Goal: Complete application form: Complete application form

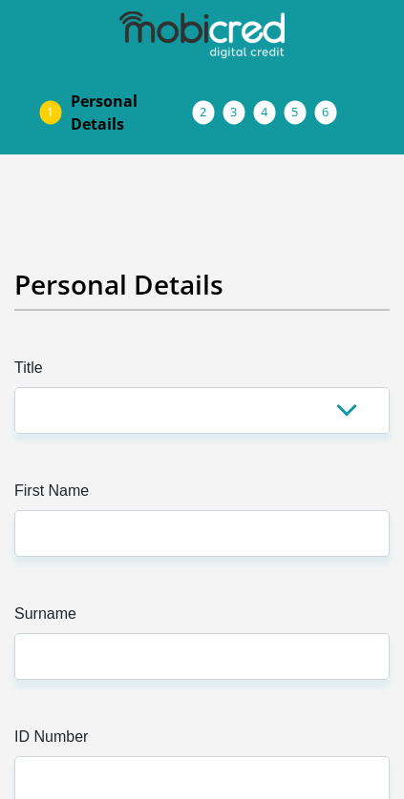
scroll to position [0, 14]
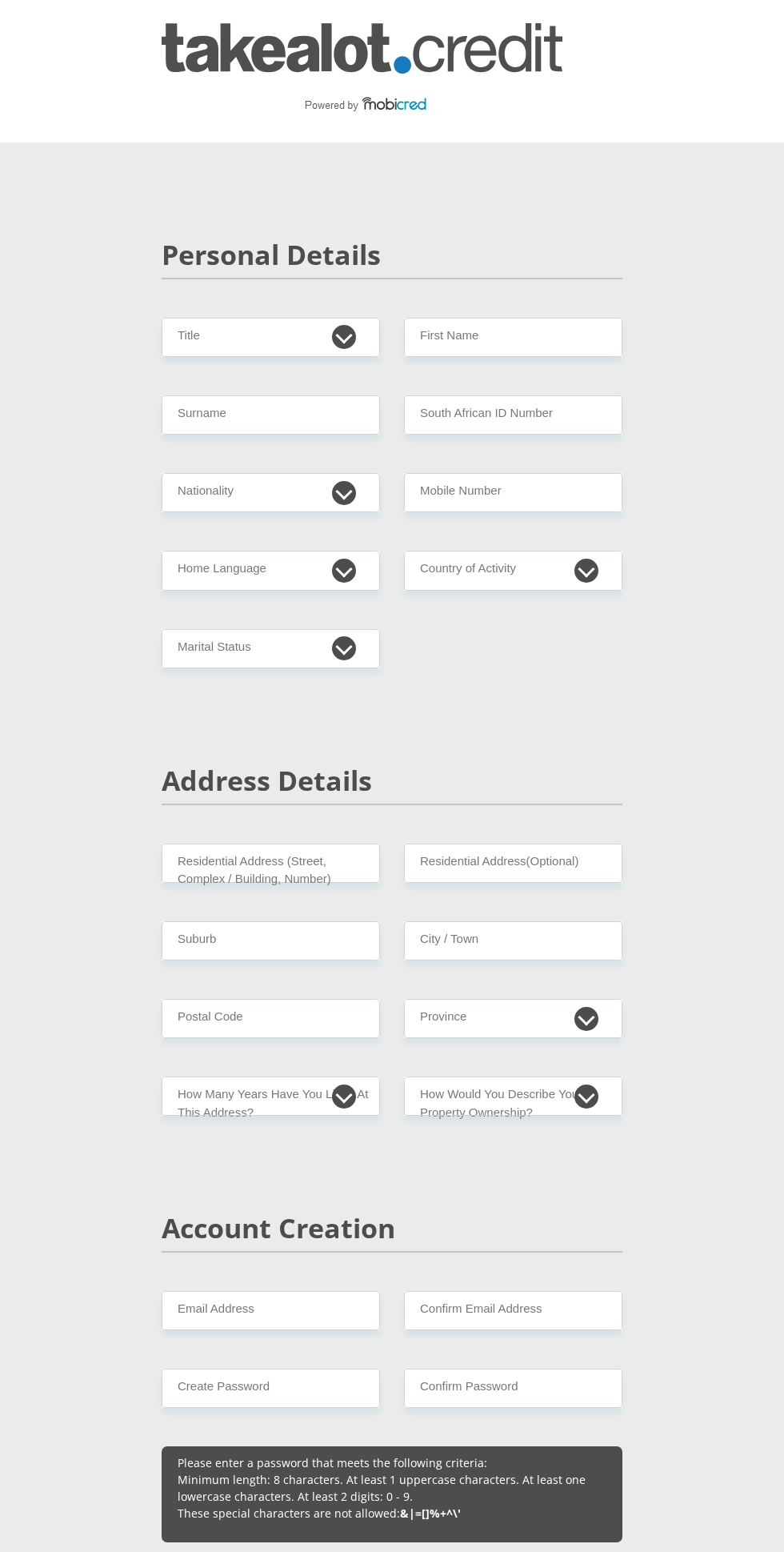
select select "Mrs"
click at [162, 318] on select "Mr Ms Mrs Dr [PERSON_NAME]" at bounding box center [271, 337] width 218 height 39
click at [553, 333] on input "First Name" at bounding box center [513, 337] width 218 height 39
type input "[PERSON_NAME]"
type input "Bezuidenhout"
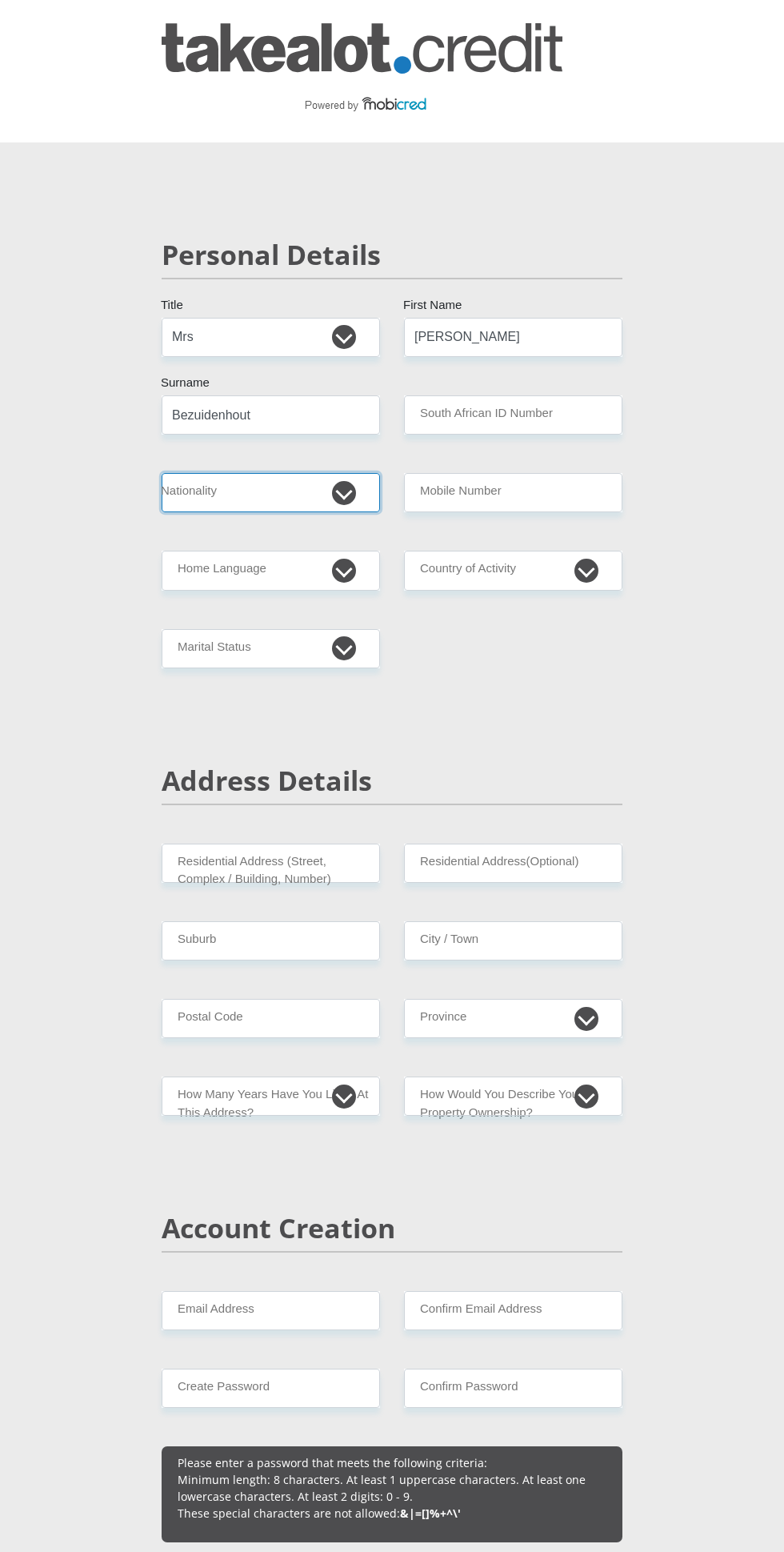
select select "ZAF"
type input "0726028784"
click at [566, 422] on input "South African ID Number" at bounding box center [513, 414] width 218 height 39
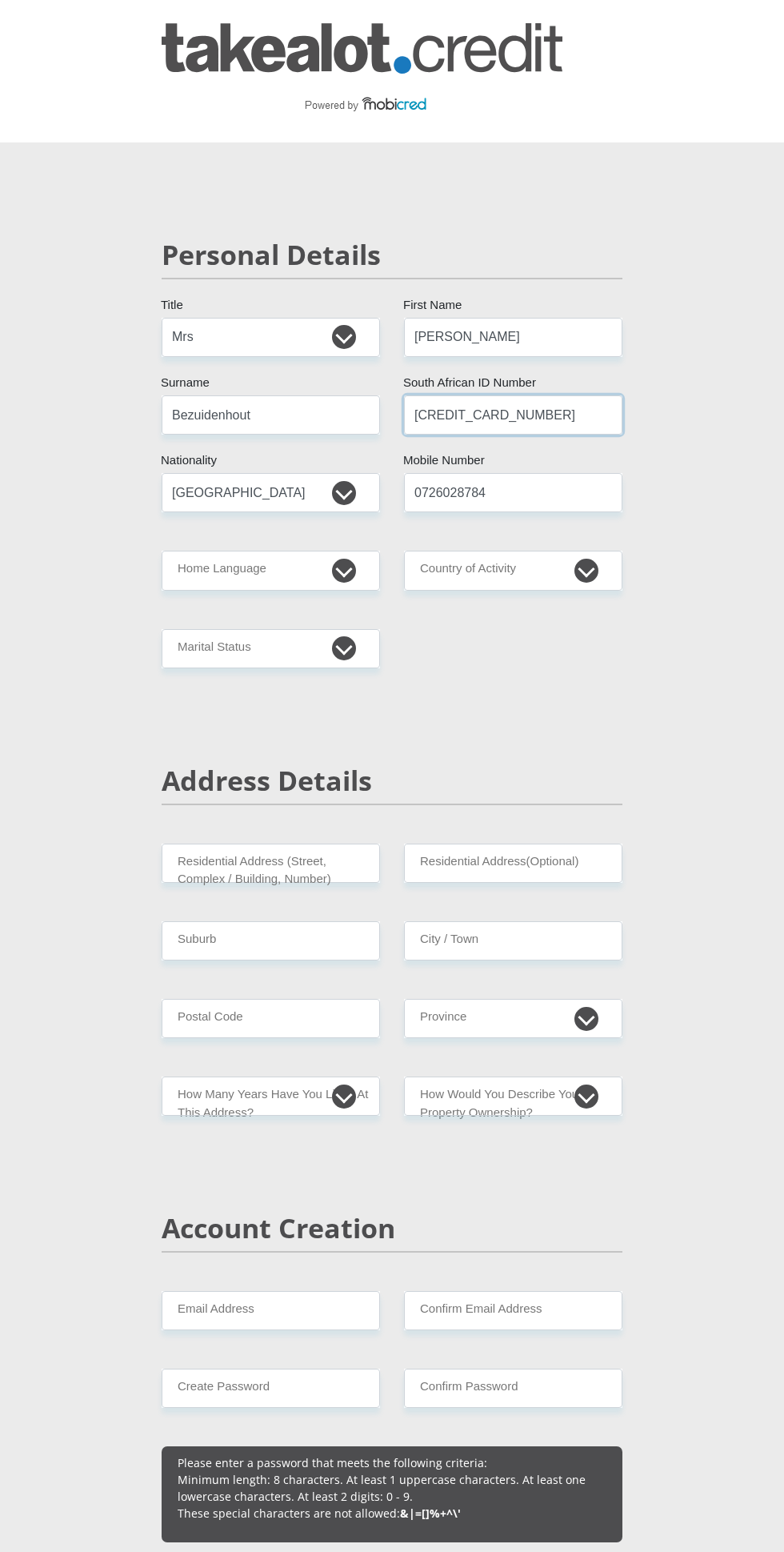
type input "[CREDIT_CARD_NUMBER]"
click at [502, 492] on input "0726028784" at bounding box center [513, 492] width 218 height 39
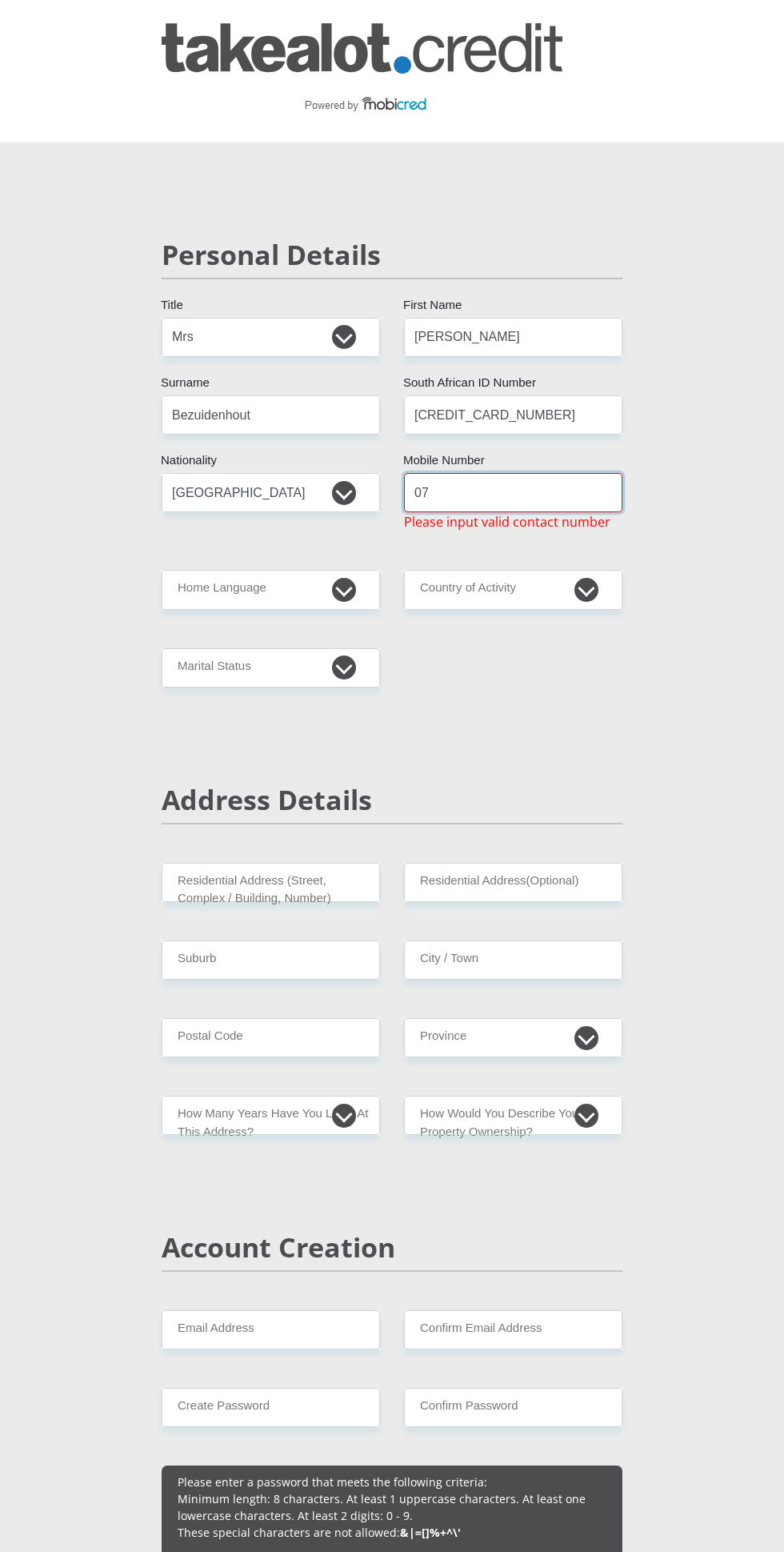
type input "0"
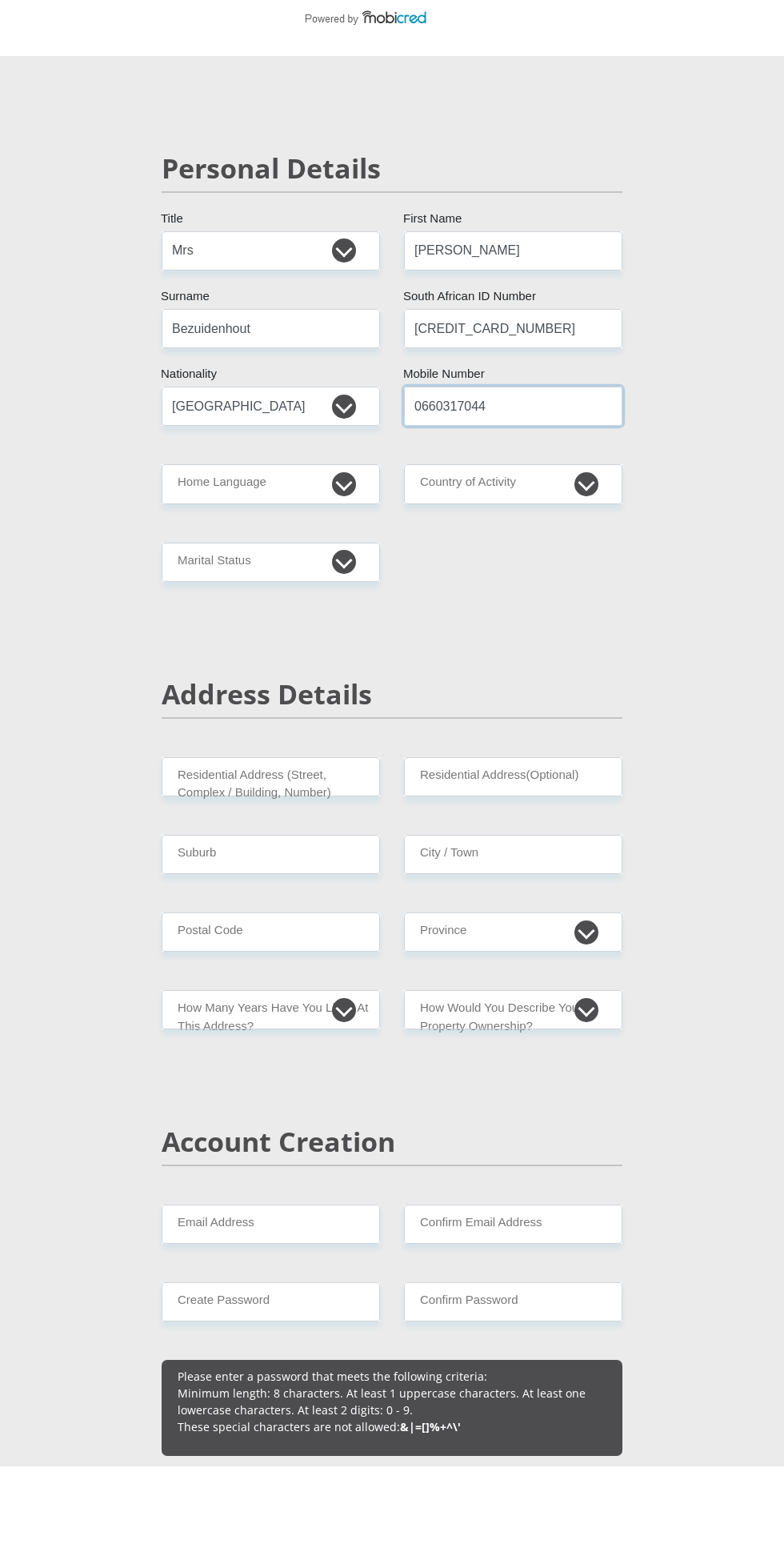
type input "0660317044"
click at [329, 572] on select "Afrikaans English Sepedi South Ndebele Southern Sotho Swati Tsonga Tswana Venda…" at bounding box center [271, 570] width 218 height 39
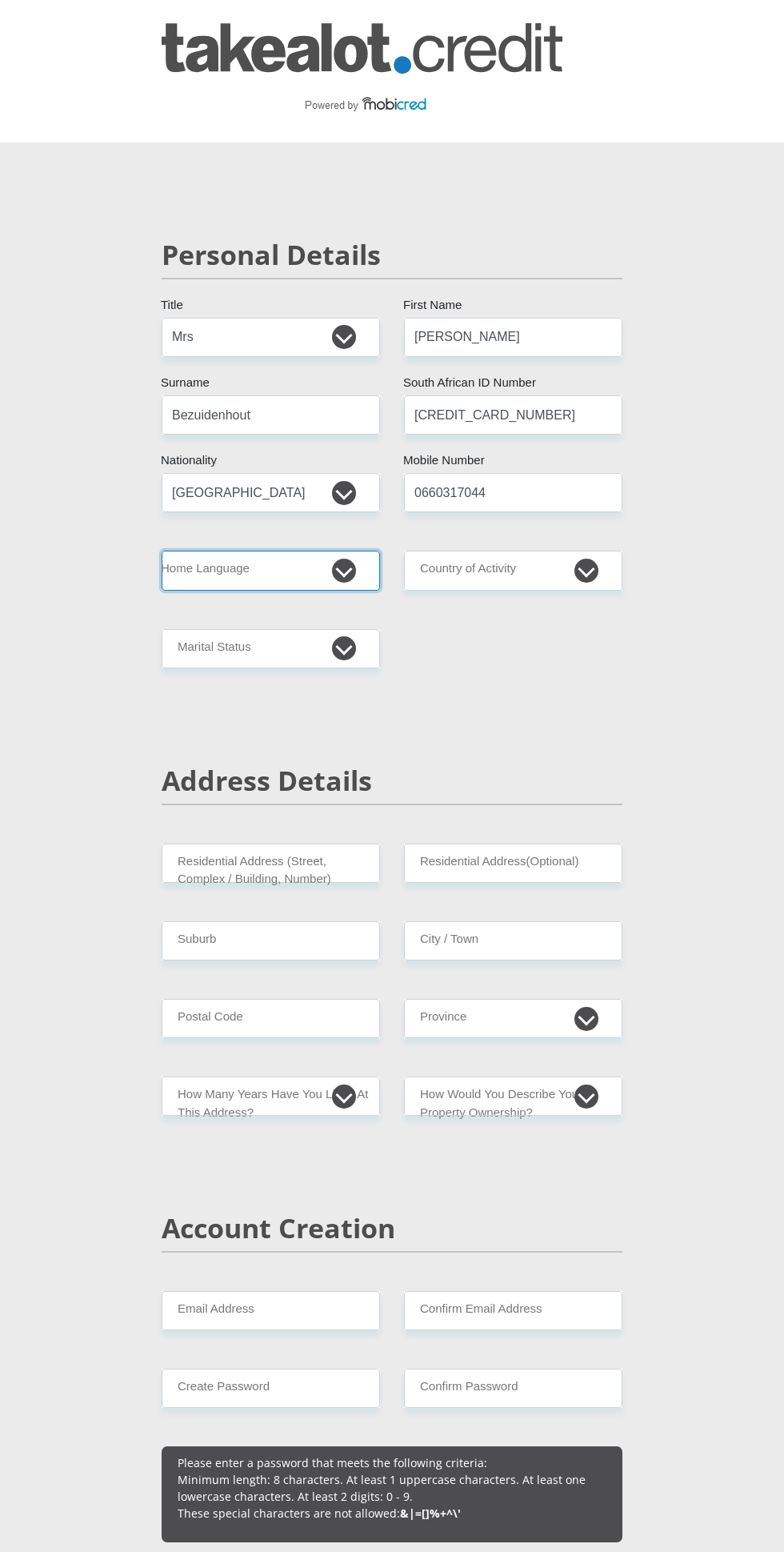
select select "eng"
click at [162, 550] on select "Afrikaans English Sepedi South Ndebele Southern Sotho Swati Tsonga Tswana Venda…" at bounding box center [271, 570] width 218 height 39
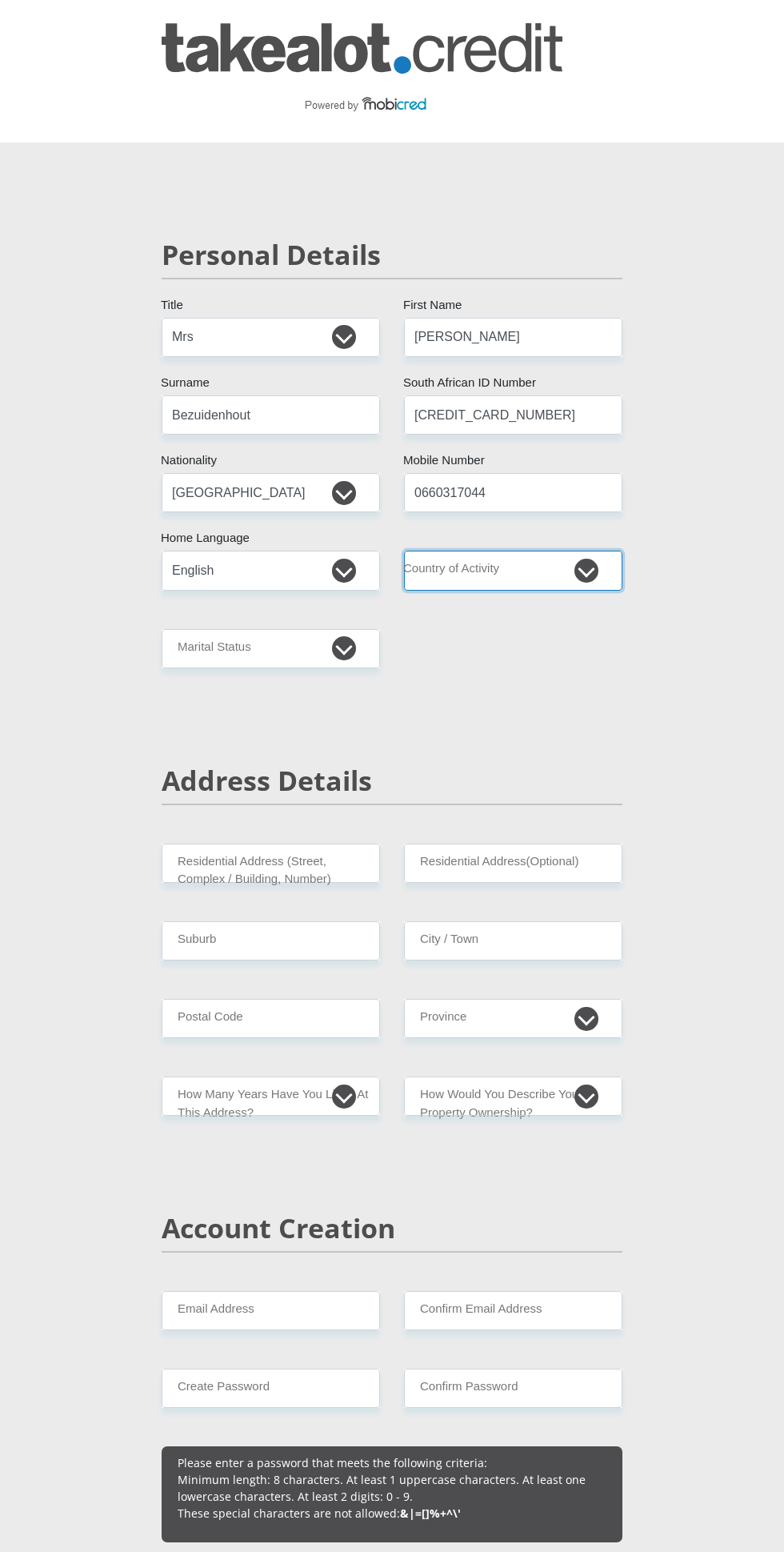
click at [571, 570] on select "[GEOGRAPHIC_DATA] [GEOGRAPHIC_DATA] [GEOGRAPHIC_DATA] [GEOGRAPHIC_DATA] [GEOGRA…" at bounding box center [513, 570] width 218 height 39
select select "ZAF"
click at [404, 550] on select "[GEOGRAPHIC_DATA] [GEOGRAPHIC_DATA] [GEOGRAPHIC_DATA] [GEOGRAPHIC_DATA] [GEOGRA…" at bounding box center [513, 570] width 218 height 39
click at [327, 651] on select "Married ANC Single Divorced Widowed Married COP or Customary Law" at bounding box center [271, 648] width 218 height 39
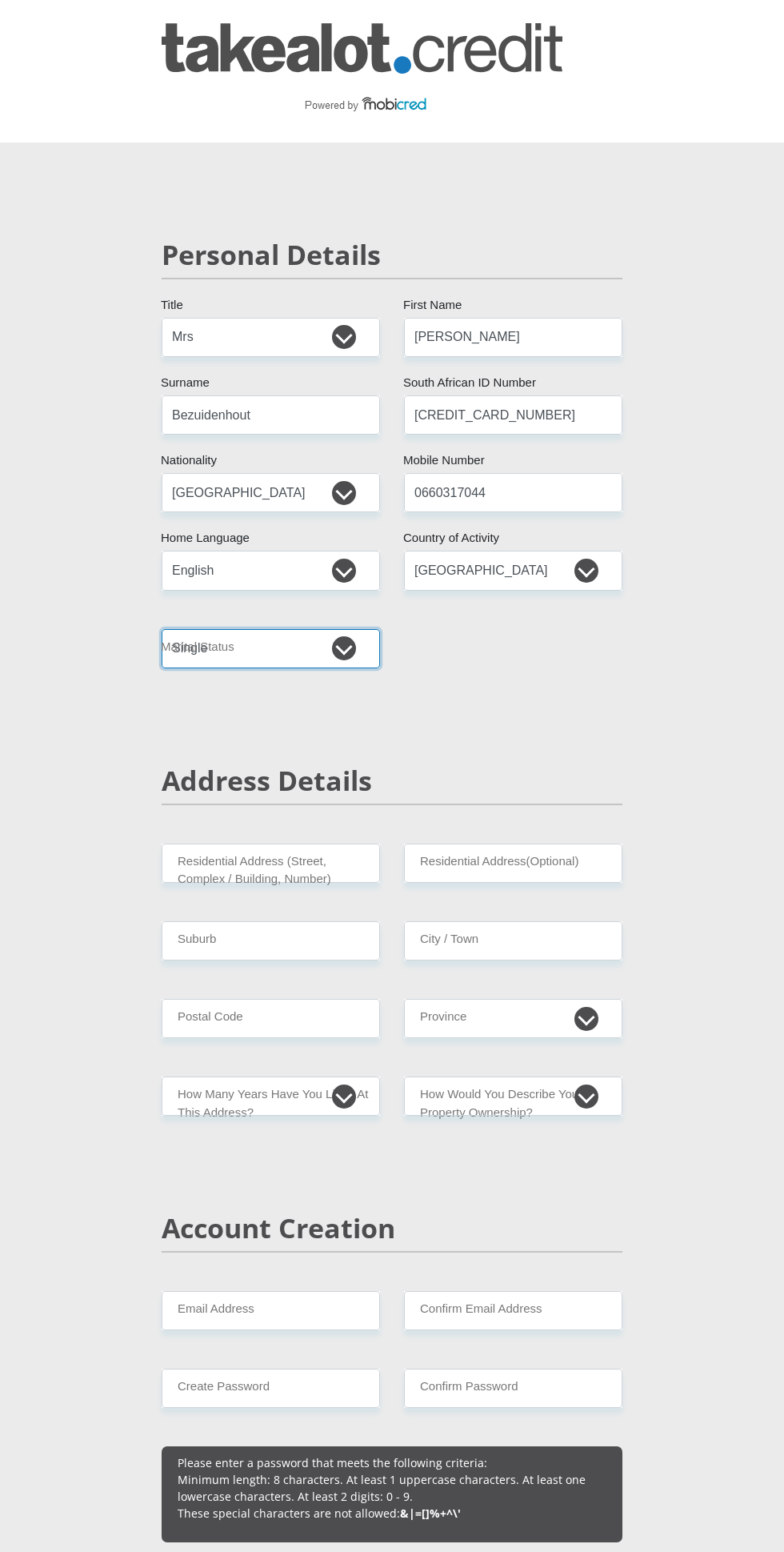
click at [162, 629] on select "Married ANC Single Divorced Widowed Married COP or Customary Law" at bounding box center [271, 648] width 218 height 39
click at [333, 648] on select "Married ANC Single Divorced Widowed Married COP or Customary Law" at bounding box center [271, 648] width 218 height 39
select select "3"
click at [162, 629] on select "Married ANC Single Divorced Widowed Married COP or Customary Law" at bounding box center [271, 648] width 218 height 39
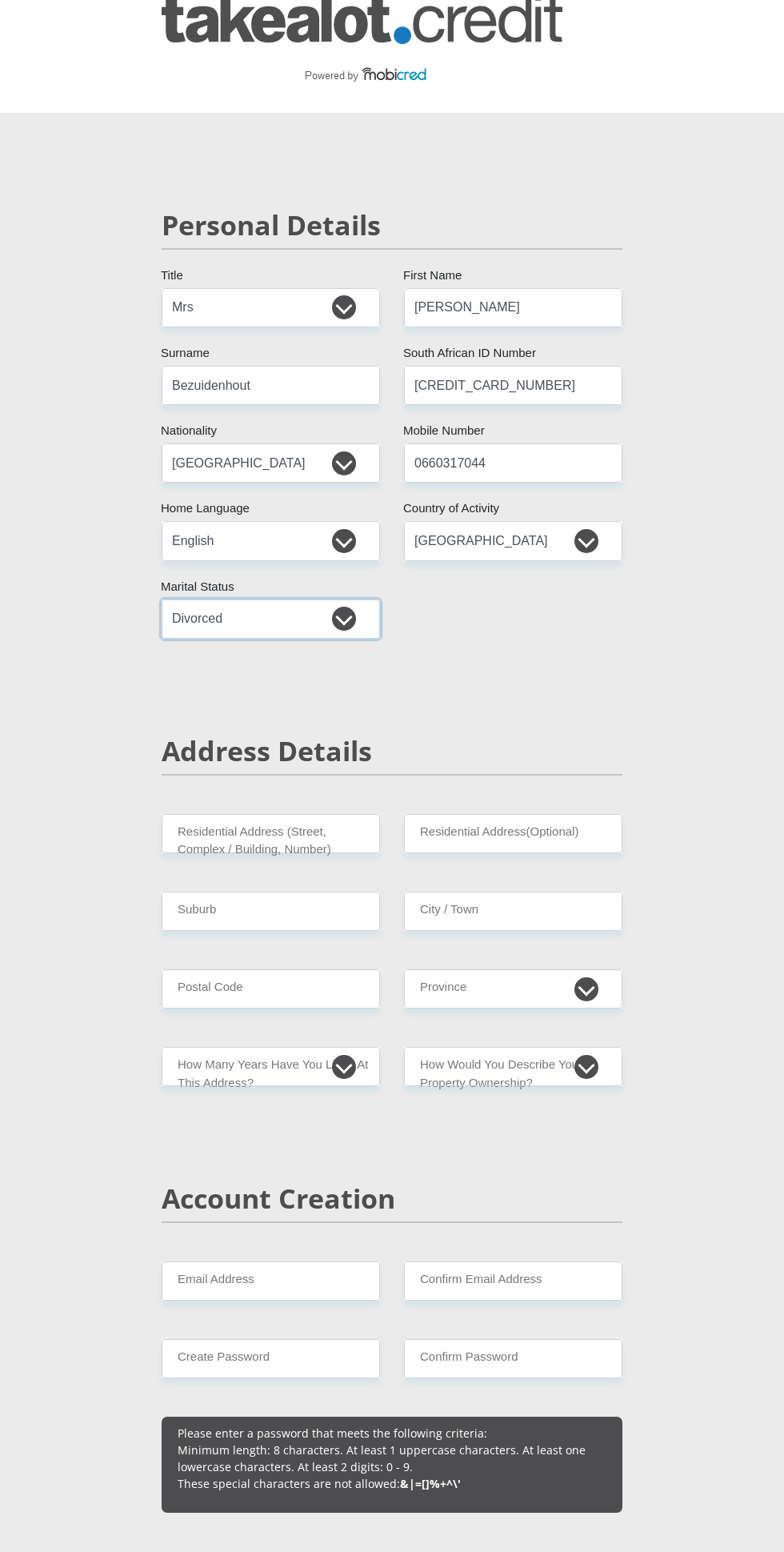
scroll to position [46, 0]
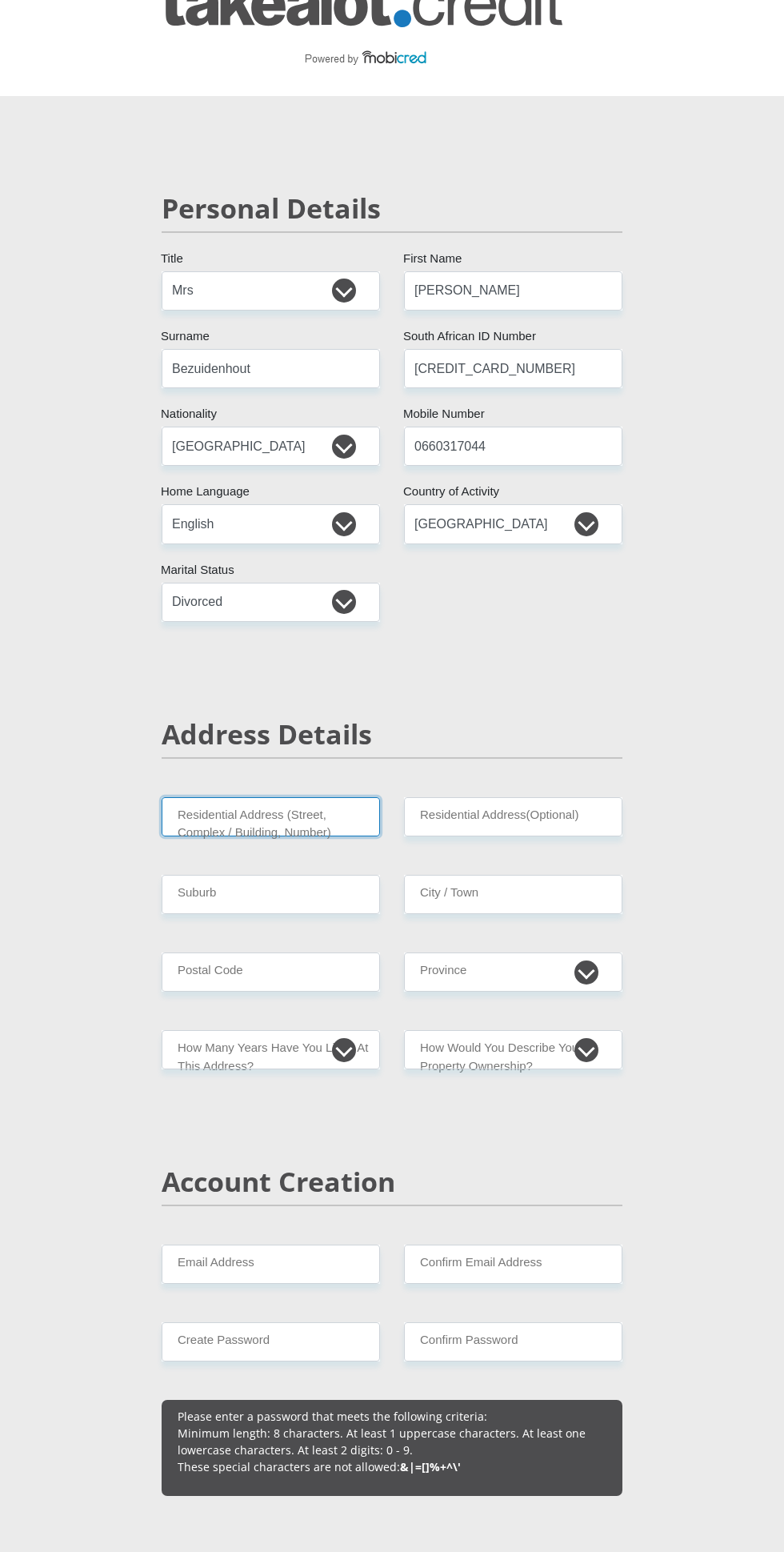
click at [345, 815] on input "Residential Address (Street, Complex / Building, Number)" at bounding box center [271, 816] width 218 height 39
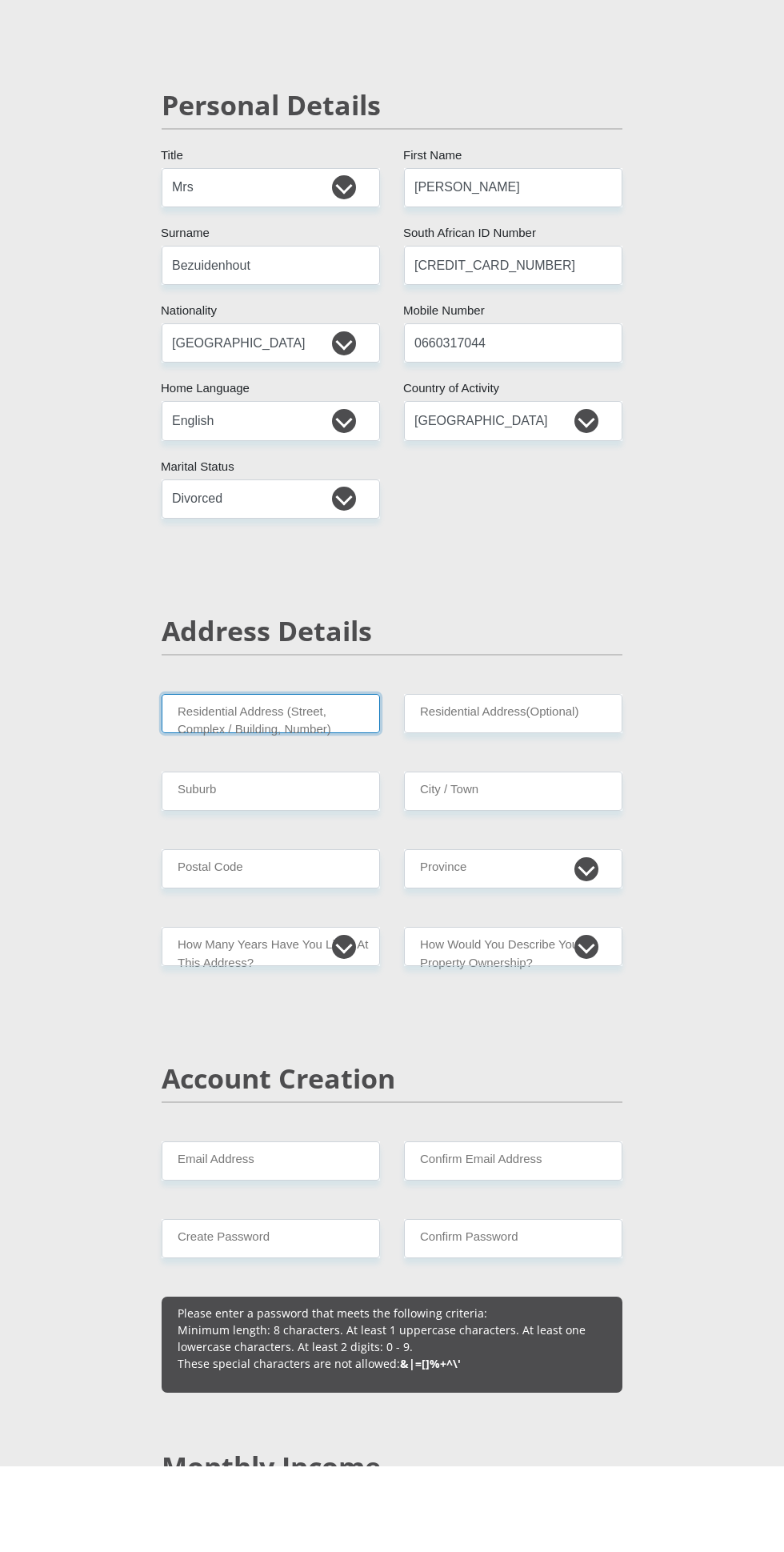
scroll to position [64, 0]
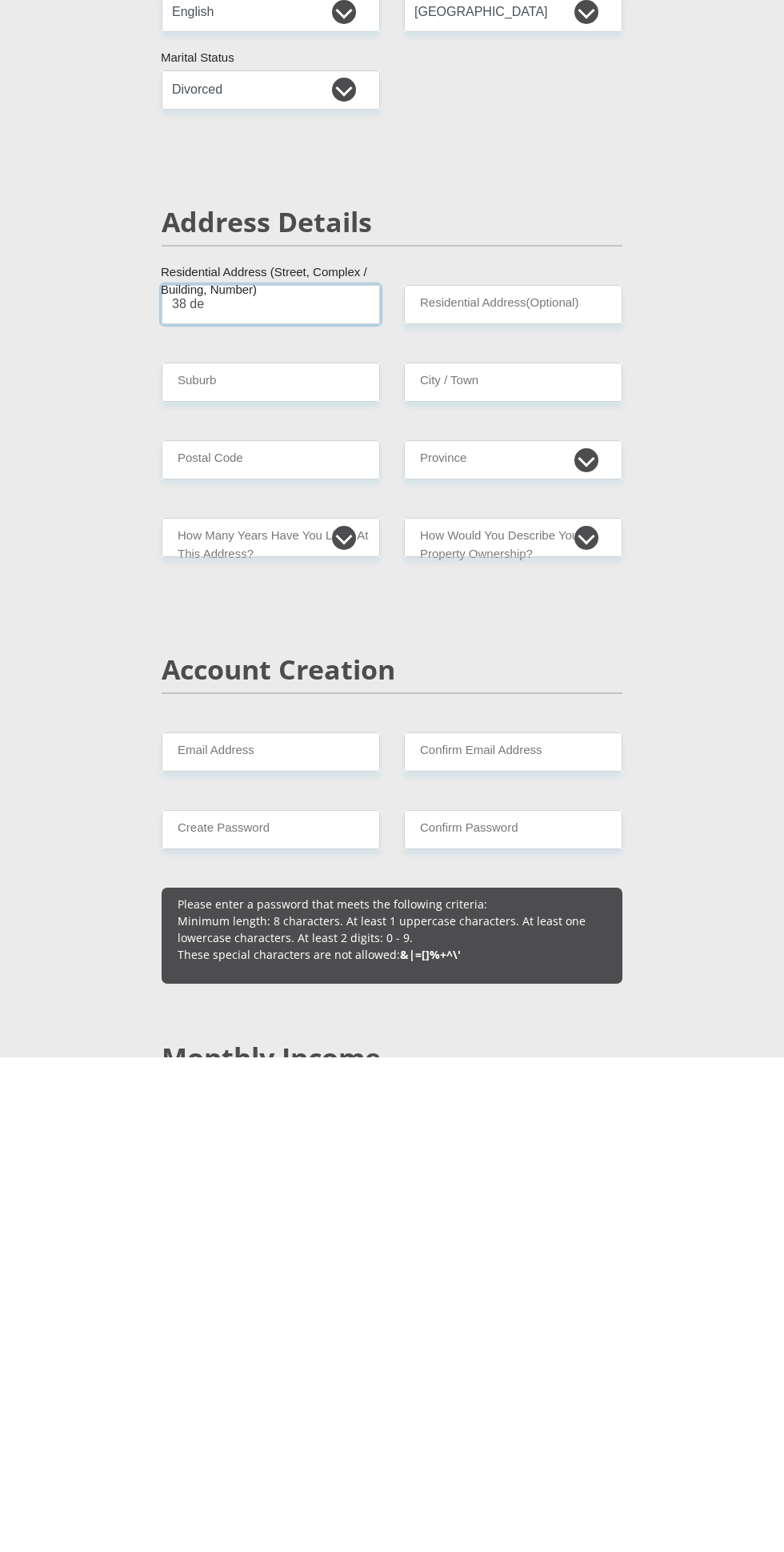
type input "[STREET_ADDRESS]"
type input "Bronkhorstspruit"
type input "1020"
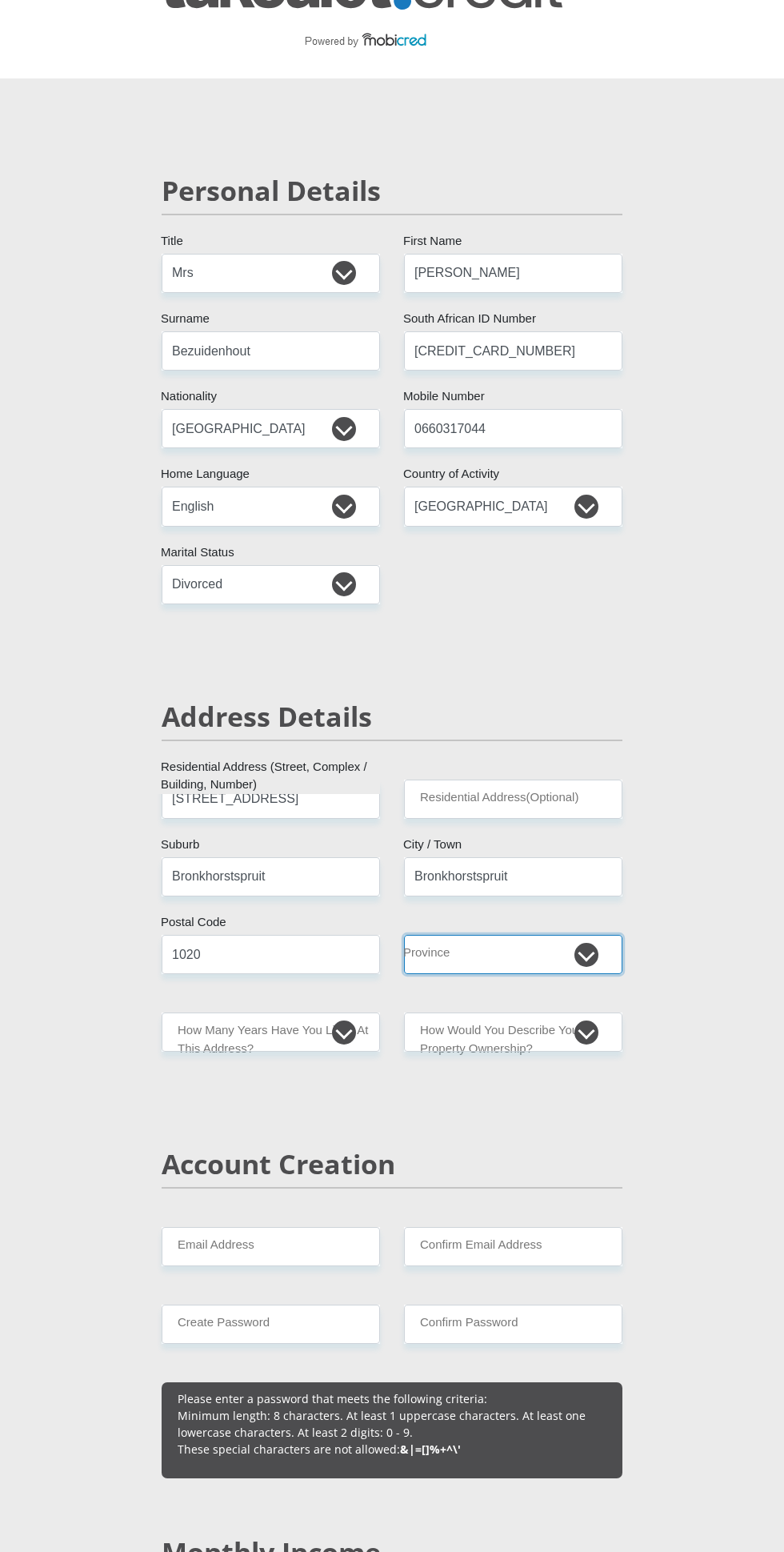
click at [506, 966] on select "Eastern Cape Free State [GEOGRAPHIC_DATA] [GEOGRAPHIC_DATA][DATE] [GEOGRAPHIC_D…" at bounding box center [513, 954] width 218 height 39
select select "Gauteng"
click at [404, 935] on select "Eastern Cape Free State [GEOGRAPHIC_DATA] [GEOGRAPHIC_DATA][DATE] [GEOGRAPHIC_D…" at bounding box center [513, 954] width 218 height 39
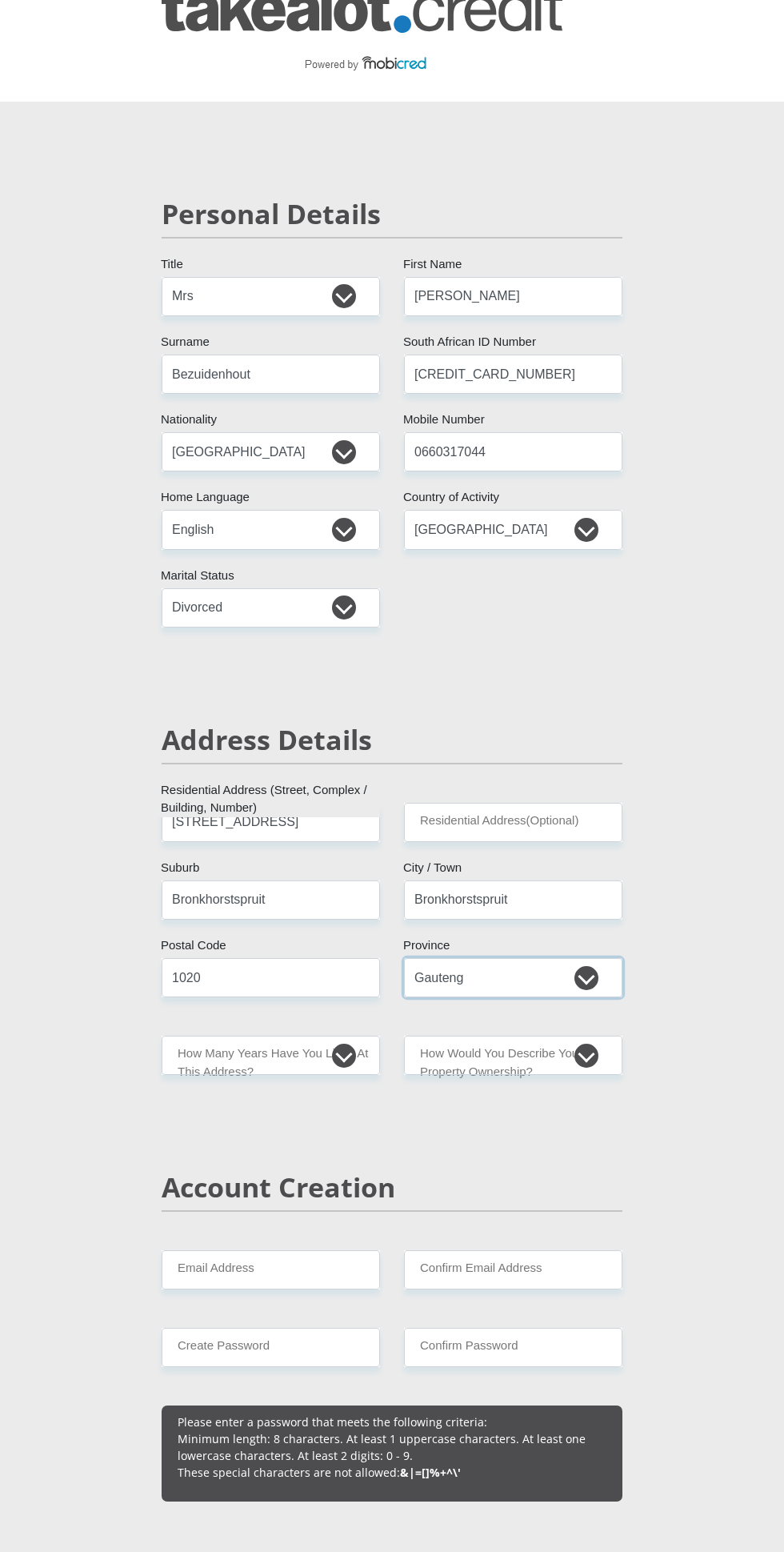
scroll to position [41, 0]
click at [360, 1060] on select "less than 1 year 1-3 years 3-5 years 5+ years" at bounding box center [271, 1055] width 218 height 39
select select "2"
click at [162, 1035] on select "less than 1 year 1-3 years 3-5 years 5+ years" at bounding box center [271, 1055] width 218 height 39
click at [582, 1070] on select "Owned Rented Family Owned Company Dwelling" at bounding box center [513, 1055] width 218 height 39
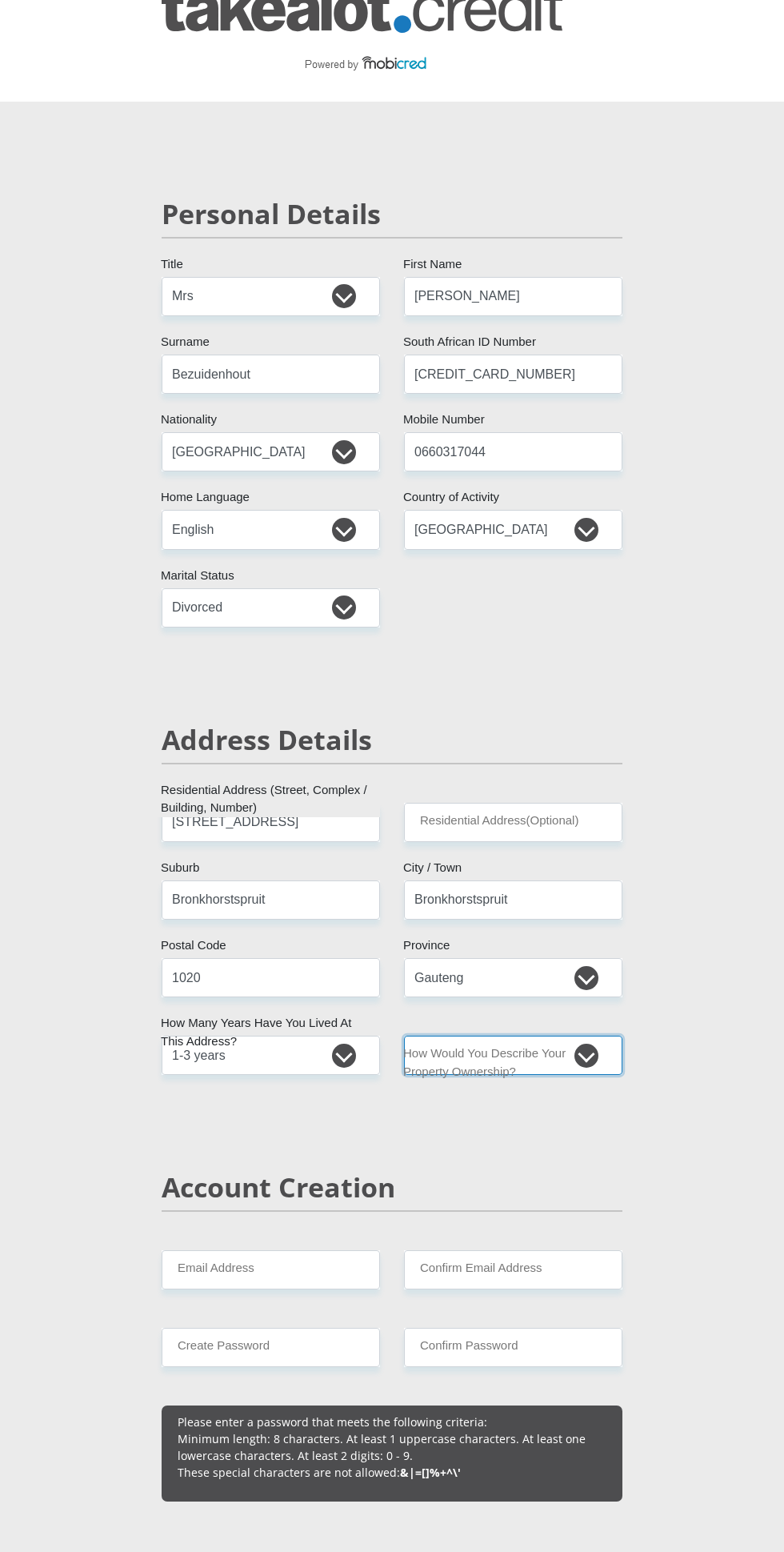
select select "parents"
click at [404, 1035] on select "Owned Rented Family Owned Company Dwelling" at bounding box center [513, 1055] width 218 height 39
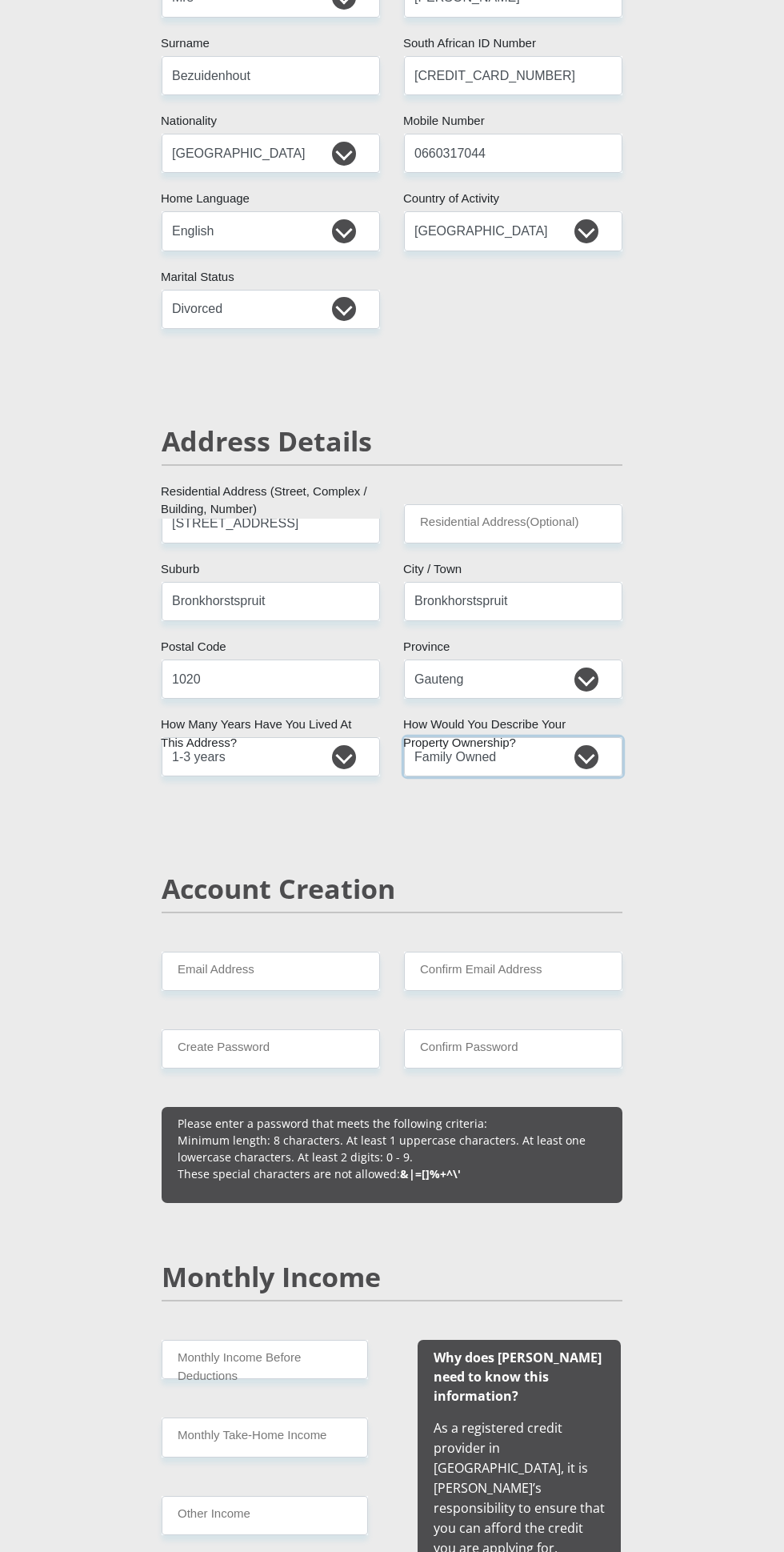
scroll to position [362, 0]
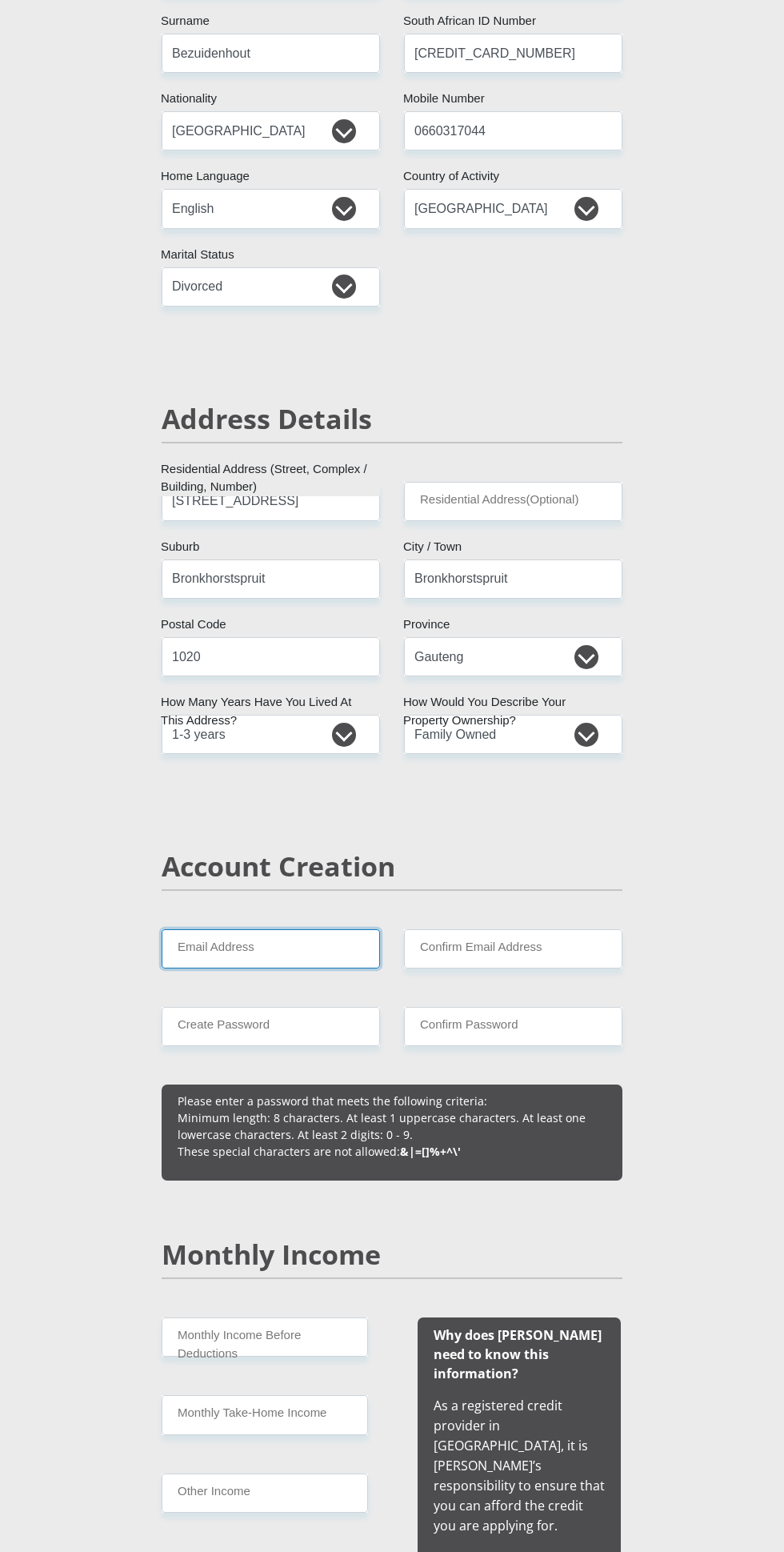
click at [345, 961] on input "Email Address" at bounding box center [271, 949] width 218 height 39
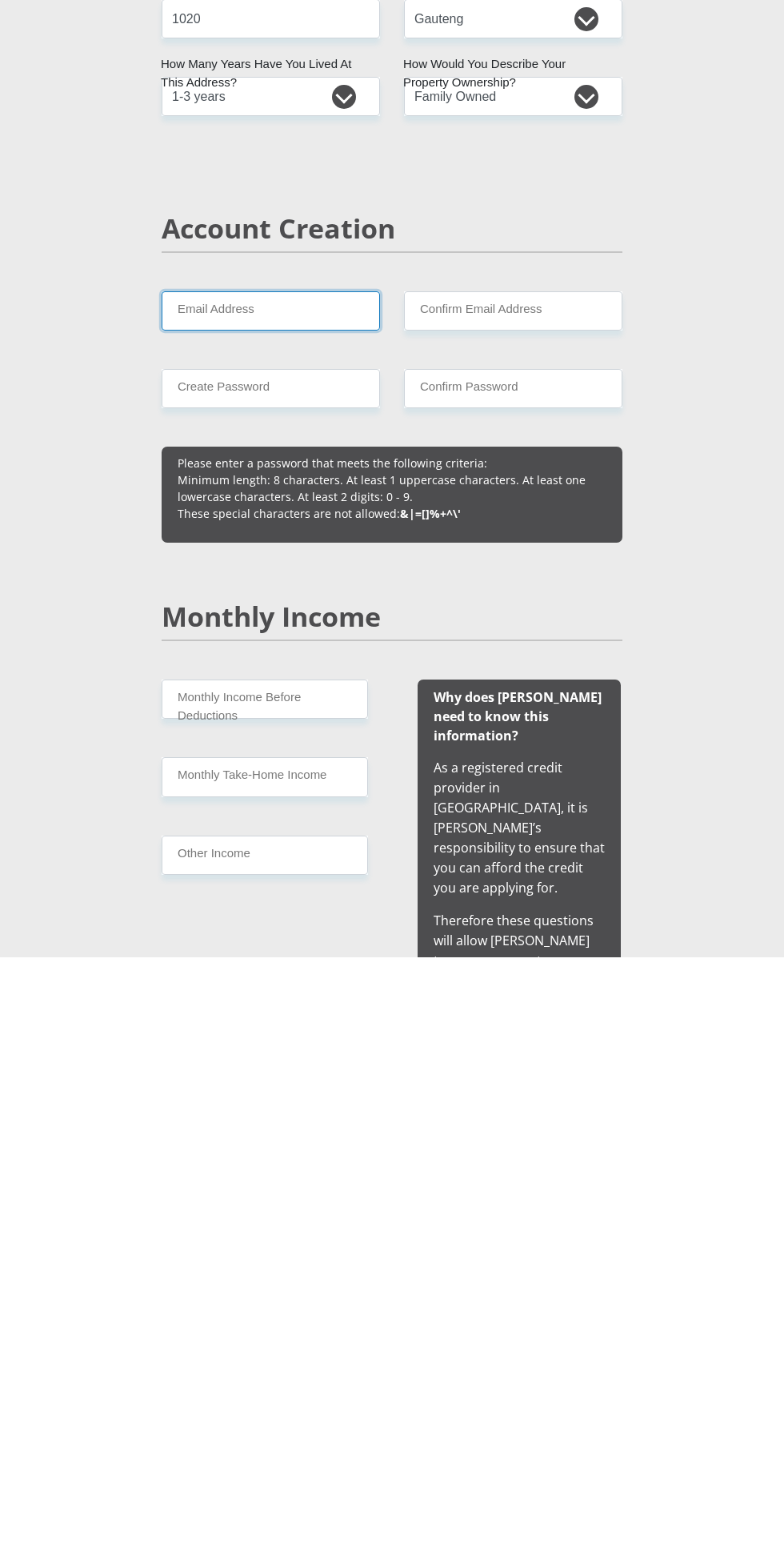
scroll to position [404, 0]
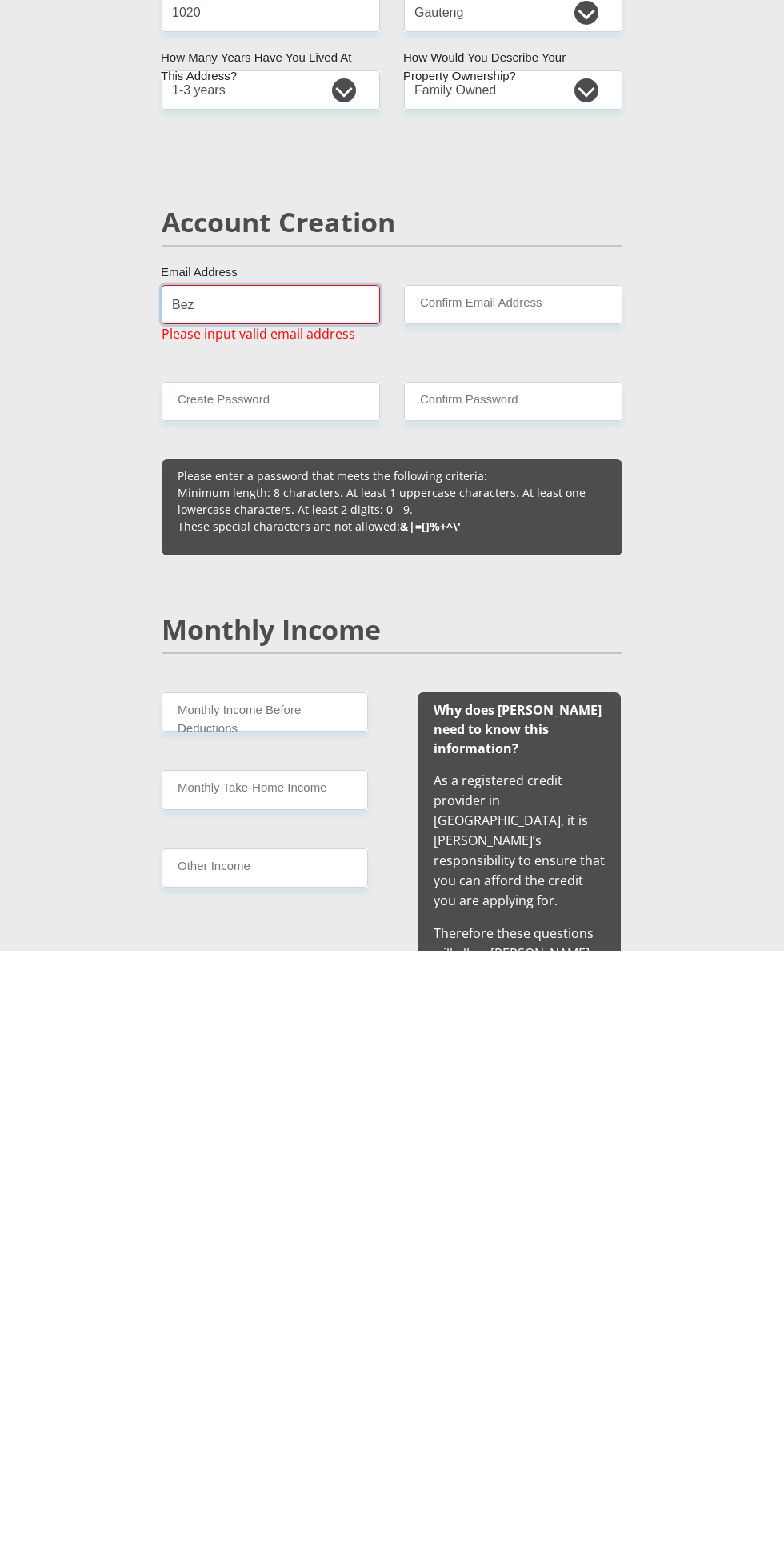
type input "[EMAIL_ADDRESS][DOMAIN_NAME]"
type input "0783390065"
type input "[PERSON_NAME]"
type input "Greyling"
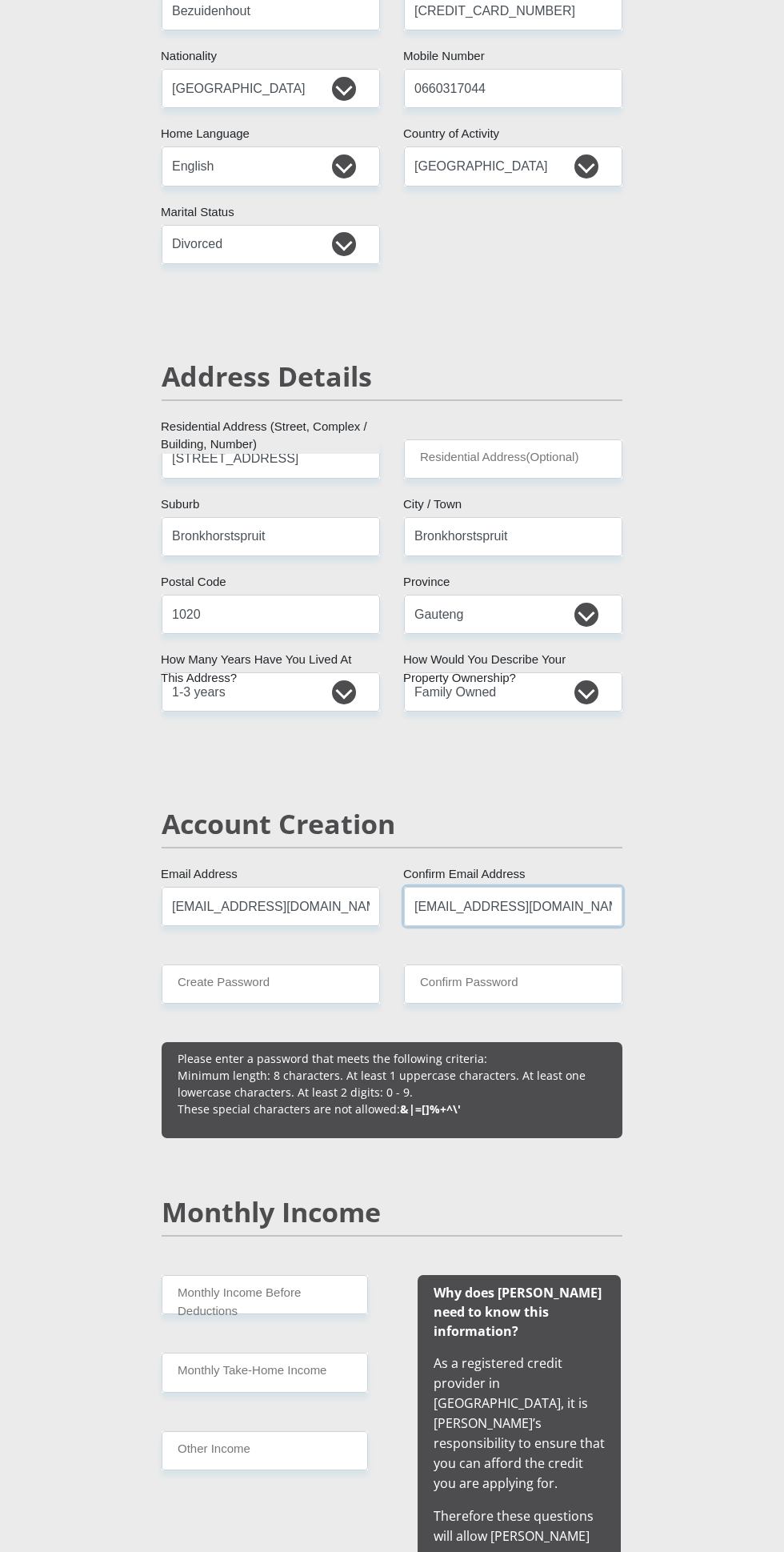
click at [589, 909] on input "[EMAIL_ADDRESS][DOMAIN_NAME]" at bounding box center [513, 906] width 218 height 39
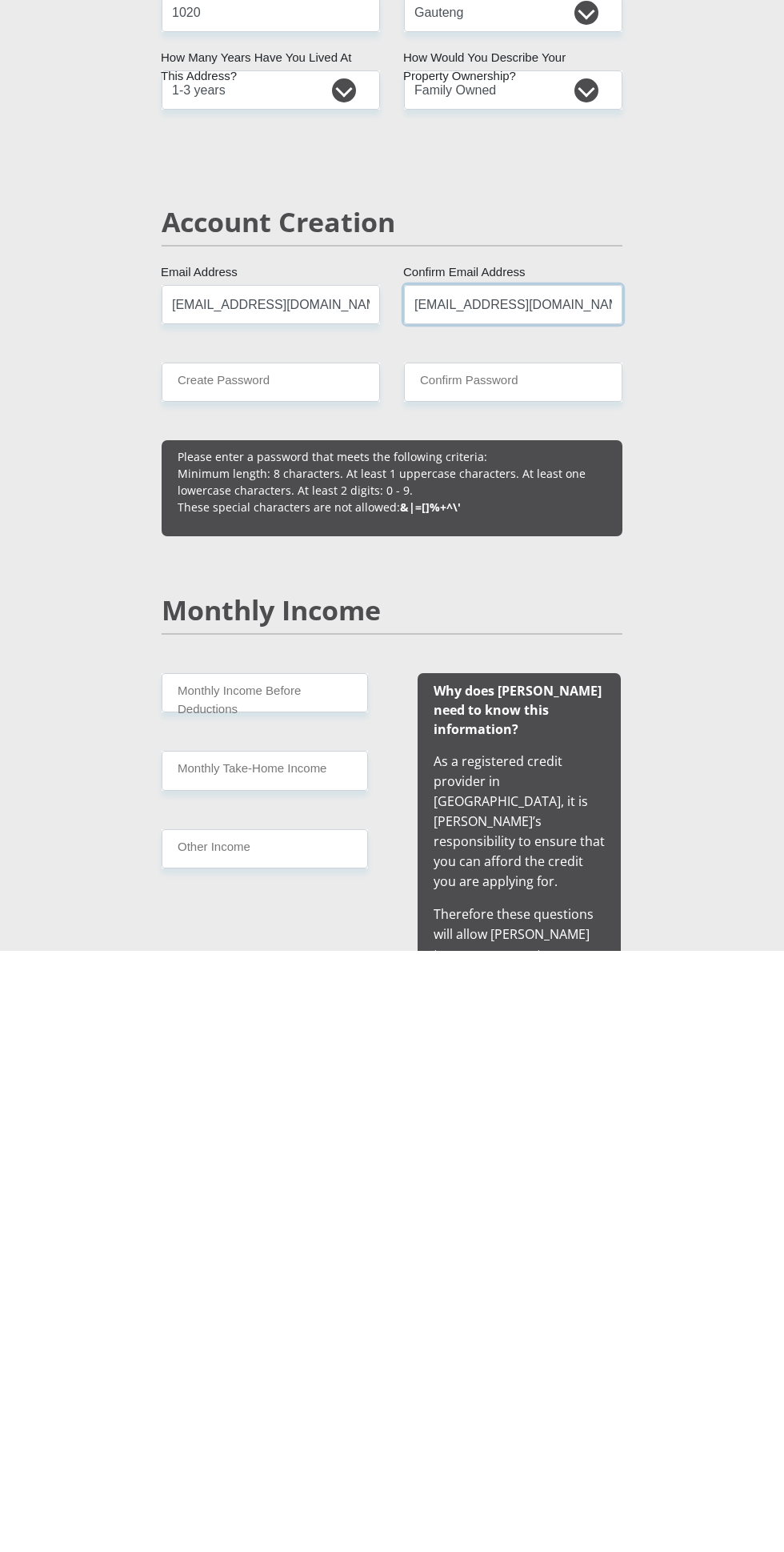
click at [544, 909] on input "[EMAIL_ADDRESS][DOMAIN_NAME]" at bounding box center [513, 906] width 218 height 39
type input "[EMAIL_ADDRESS][DOMAIN_NAME]"
click at [293, 905] on input "[EMAIL_ADDRESS][DOMAIN_NAME]" at bounding box center [271, 906] width 218 height 39
click at [307, 899] on input "[EMAIL_ADDRESS][DOMAIN_NAME]" at bounding box center [271, 906] width 218 height 39
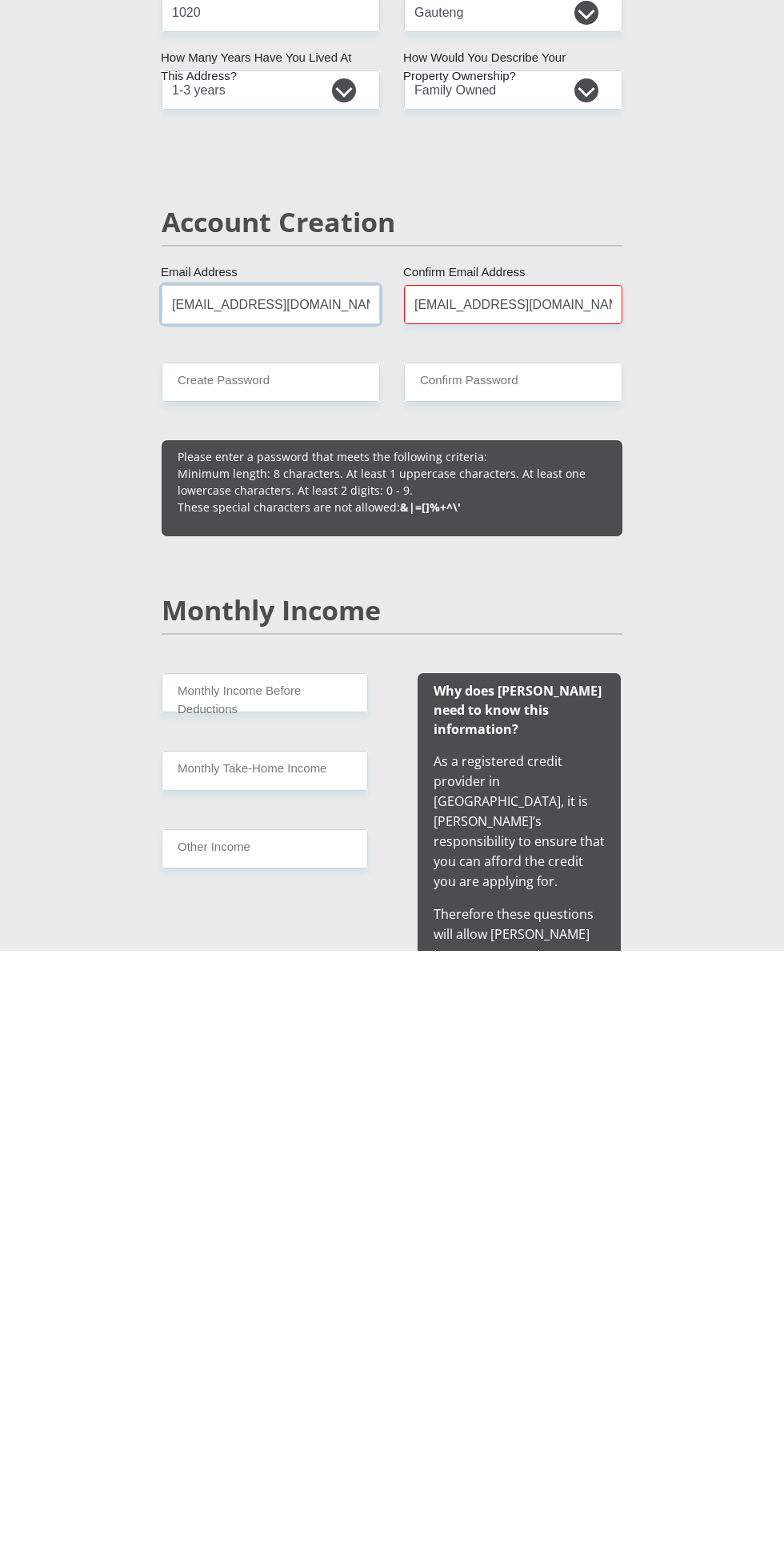
type input "[EMAIL_ADDRESS][DOMAIN_NAME]"
click at [303, 983] on input "Create Password" at bounding box center [271, 984] width 218 height 39
click at [337, 982] on input "Create Password" at bounding box center [271, 984] width 218 height 39
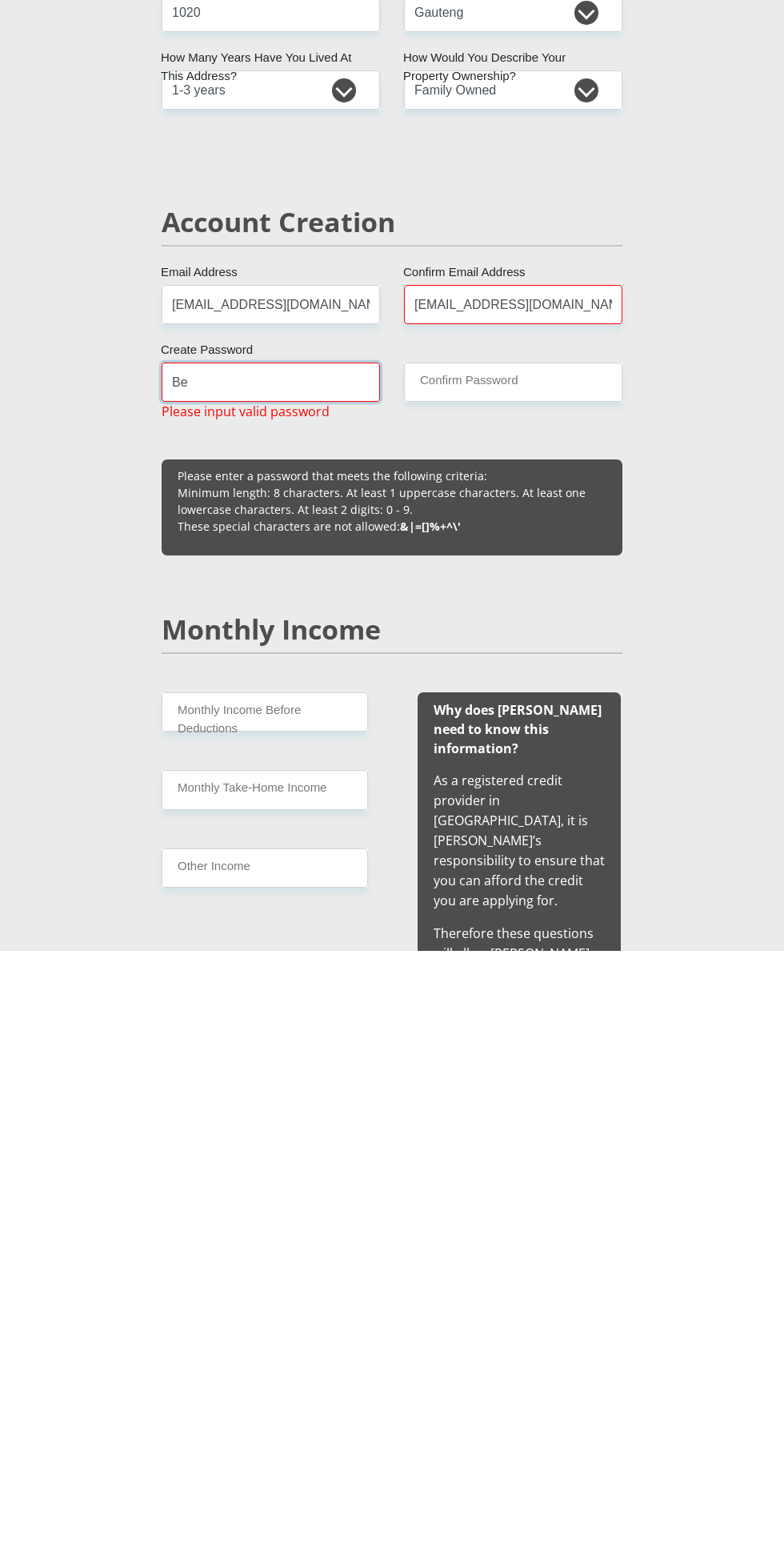
type input "B"
type input "Angel994."
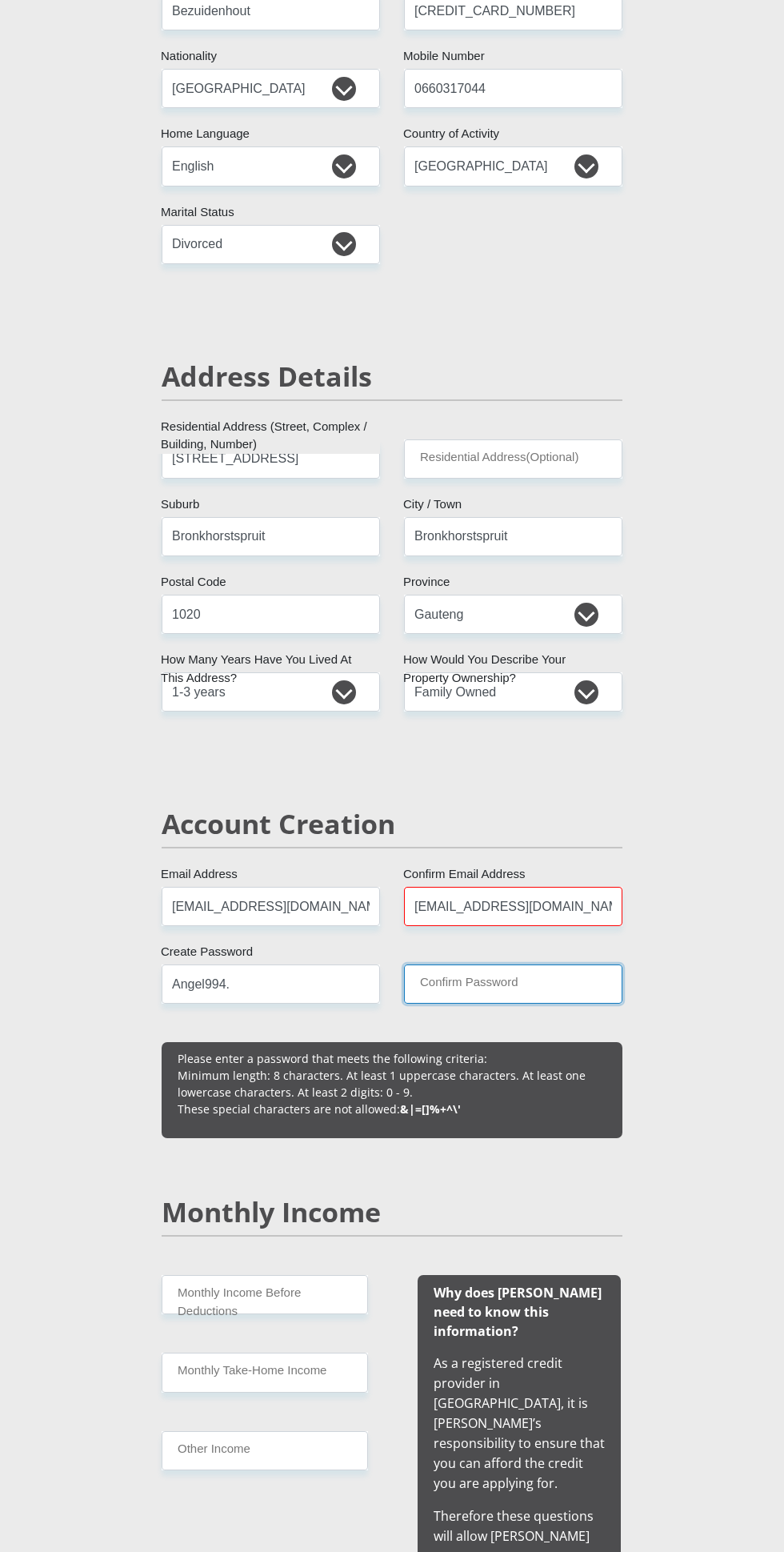
click at [578, 982] on input "Confirm Password" at bounding box center [513, 984] width 218 height 39
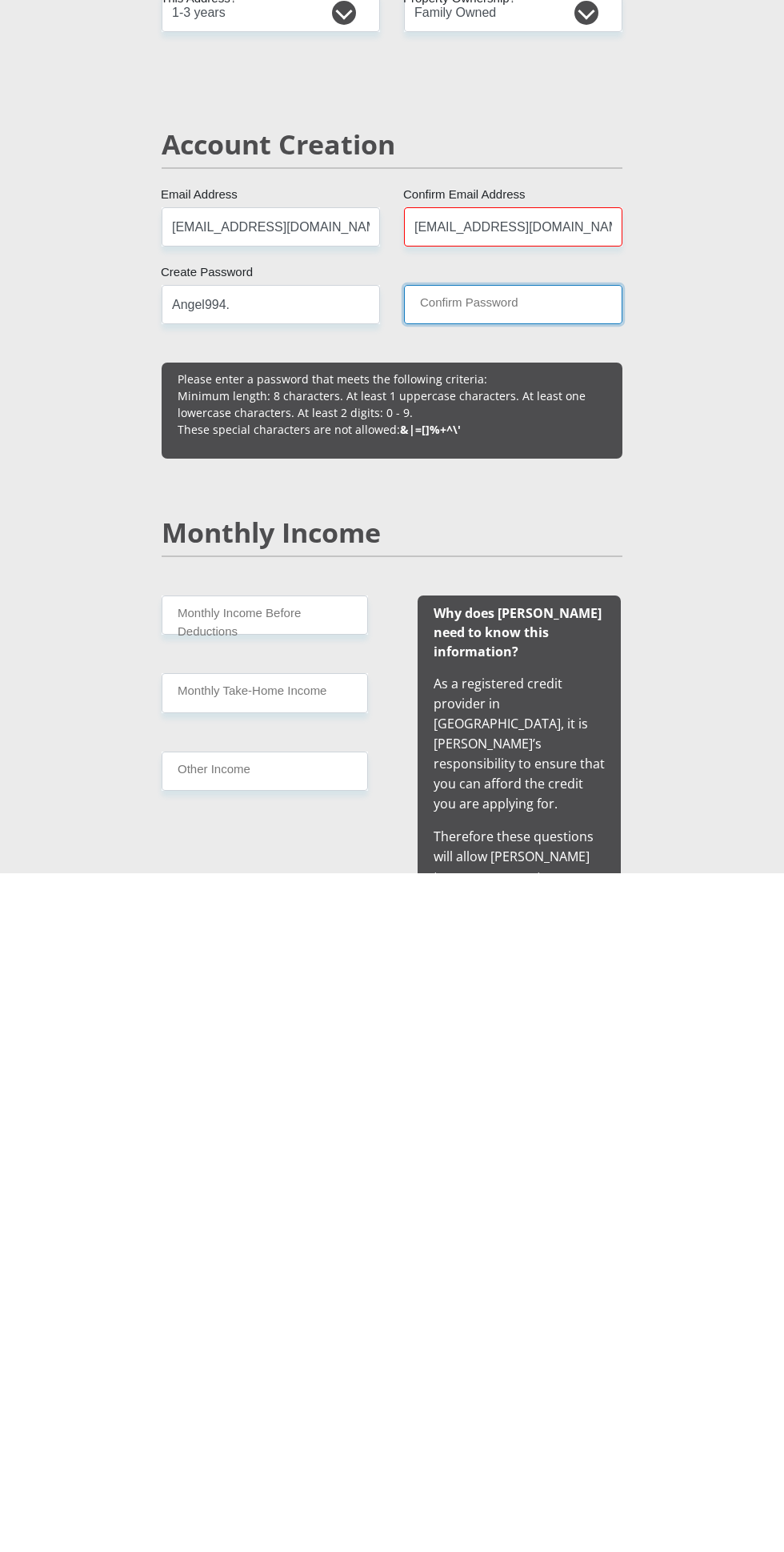
type input "Angie994."
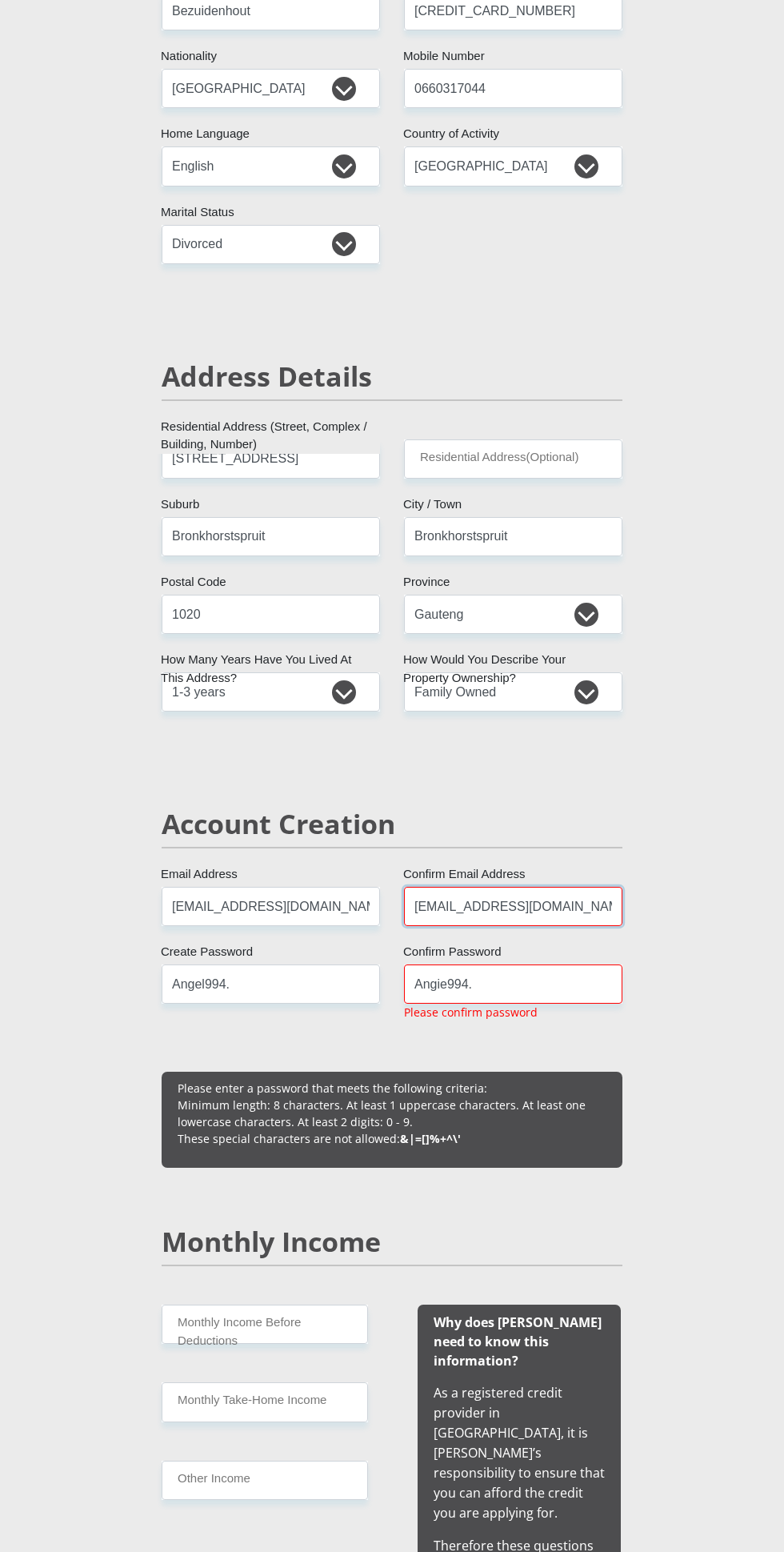
click at [581, 890] on input "[EMAIL_ADDRESS][DOMAIN_NAME]" at bounding box center [513, 906] width 218 height 39
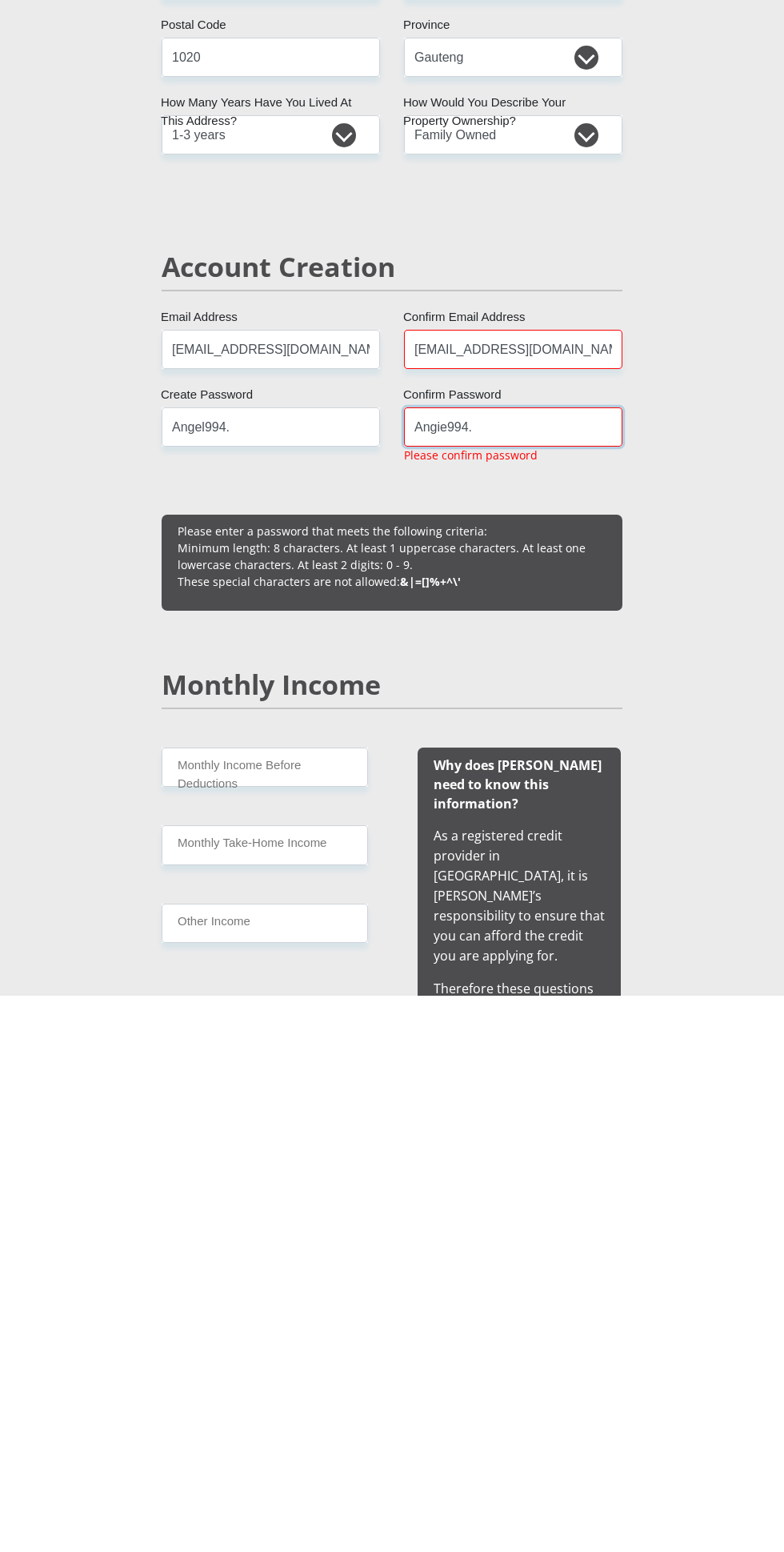
click at [534, 984] on input "Angie994." at bounding box center [513, 984] width 218 height 39
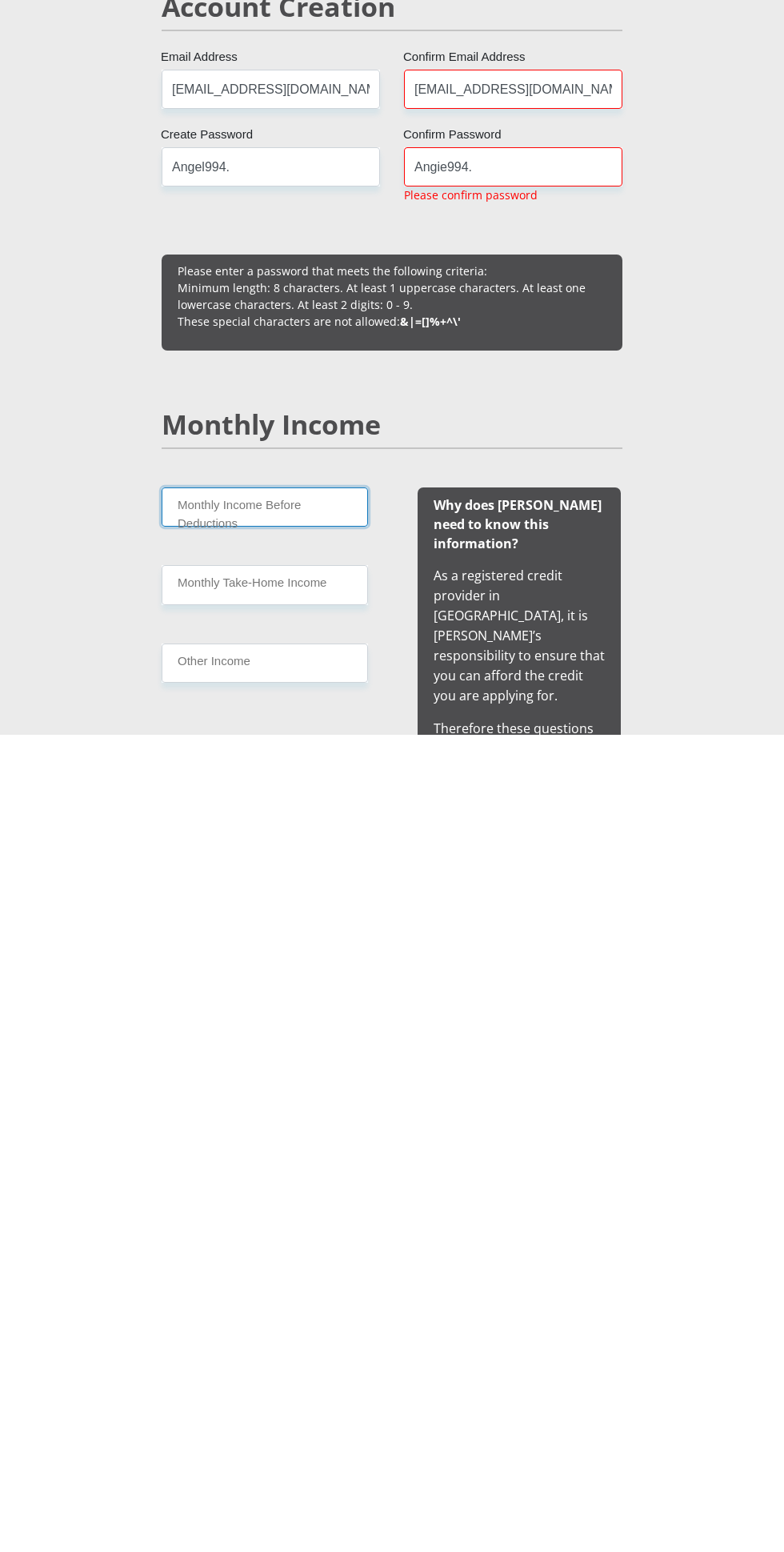
click at [309, 1335] on input "Monthly Income Before Deductions" at bounding box center [265, 1324] width 206 height 39
click at [575, 904] on input "[EMAIL_ADDRESS][DOMAIN_NAME]" at bounding box center [513, 906] width 218 height 39
click at [589, 983] on input "Angie994." at bounding box center [513, 984] width 218 height 39
click at [356, 905] on input "[EMAIL_ADDRESS][DOMAIN_NAME]" at bounding box center [271, 906] width 218 height 39
click at [620, 919] on input "[EMAIL_ADDRESS][DOMAIN_NAME]" at bounding box center [513, 906] width 218 height 39
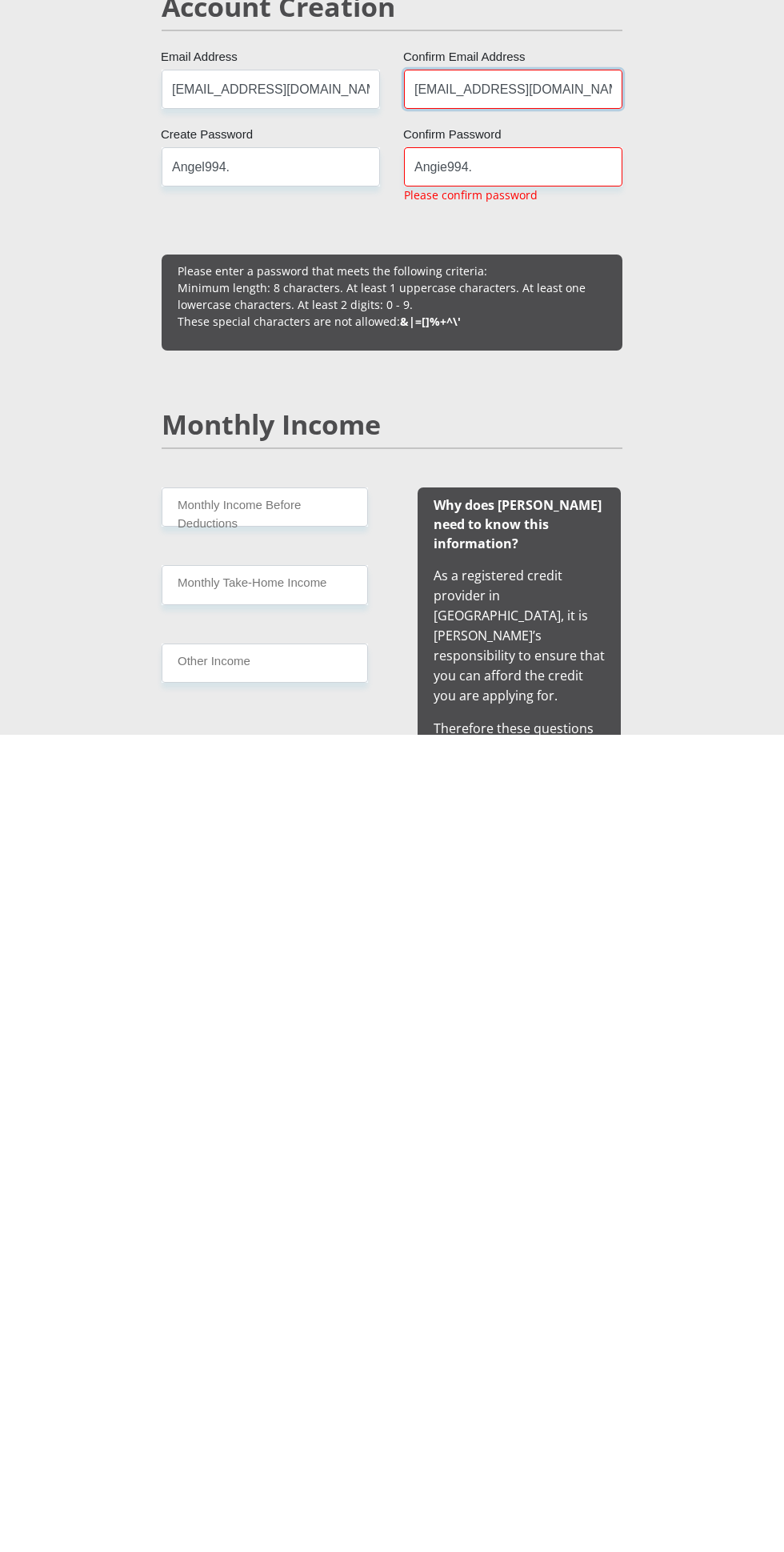
click at [603, 904] on input "[EMAIL_ADDRESS][DOMAIN_NAME]" at bounding box center [513, 906] width 218 height 39
type input "[EMAIL_ADDRESS][DOMAIN_NAME]"
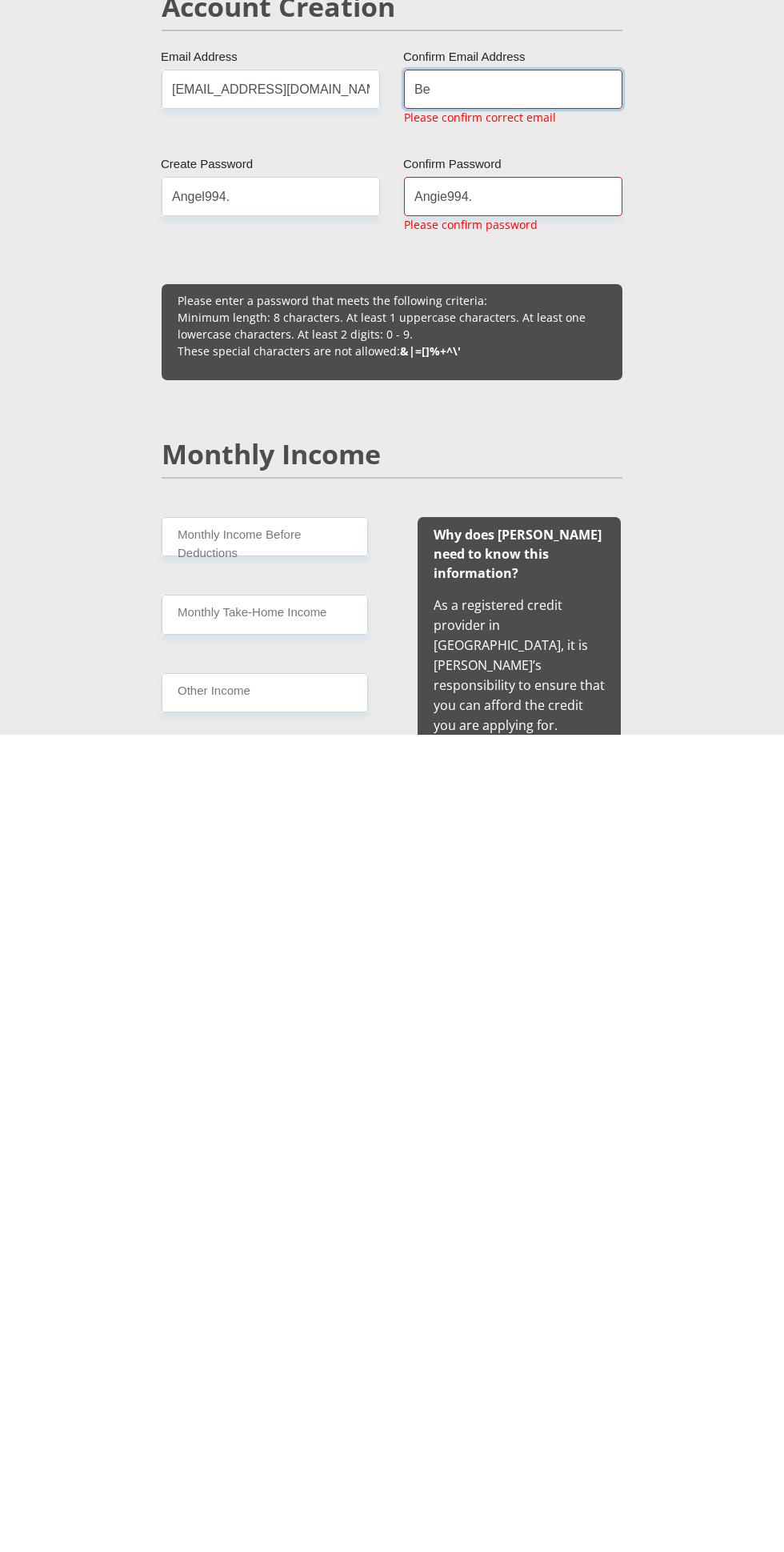
type input "B"
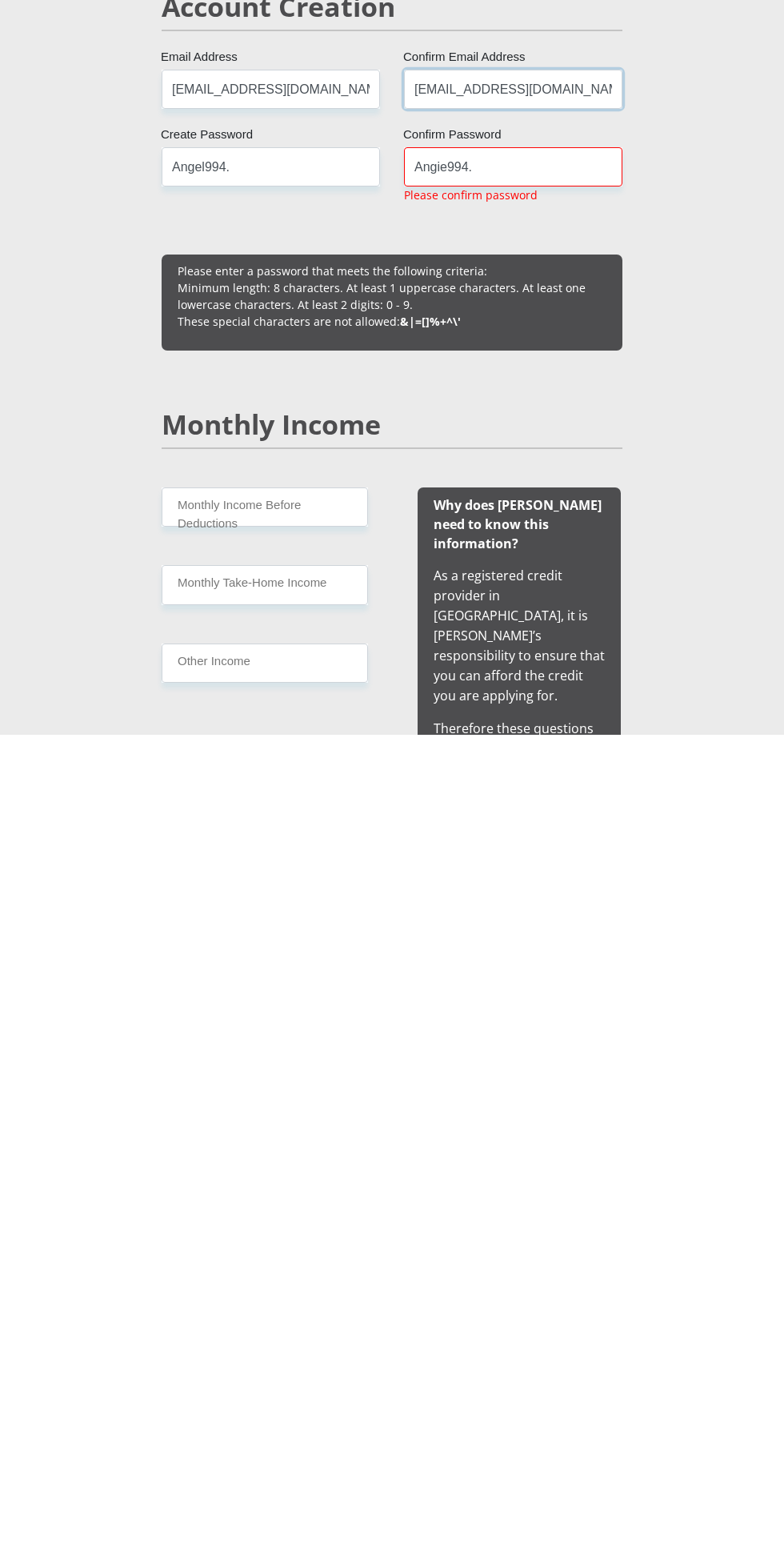
type input "[EMAIL_ADDRESS][DOMAIN_NAME]"
click at [577, 982] on input "Angie994." at bounding box center [513, 984] width 218 height 39
click at [586, 996] on input "Angie994." at bounding box center [513, 984] width 218 height 39
type input "Angie994"
click at [327, 1324] on input "Monthly Income Before Deductions" at bounding box center [265, 1324] width 206 height 39
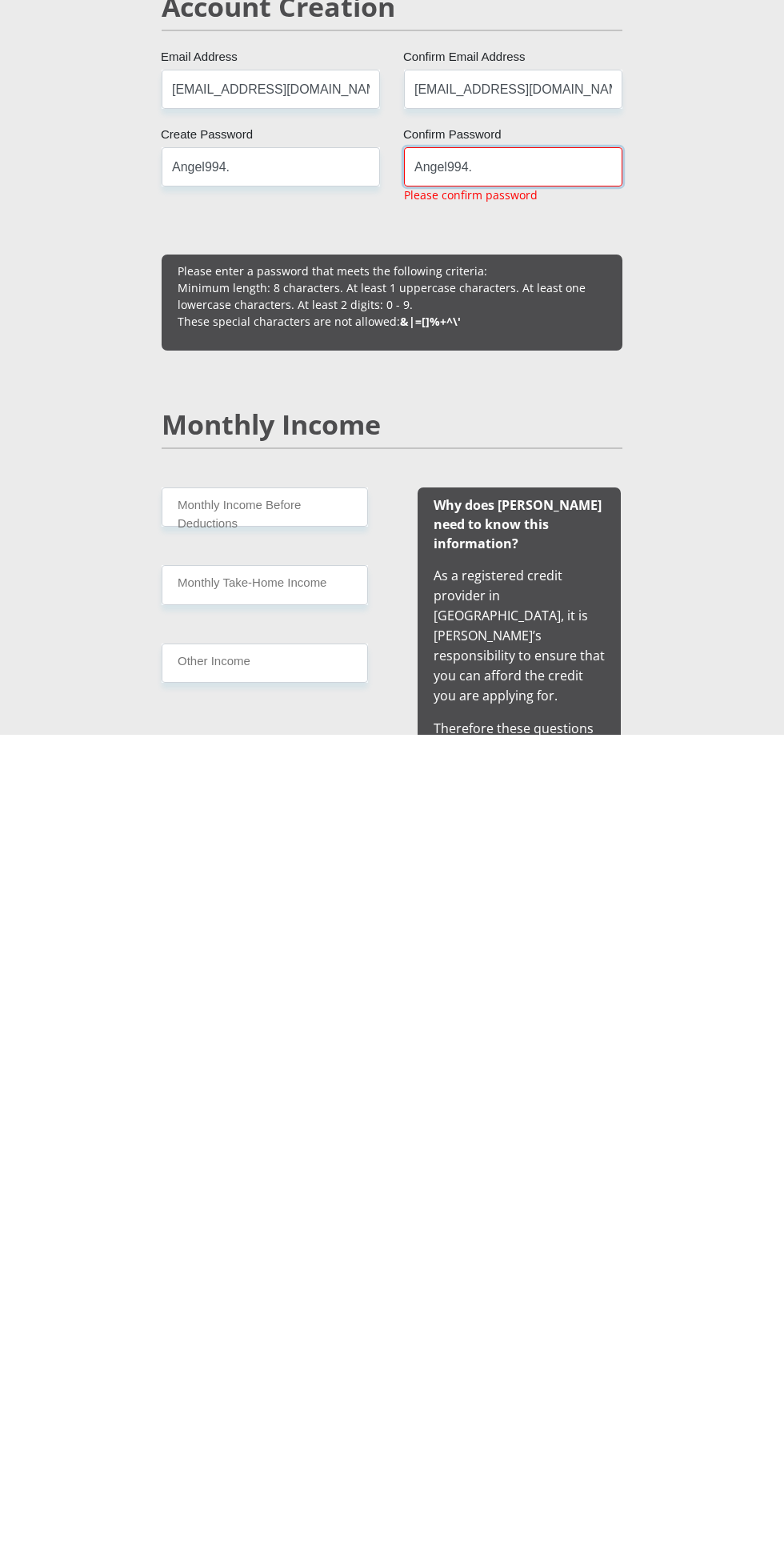
click at [582, 982] on input "Angel994." at bounding box center [513, 984] width 218 height 39
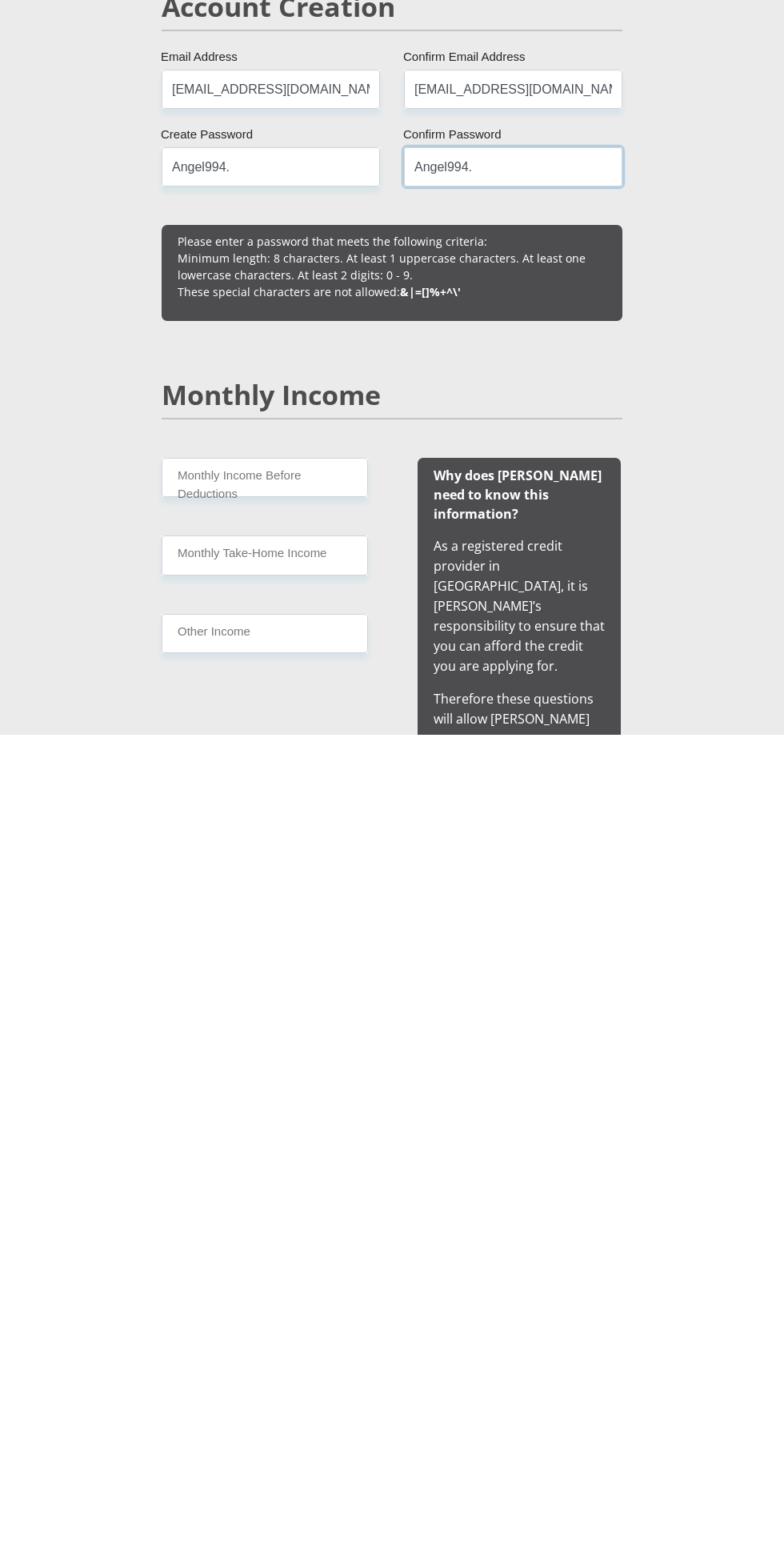
type input "Angel994."
click at [309, 1289] on input "Monthly Income Before Deductions" at bounding box center [265, 1294] width 206 height 39
type input "60000"
click at [323, 1369] on input "Monthly Take-Home Income" at bounding box center [265, 1372] width 206 height 39
type input "2"
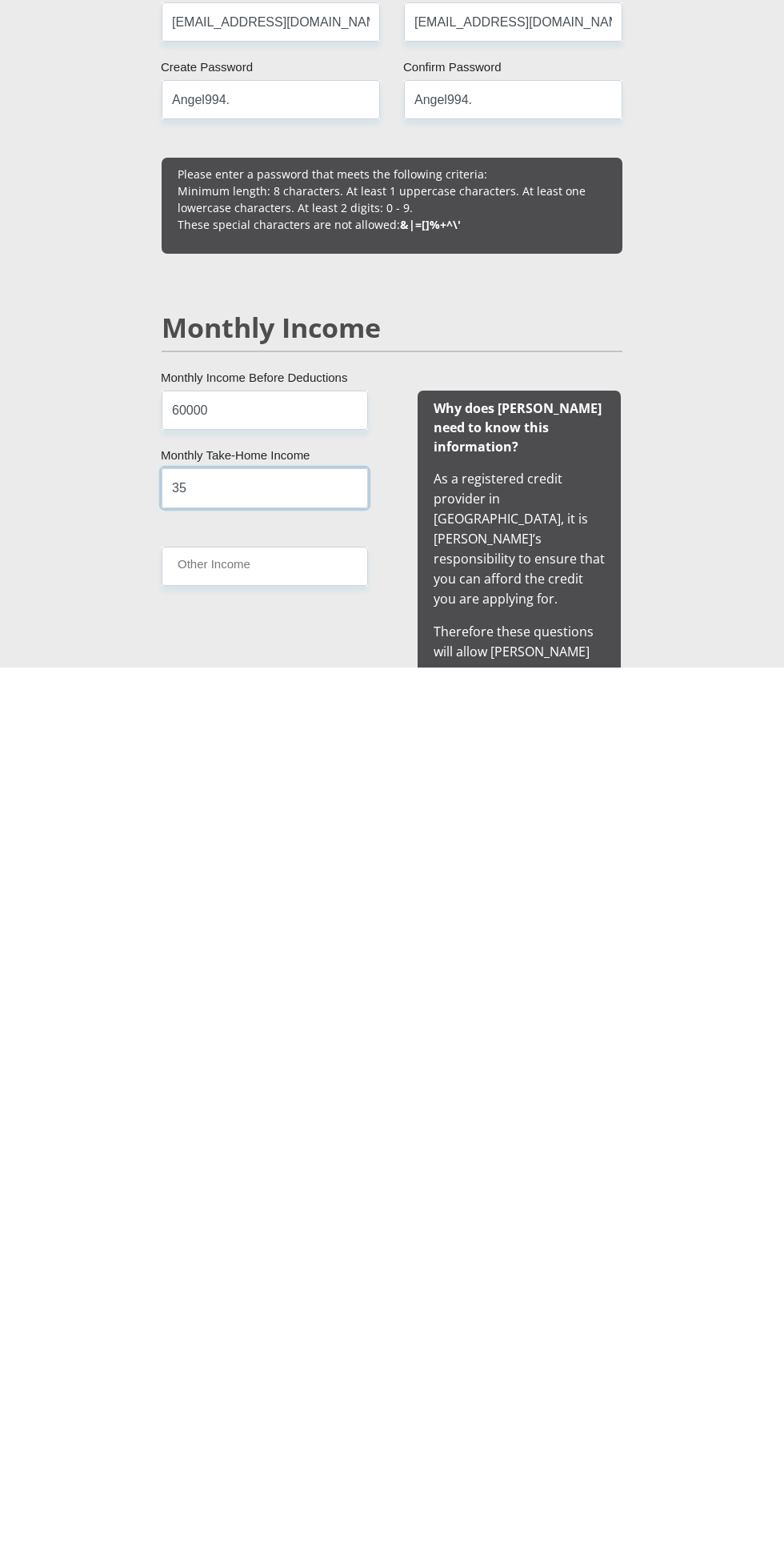
scroll to position [408, 0]
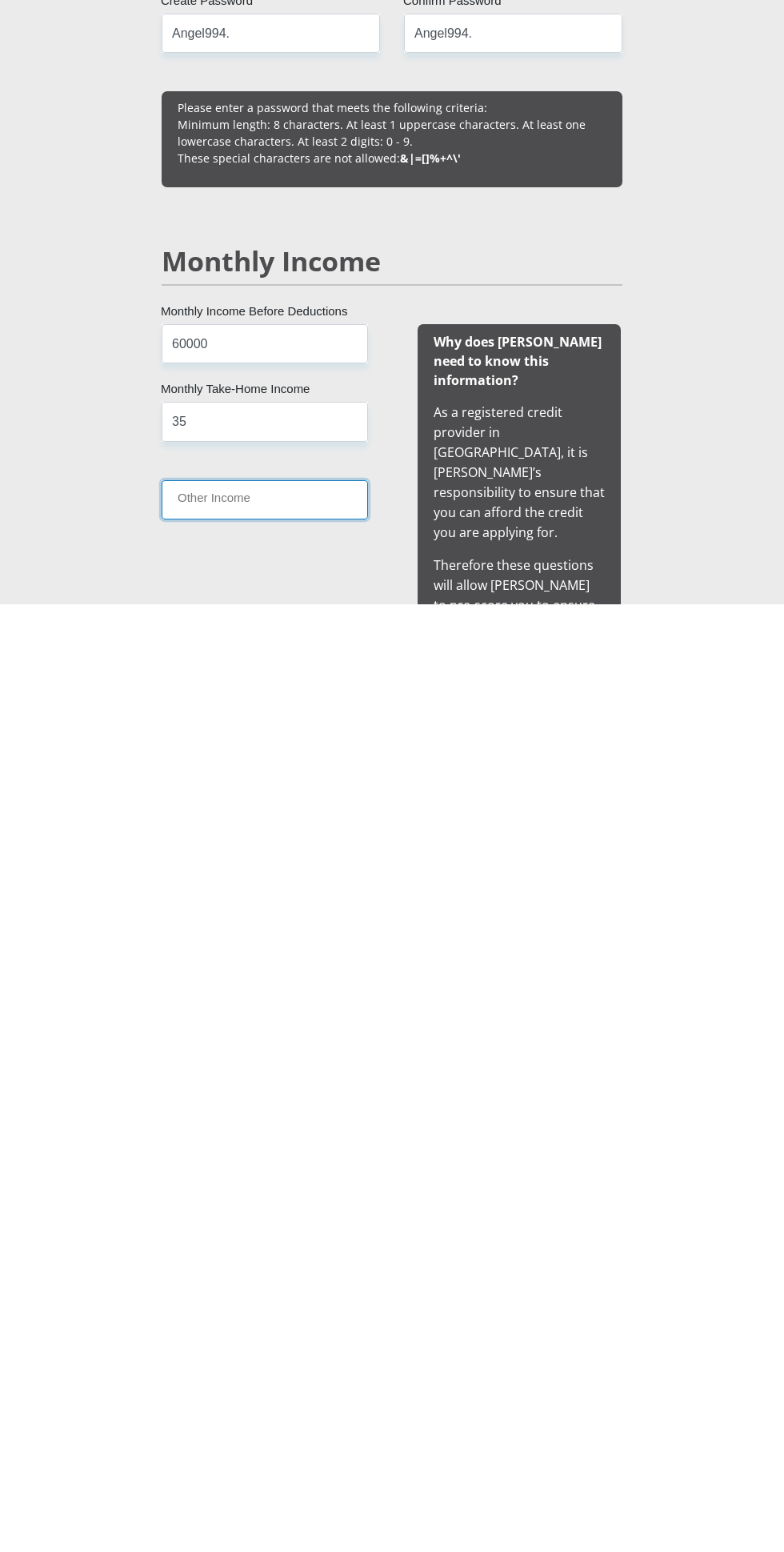
click at [325, 1446] on input "Other Income" at bounding box center [265, 1447] width 206 height 39
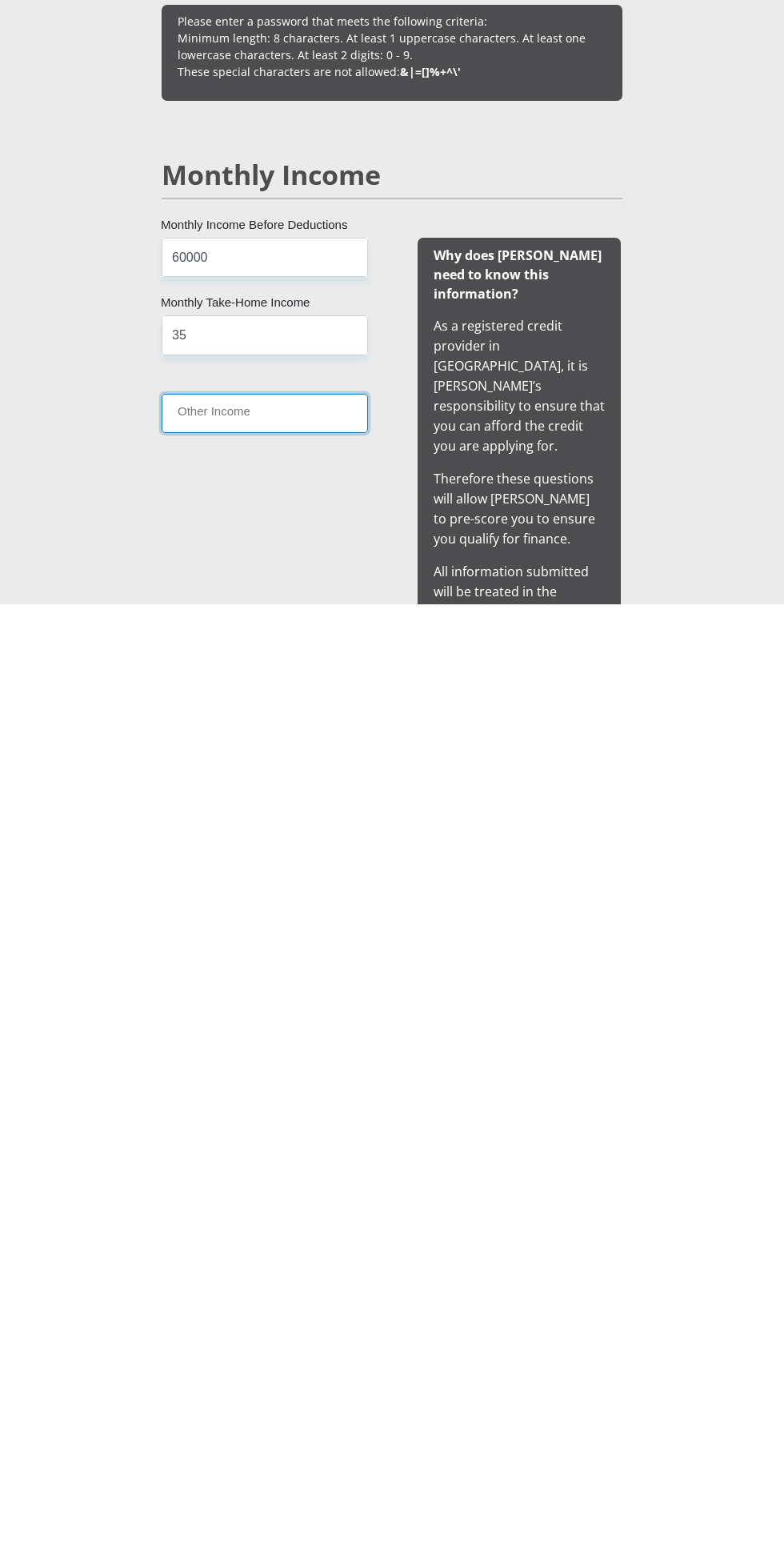
scroll to position [601, 0]
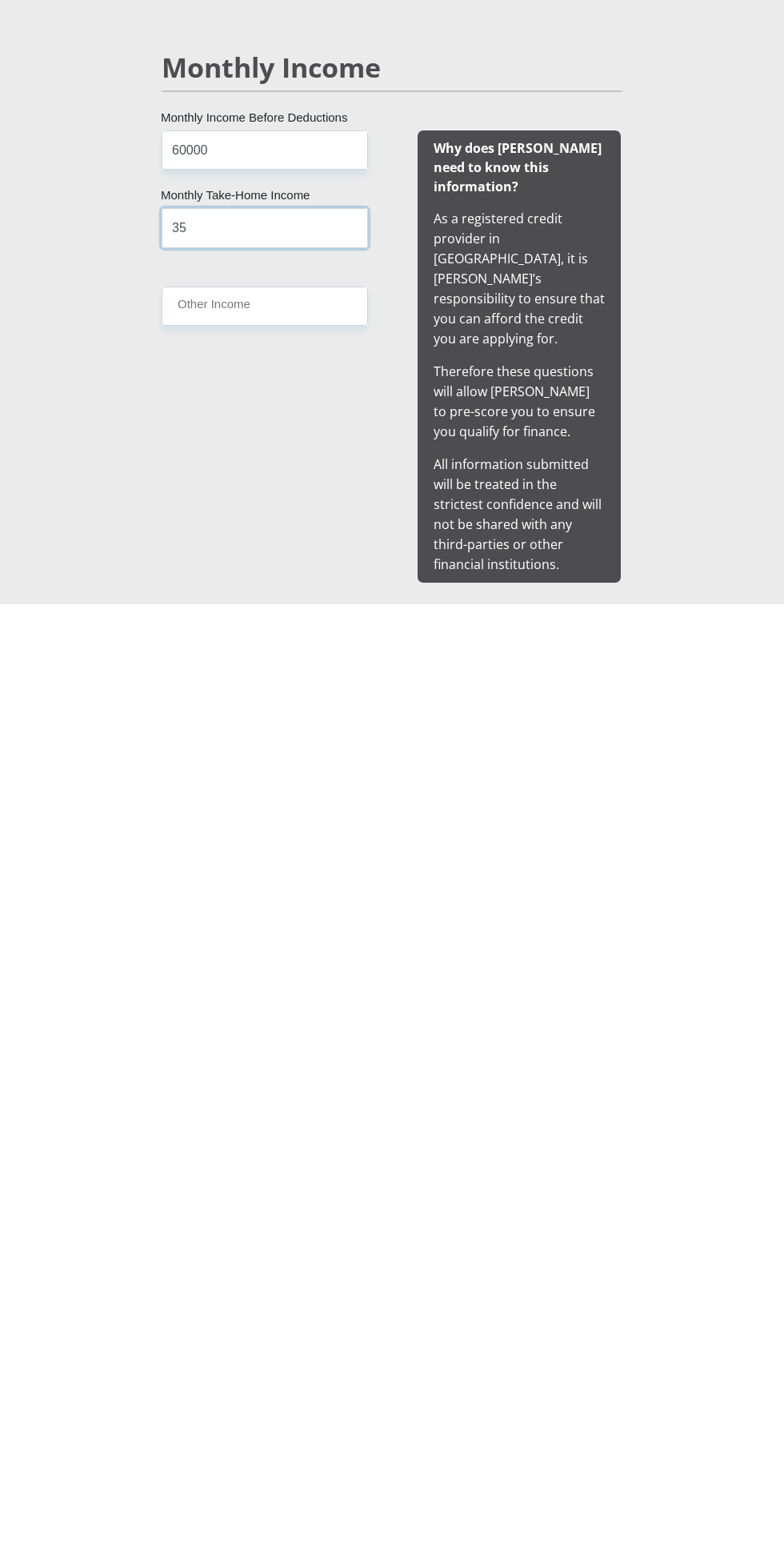
click at [334, 1173] on input "35" at bounding box center [265, 1175] width 206 height 39
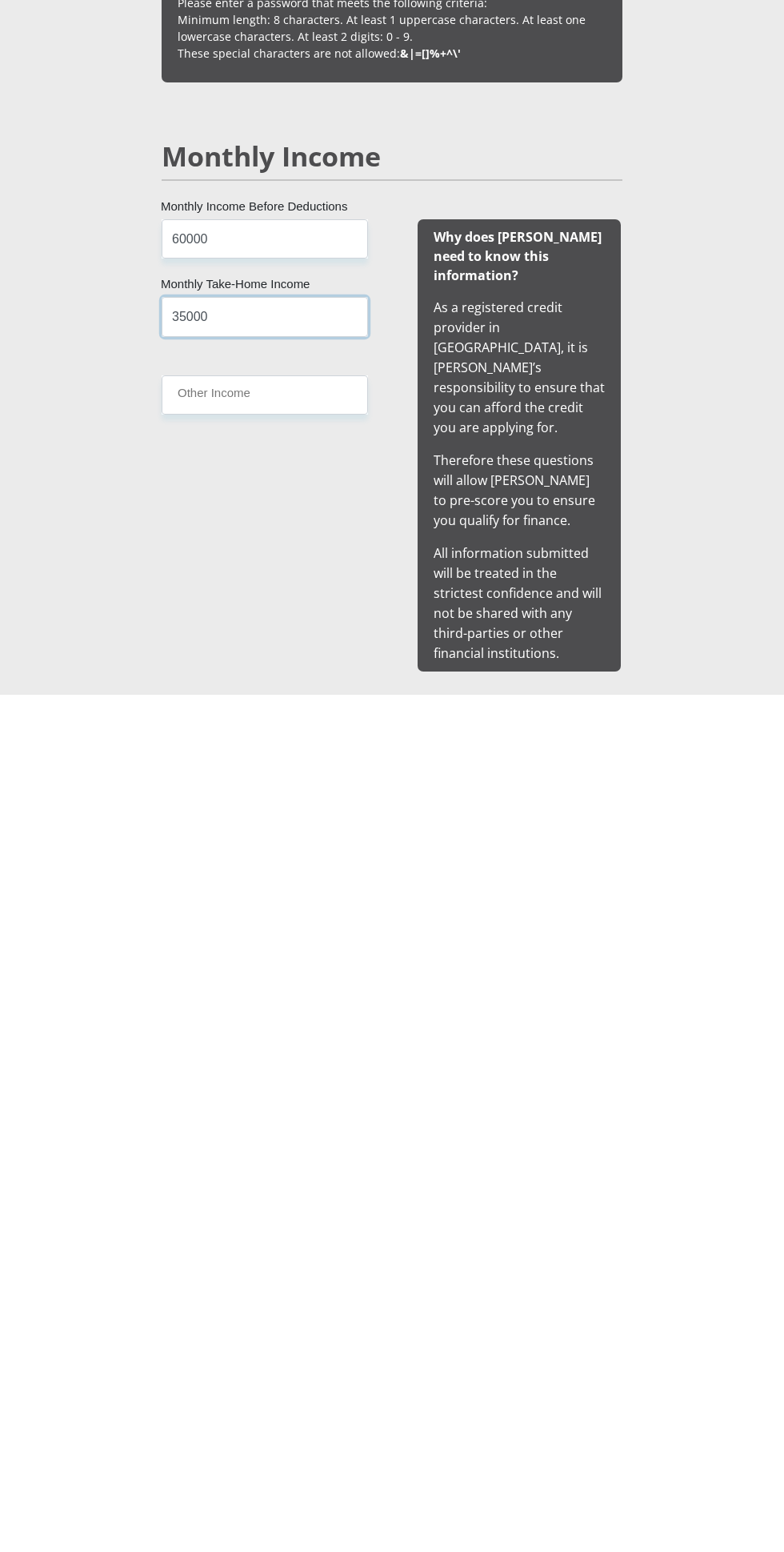
type input "35000"
click at [300, 1263] on input "Other Income" at bounding box center [265, 1253] width 206 height 39
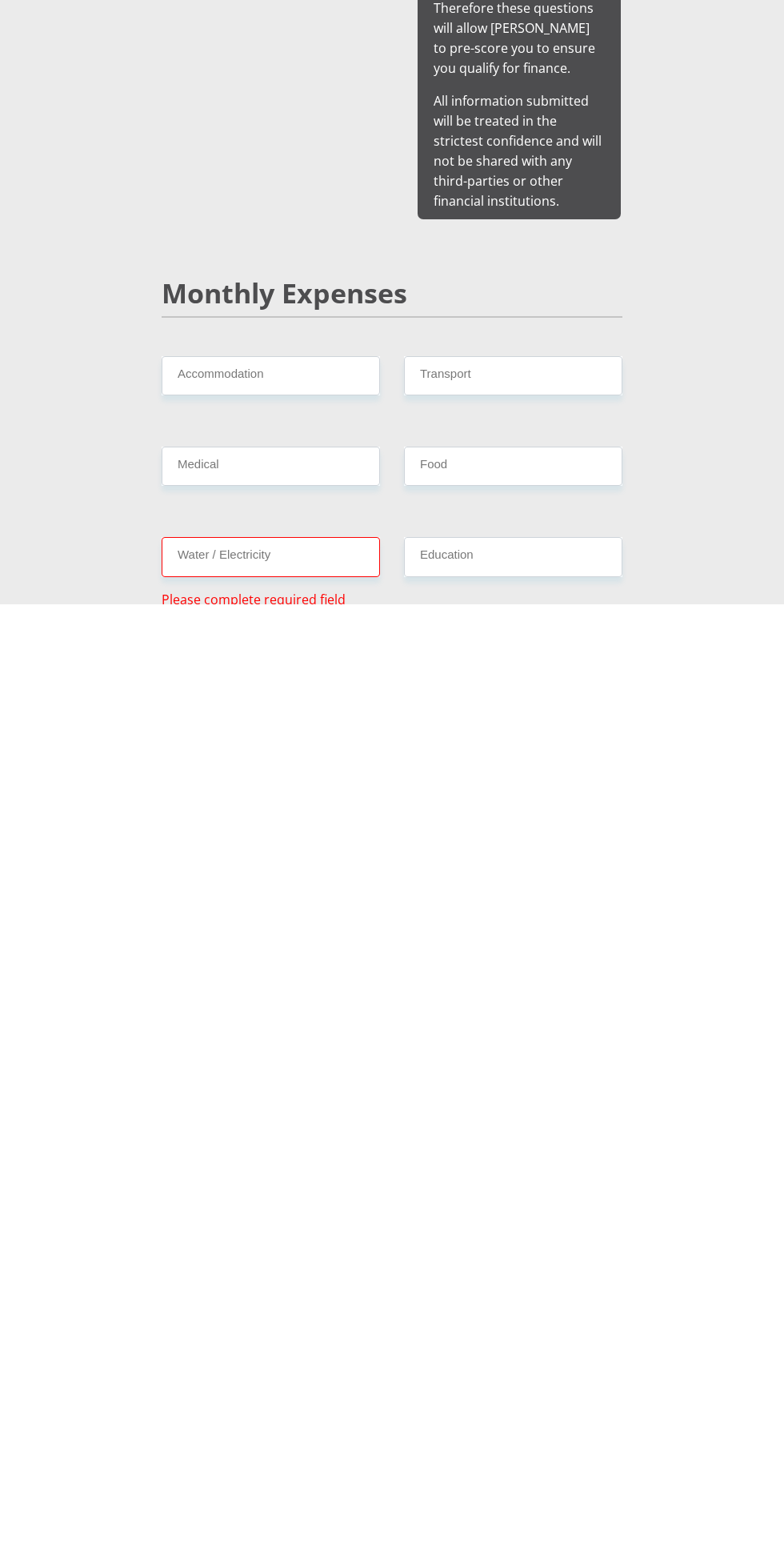
scroll to position [969, 0]
type input "0"
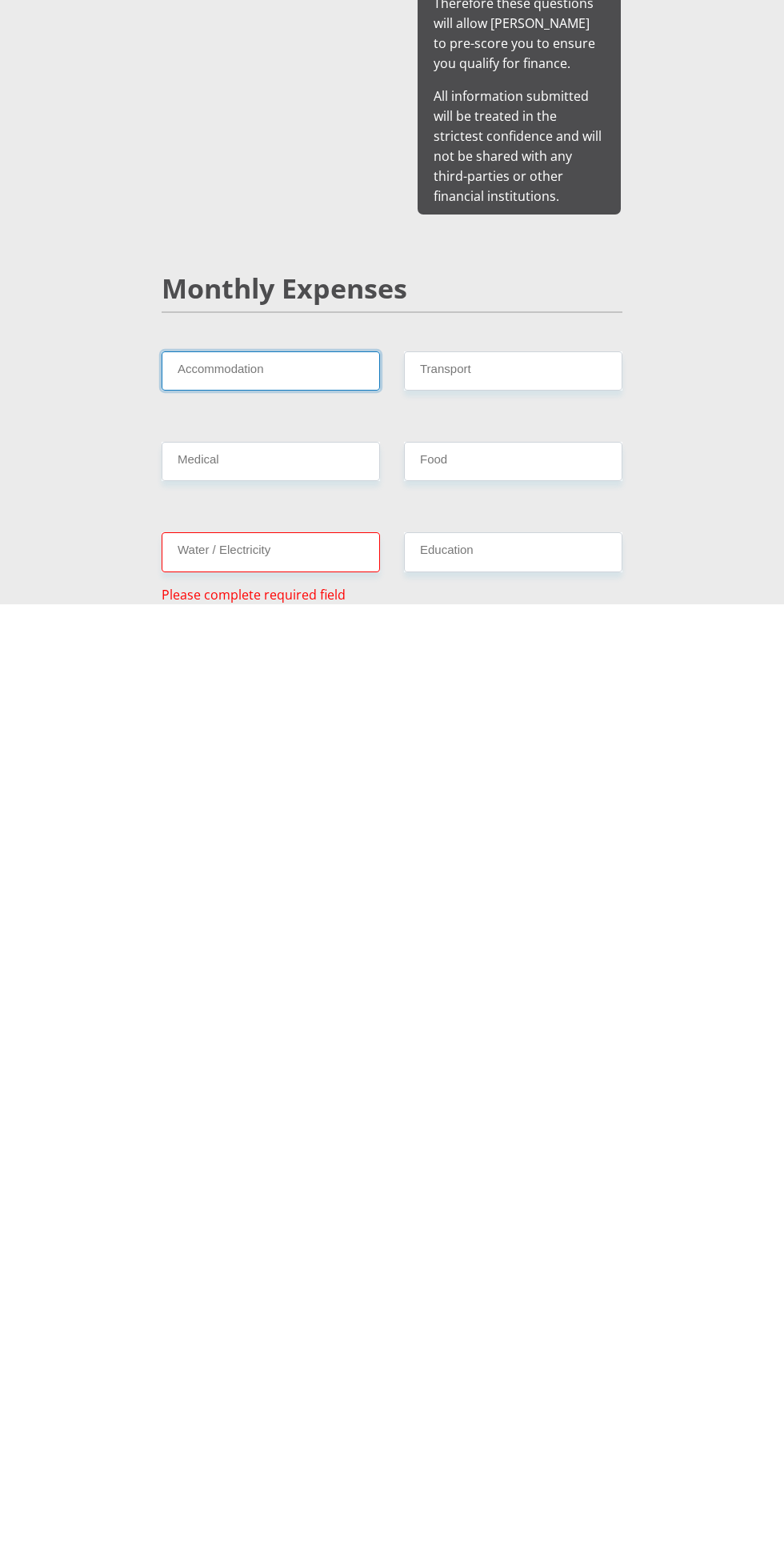
click at [326, 1299] on input "Accommodation" at bounding box center [271, 1318] width 218 height 39
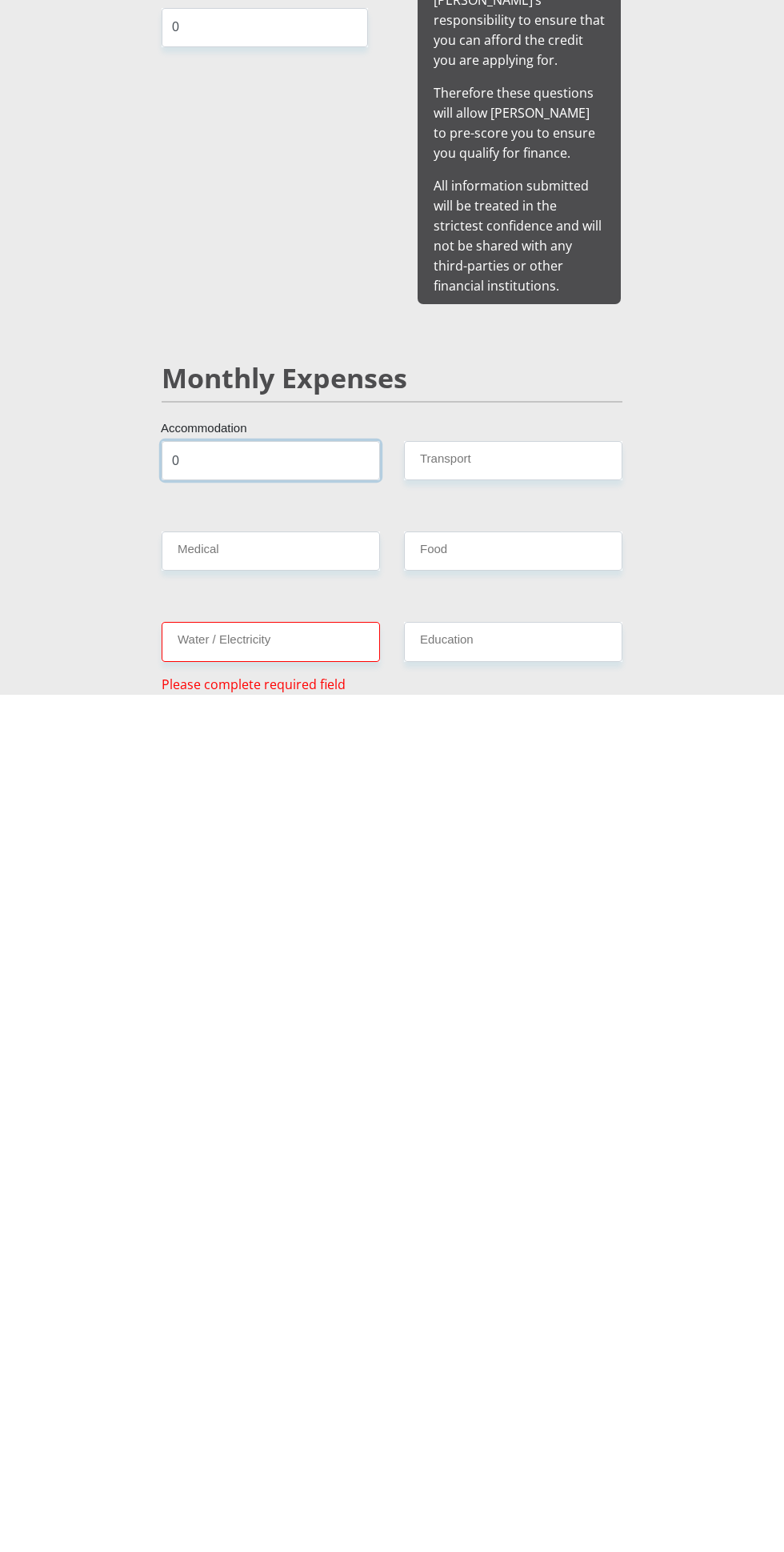
type input "0"
click at [572, 1299] on input "Transport" at bounding box center [513, 1318] width 218 height 39
type input "500"
click at [318, 1389] on input "Medical" at bounding box center [271, 1409] width 218 height 39
type input "0"
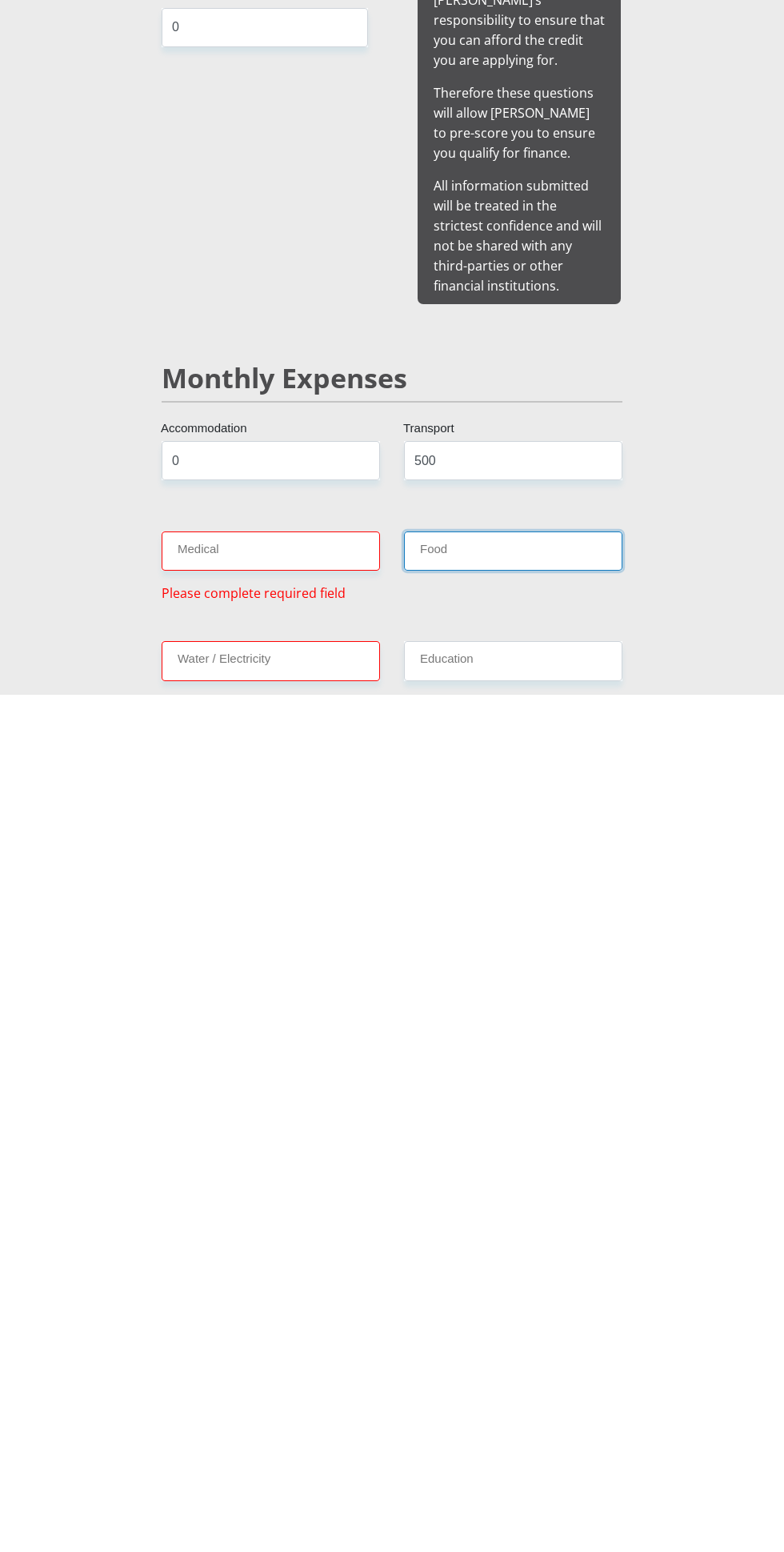
click at [599, 1389] on input "Food" at bounding box center [513, 1409] width 218 height 39
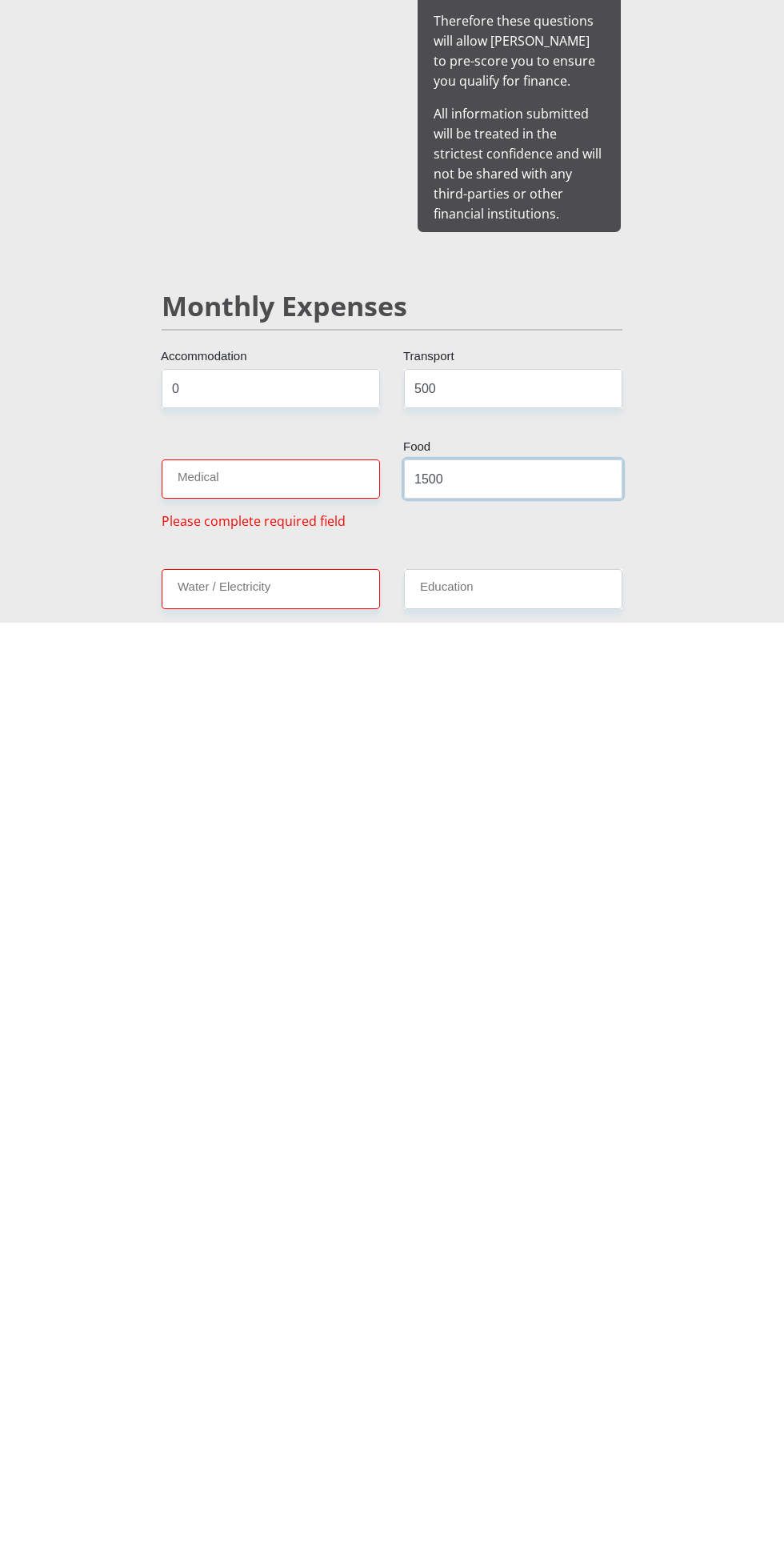
scroll to position [1019, 0]
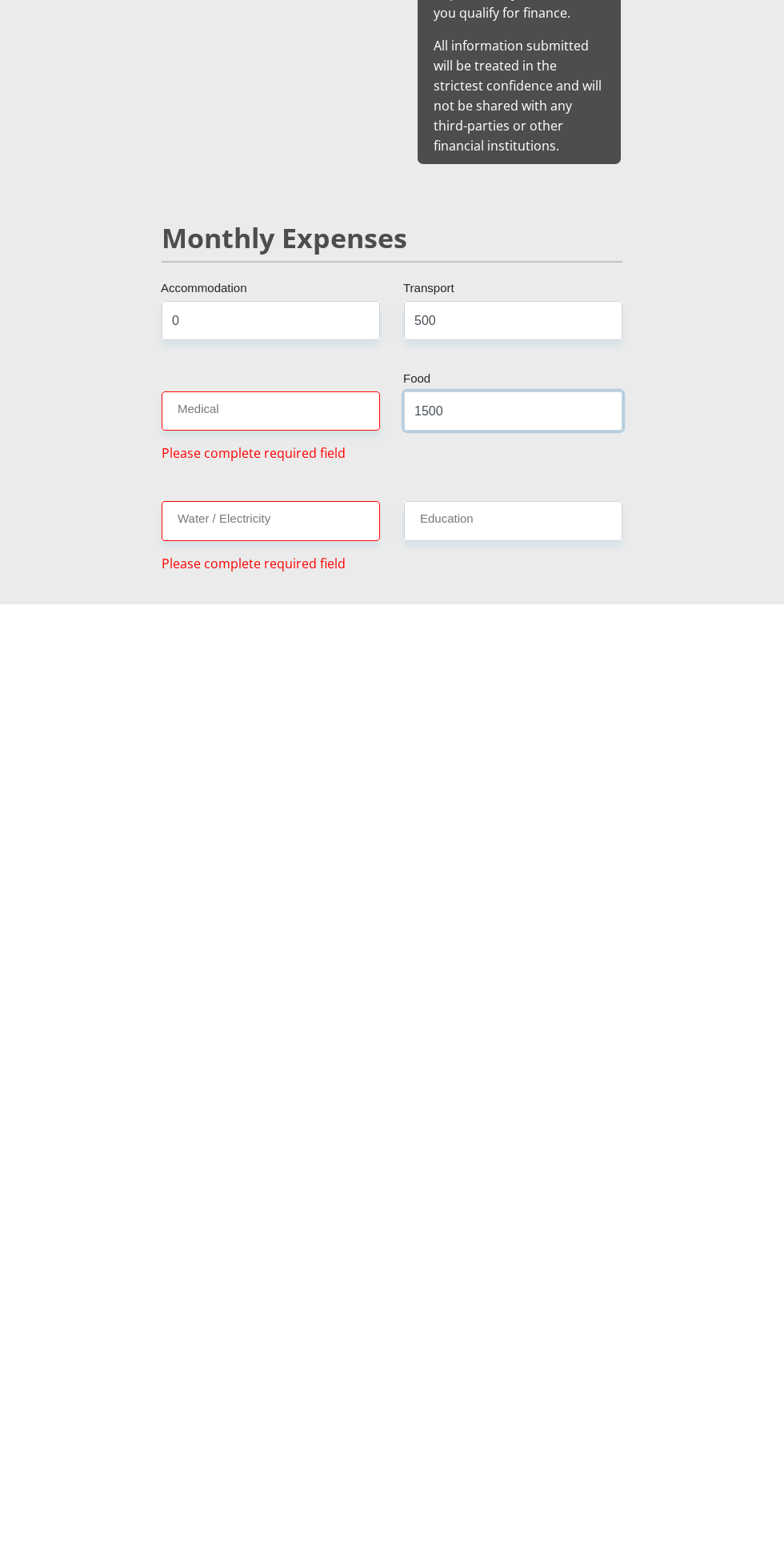
type input "1500"
click at [342, 1339] on input "Medical" at bounding box center [271, 1358] width 218 height 39
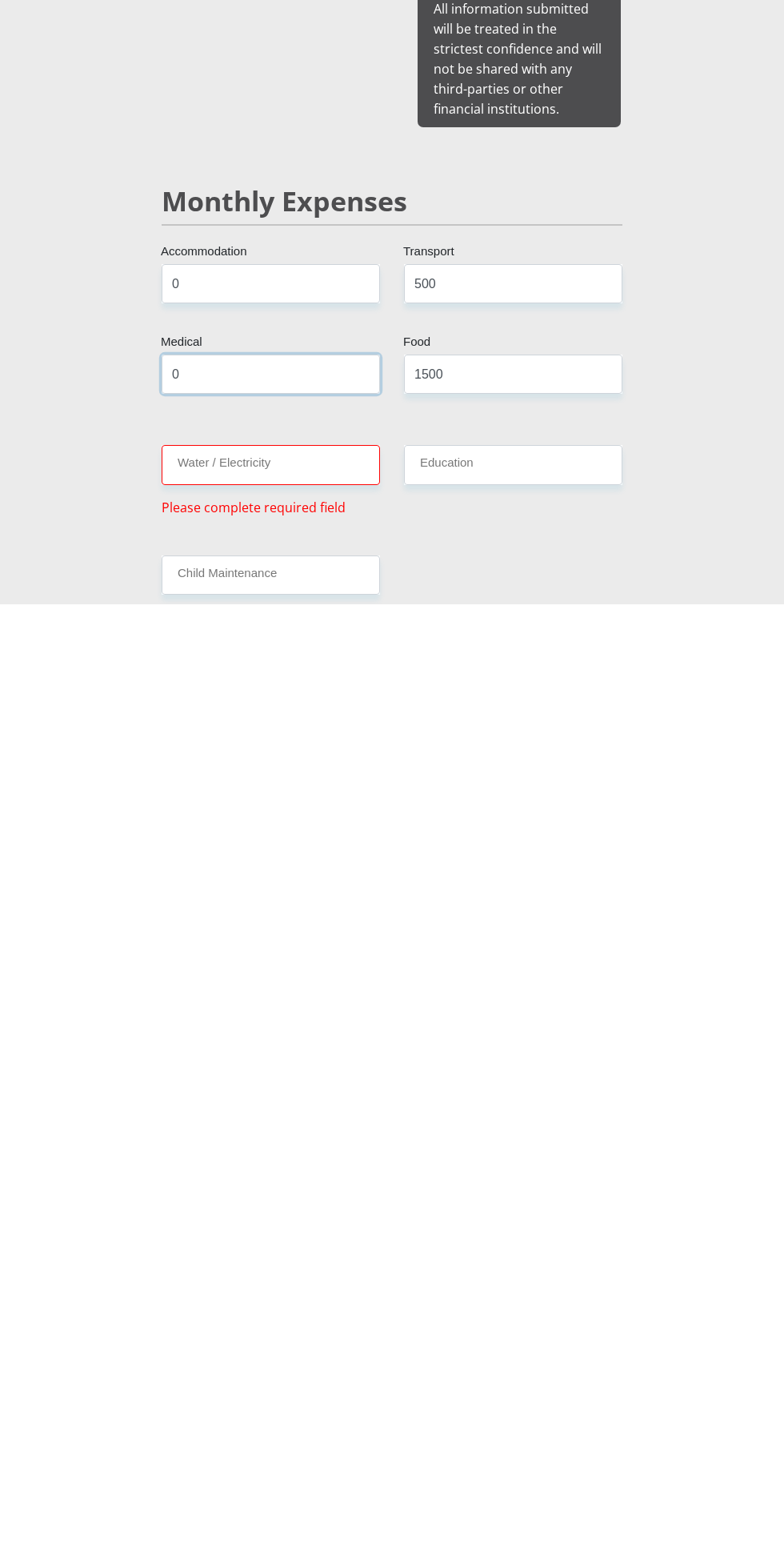
scroll to position [1060, 0]
type input "0"
click at [330, 1389] on input "Water / Electricity" at bounding box center [271, 1409] width 218 height 39
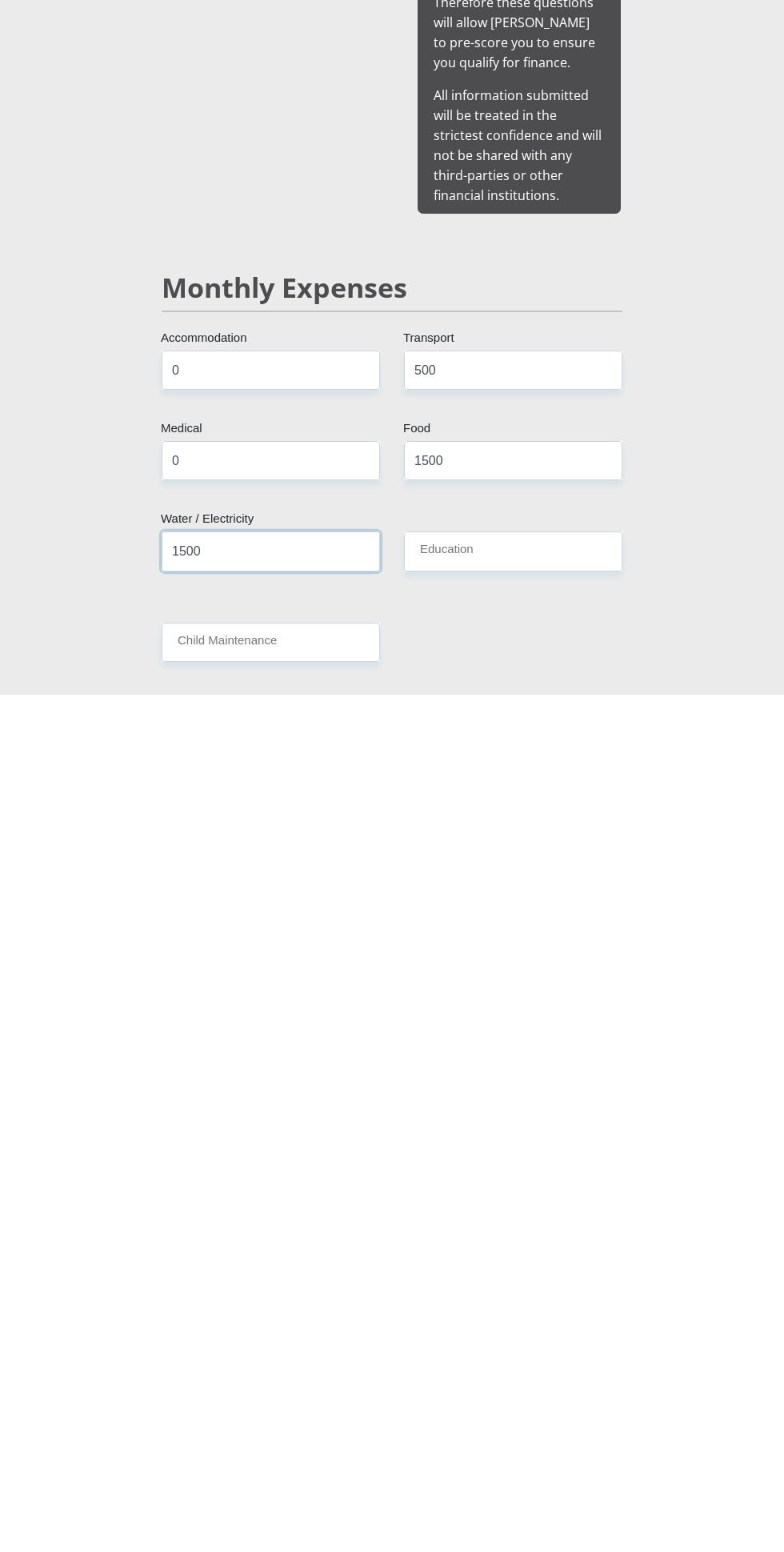
type input "1500"
click at [606, 1389] on input "Education" at bounding box center [513, 1409] width 218 height 39
type input "0"
click at [348, 1481] on input "Child Maintenance" at bounding box center [271, 1500] width 218 height 39
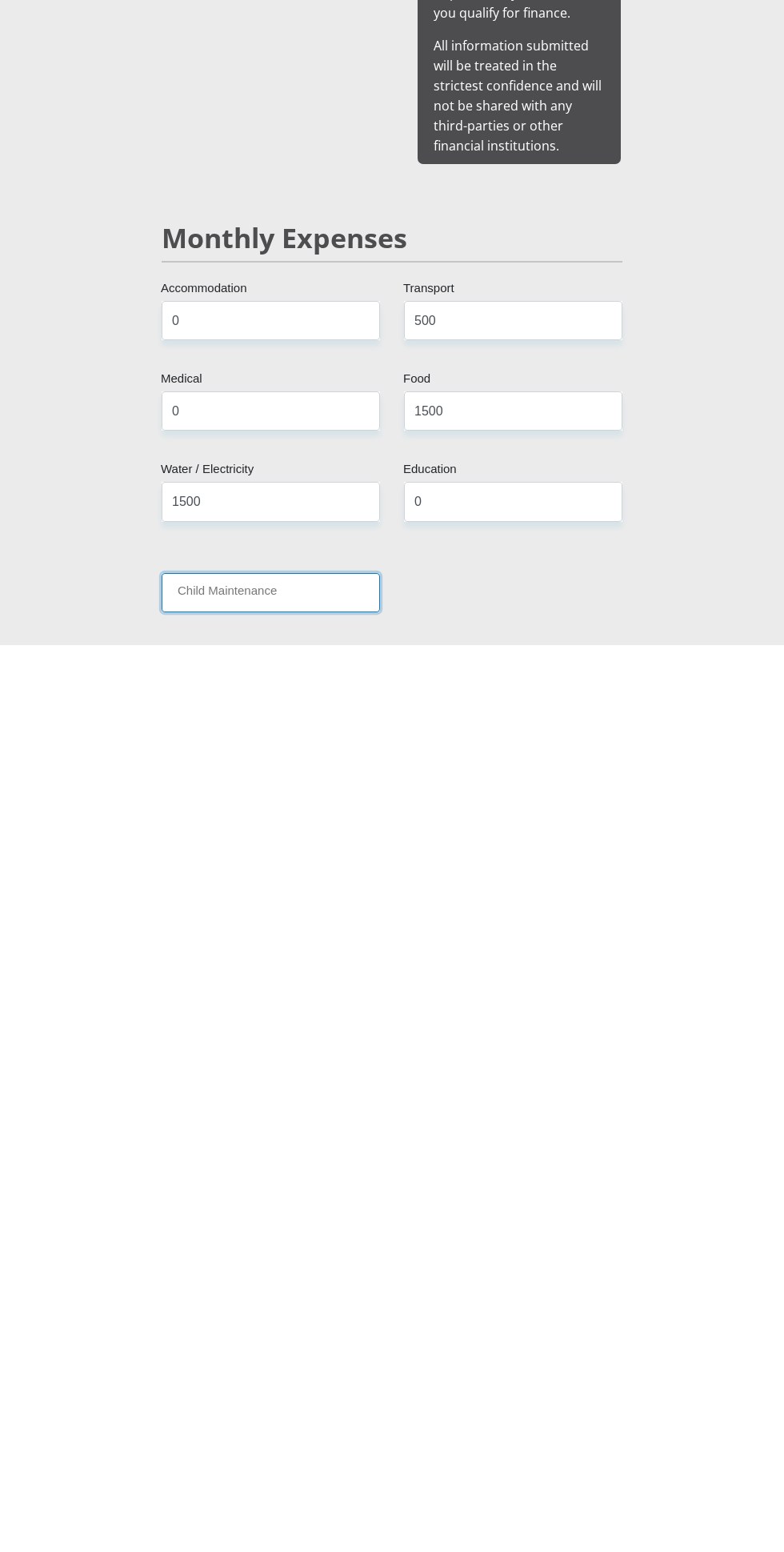
scroll to position [1261, 0]
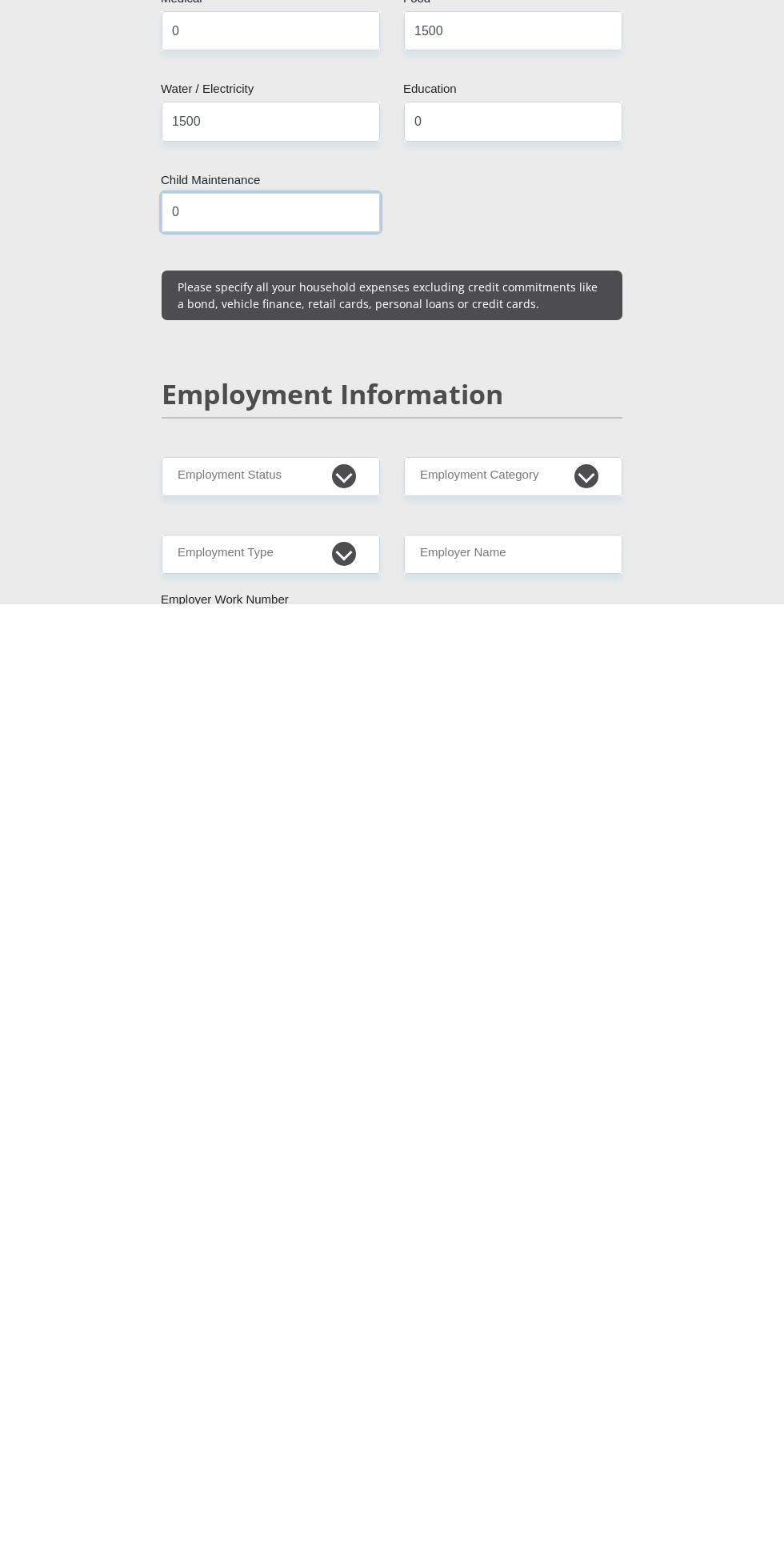
type input "0"
click at [356, 1404] on select "Permanent/Full-time Part-time/Casual [DEMOGRAPHIC_DATA] Worker Self-Employed Ho…" at bounding box center [271, 1424] width 218 height 39
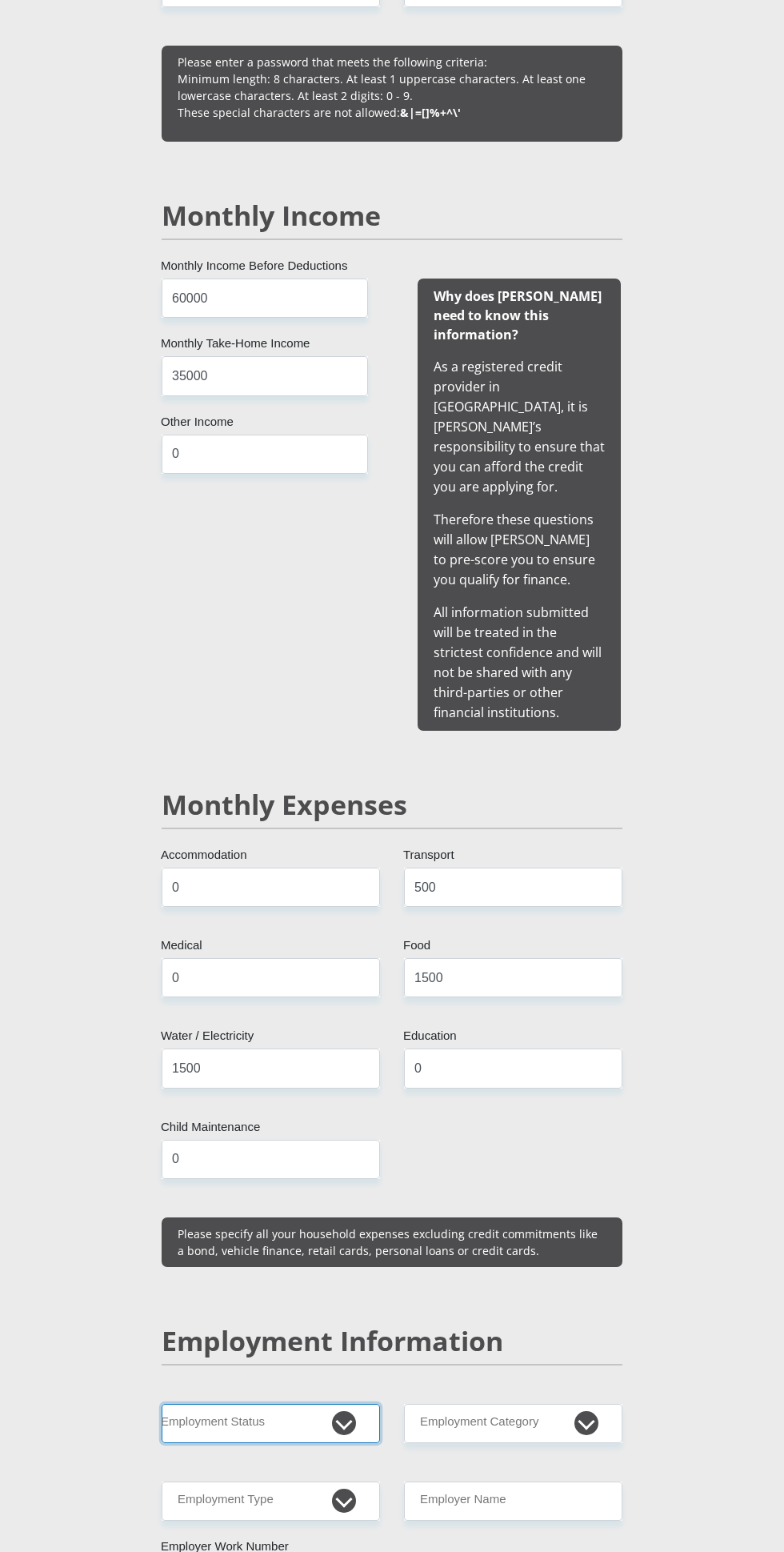
select select "1"
click at [162, 1404] on select "Permanent/Full-time Part-time/Casual [DEMOGRAPHIC_DATA] Worker Self-Employed Ho…" at bounding box center [271, 1423] width 218 height 39
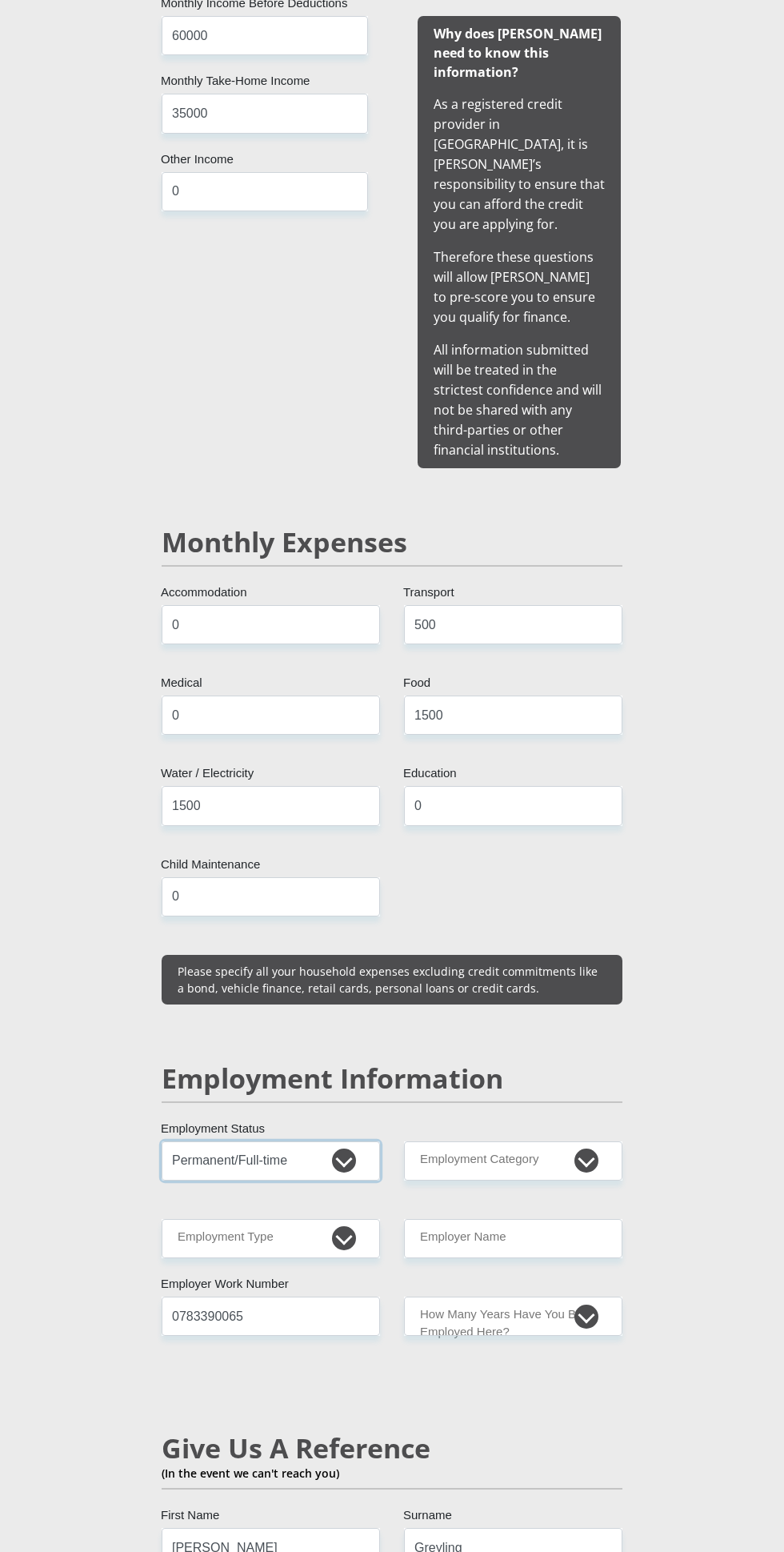
scroll to position [1674, 0]
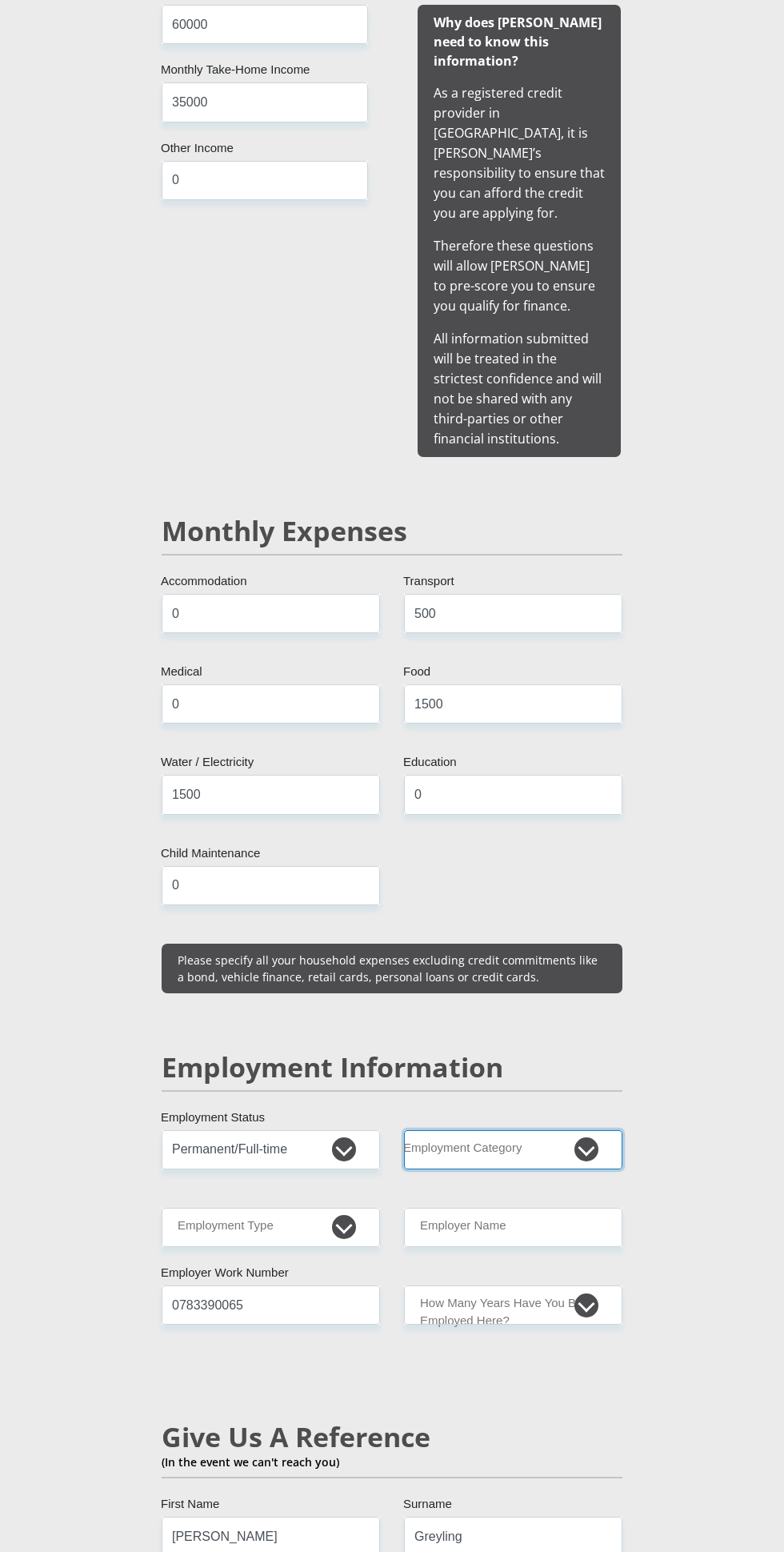
click at [596, 1130] on select "AGRICULTURE ALCOHOL & TOBACCO CONSTRUCTION MATERIALS METALLURGY EQUIPMENT FOR R…" at bounding box center [513, 1149] width 218 height 39
select select "71"
click at [404, 1130] on select "AGRICULTURE ALCOHOL & TOBACCO CONSTRUCTION MATERIALS METALLURGY EQUIPMENT FOR R…" at bounding box center [513, 1149] width 218 height 39
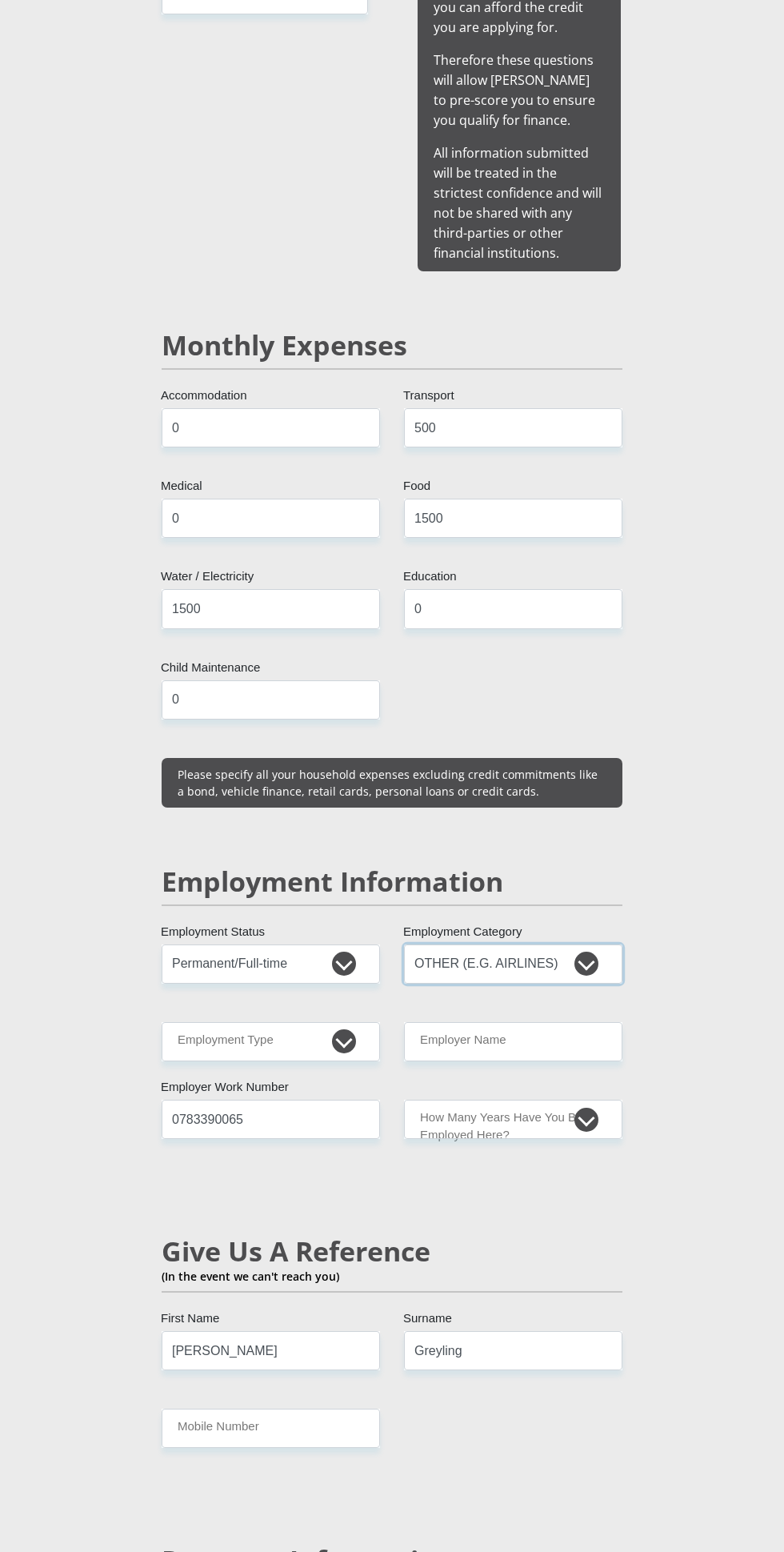
scroll to position [1862, 0]
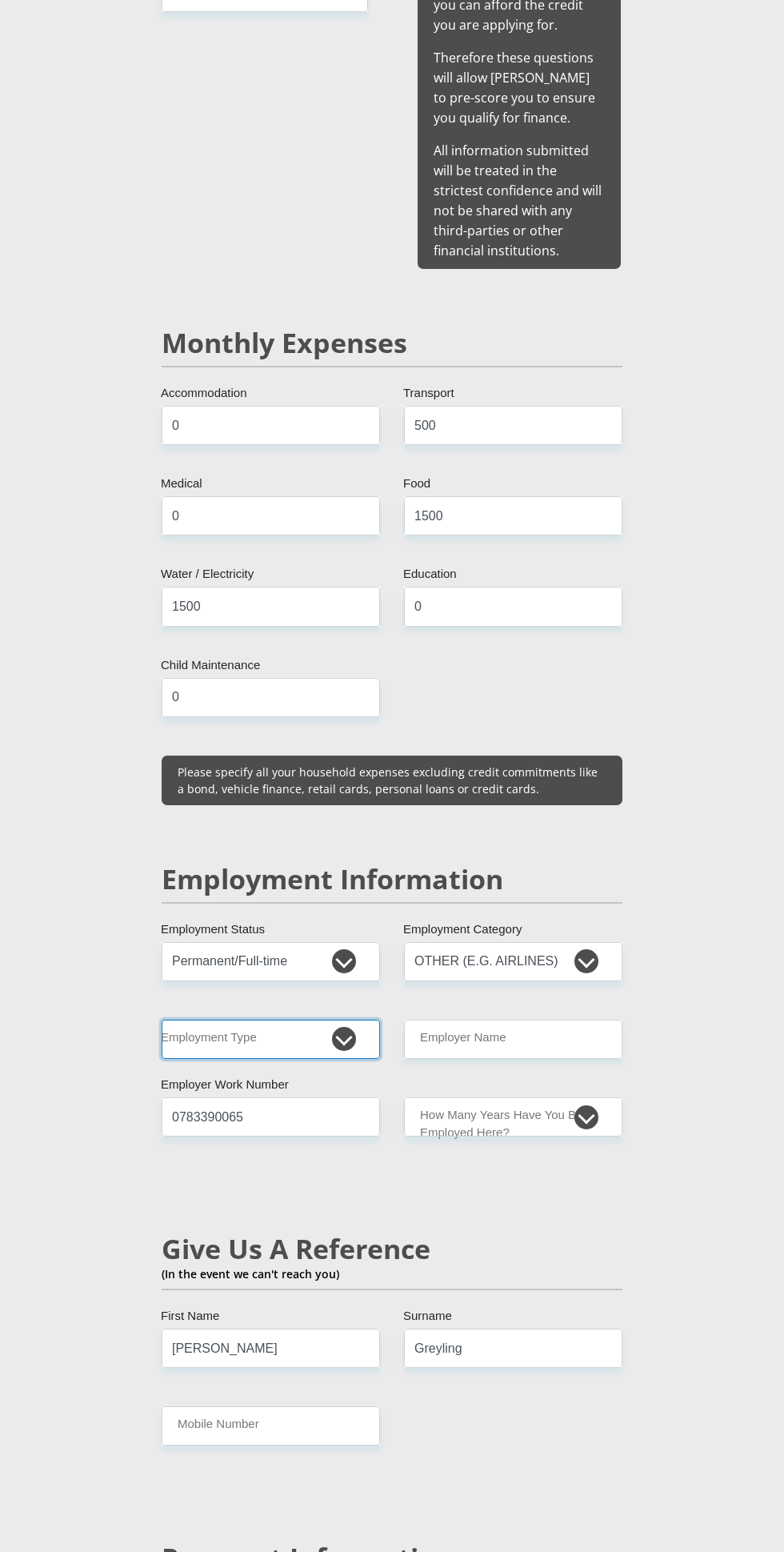
click at [342, 1019] on select "College/Lecturer Craft Seller Creative Driver Executive Farmer Forces - Non Com…" at bounding box center [271, 1039] width 218 height 39
select select "Unknown/Other"
click at [162, 1019] on select "College/Lecturer Craft Seller Creative Driver Executive Farmer Forces - Non Com…" at bounding box center [271, 1039] width 218 height 39
click at [589, 1019] on input "Employer Name" at bounding box center [513, 1039] width 218 height 39
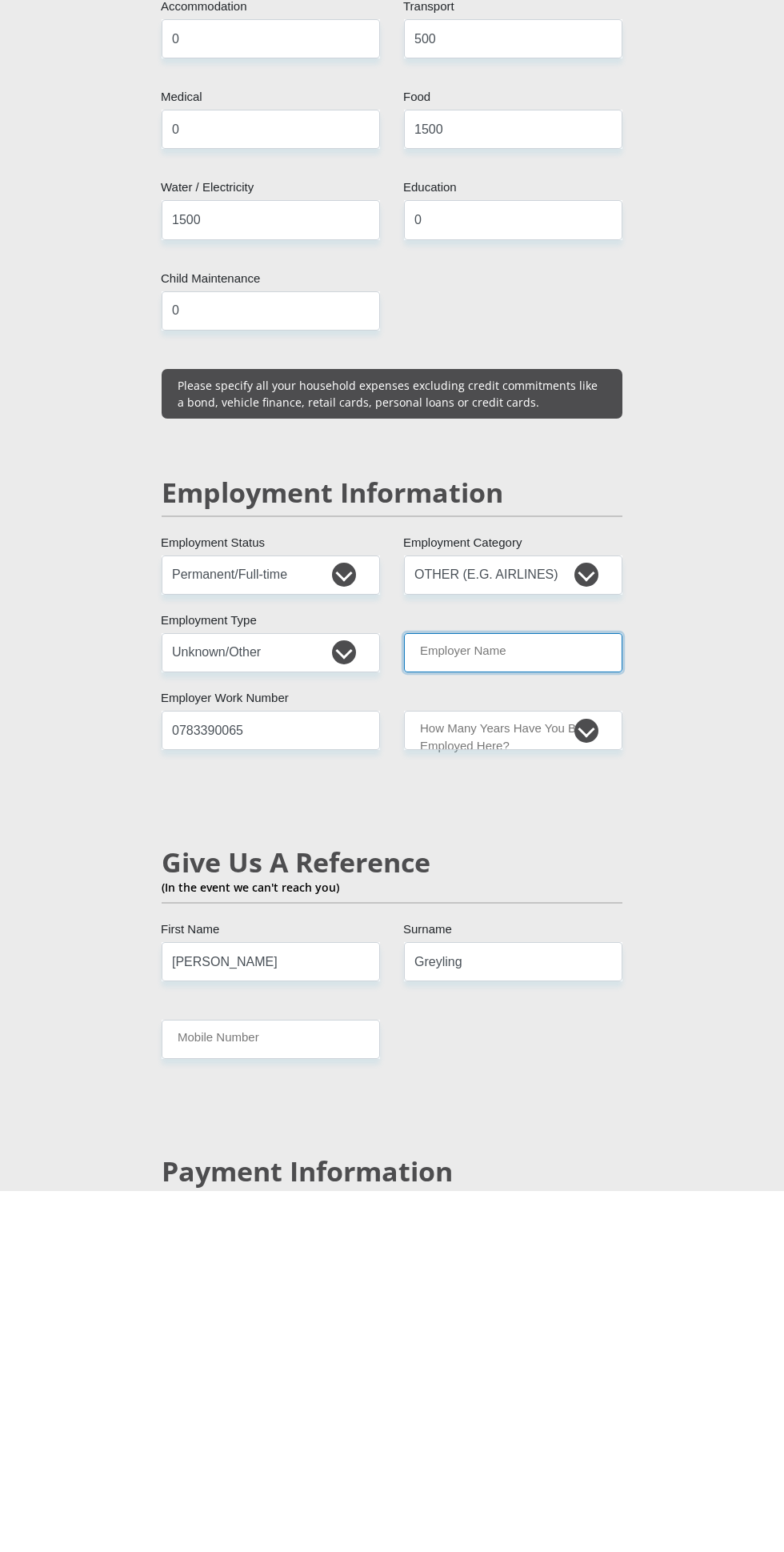
scroll to position [1887, 0]
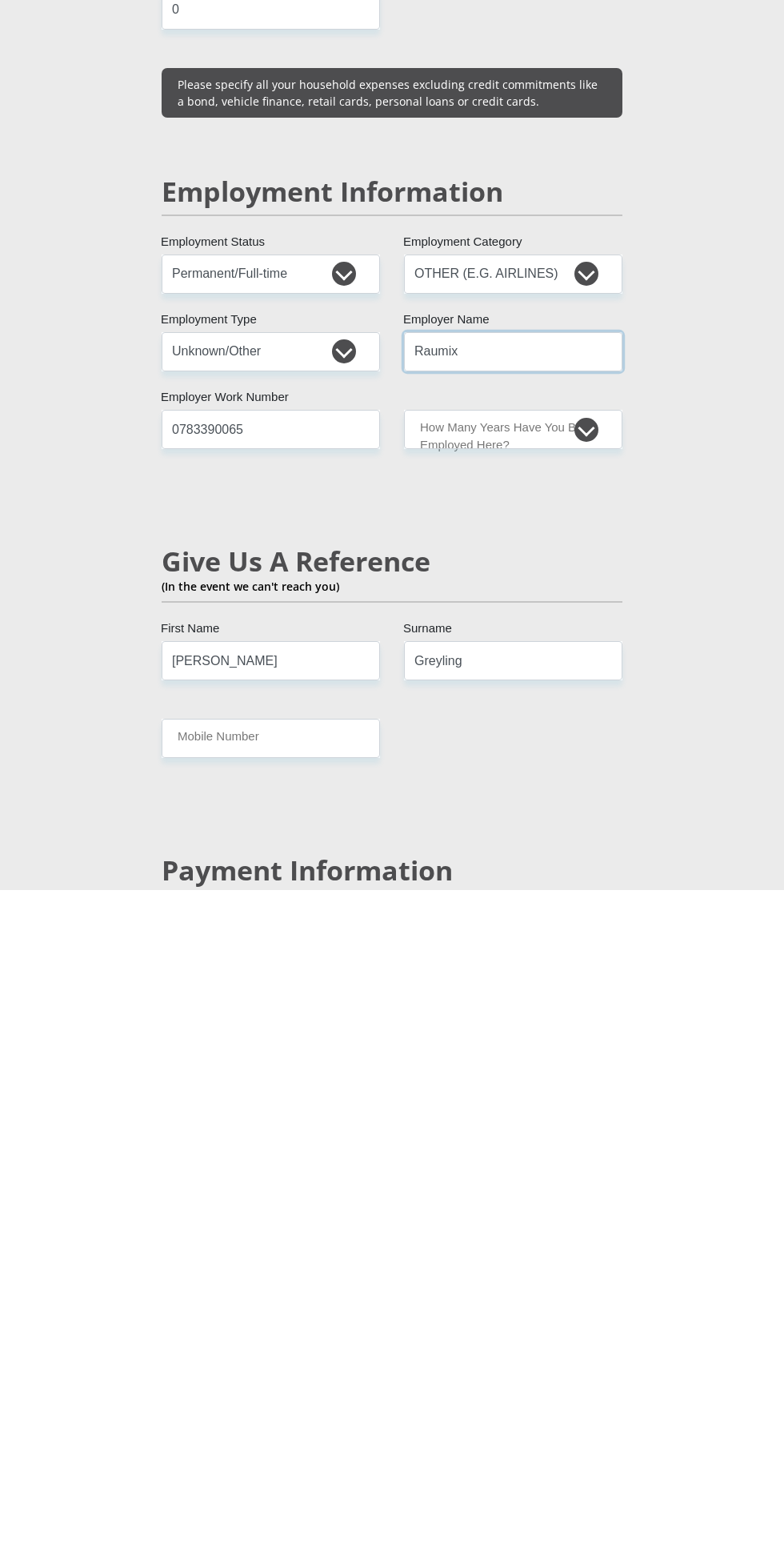
type input "Raumix"
click at [327, 1072] on input "0783390065" at bounding box center [271, 1091] width 218 height 39
click at [531, 1072] on select "less than 1 year 1-3 years 3-5 years 5+ years" at bounding box center [513, 1091] width 218 height 39
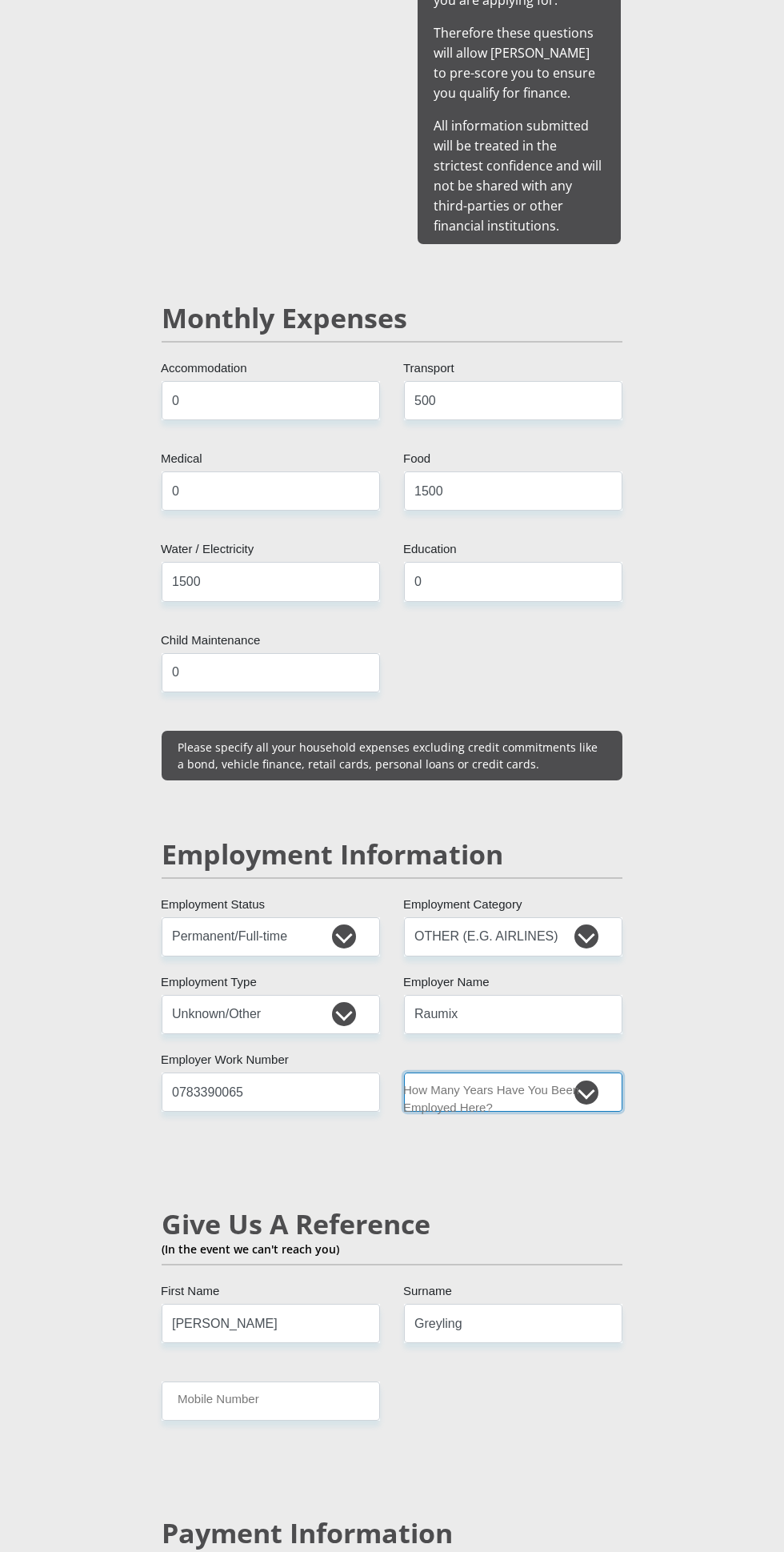
select select "48"
click at [404, 1072] on select "less than 1 year 1-3 years 3-5 years 5+ years" at bounding box center [513, 1091] width 218 height 39
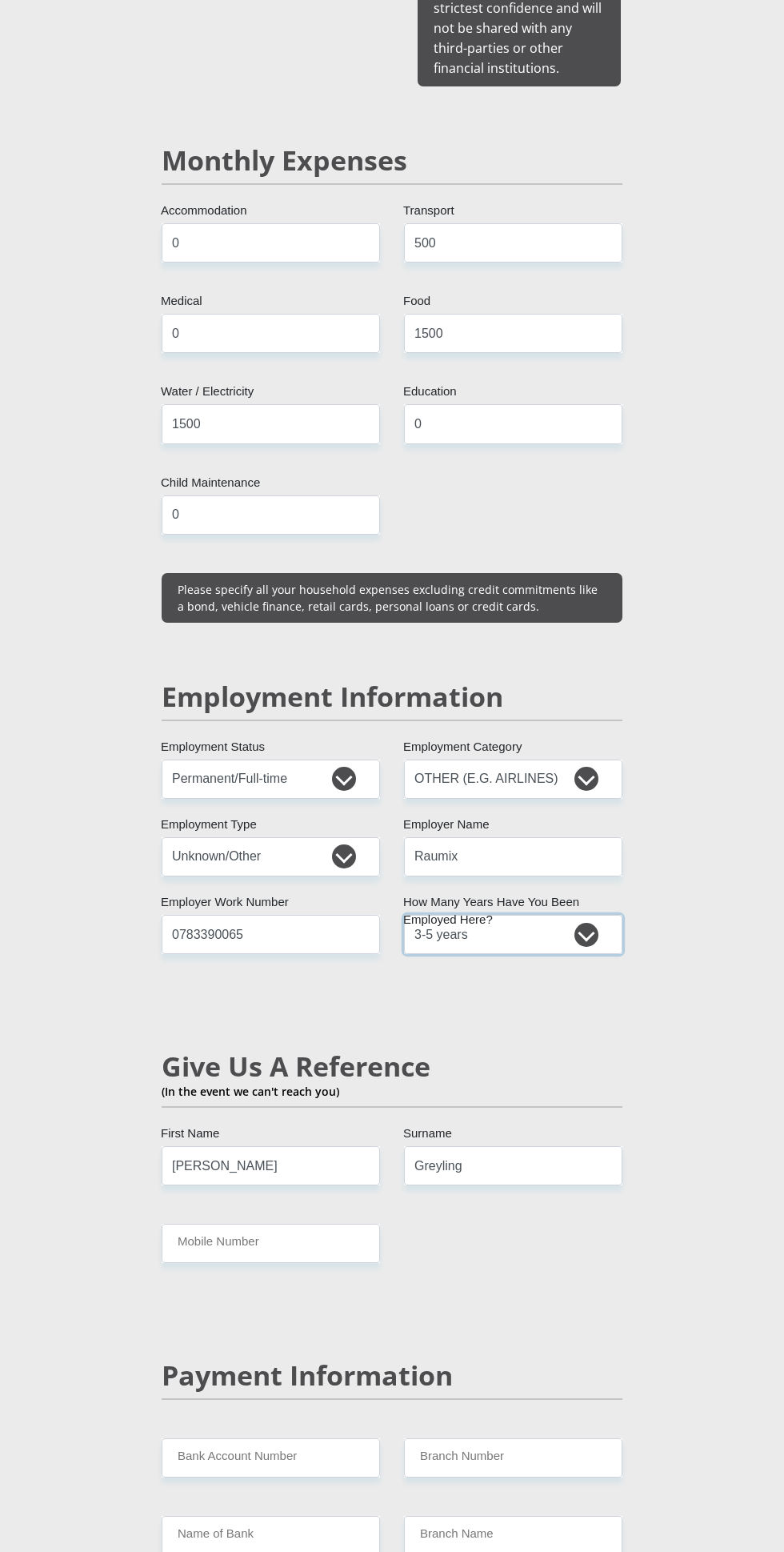
scroll to position [2045, 0]
click at [361, 1223] on input "Mobile Number" at bounding box center [271, 1242] width 218 height 39
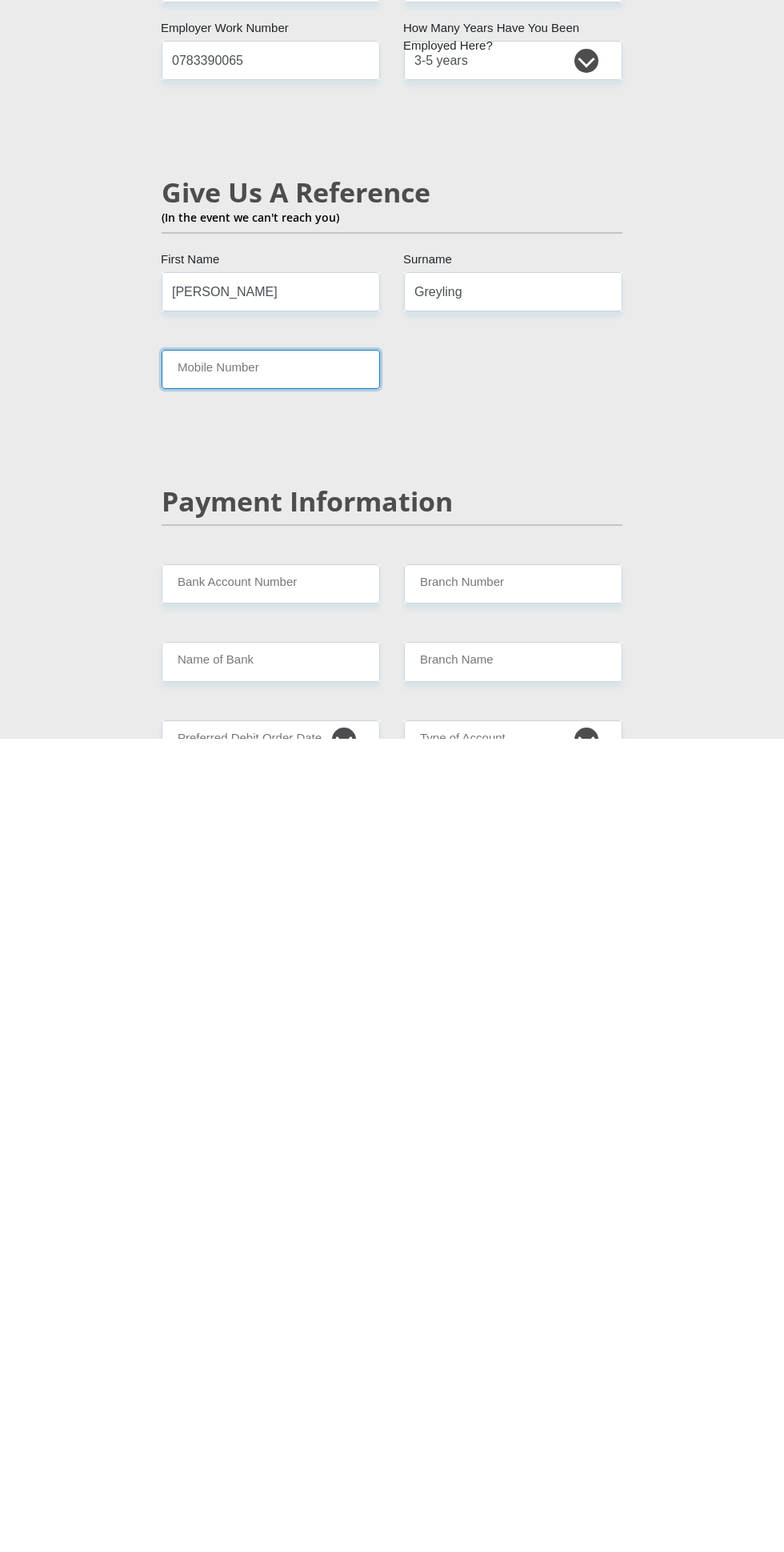
scroll to position [2106, 0]
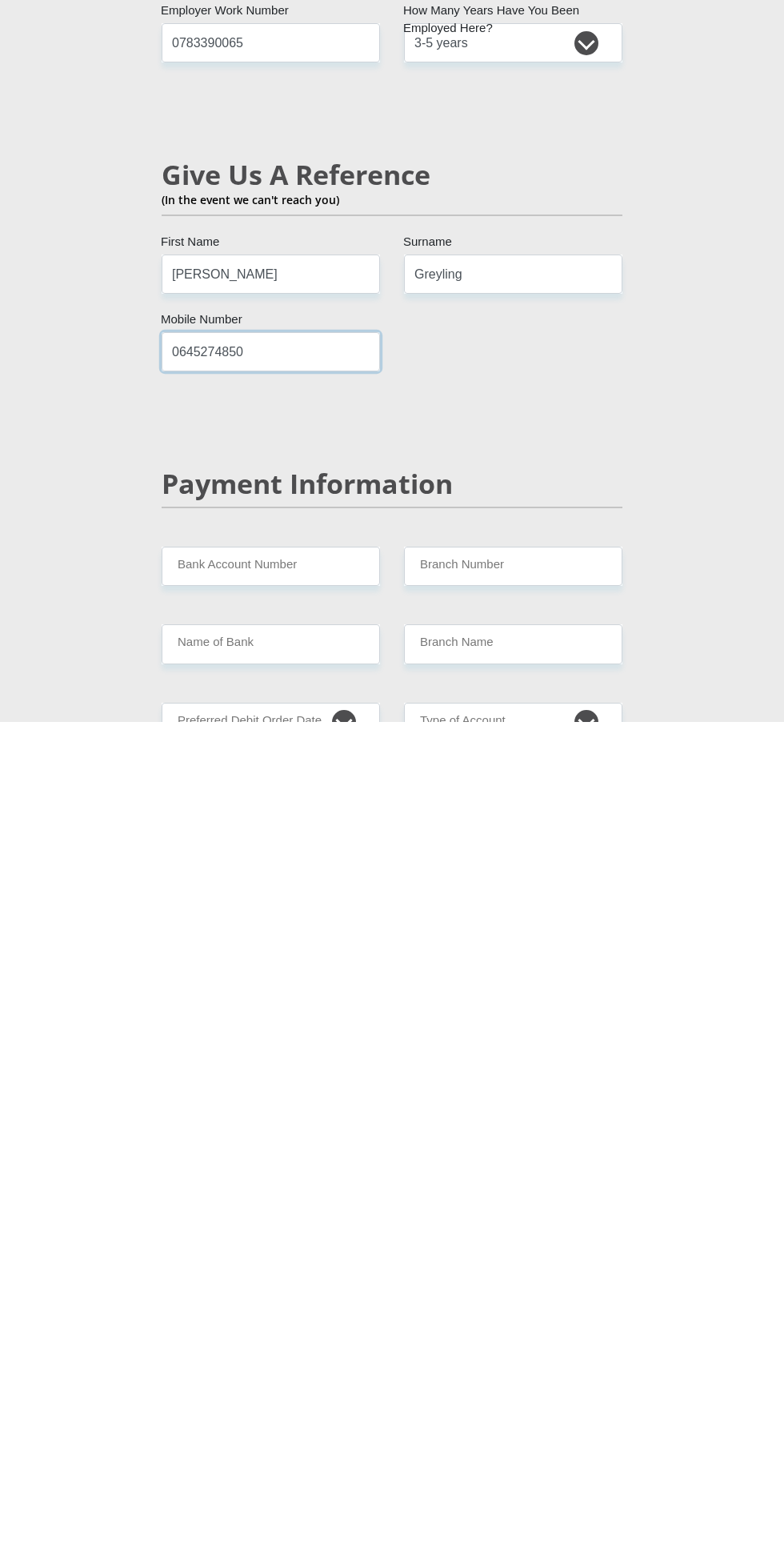
type input "0645274850"
click at [337, 1378] on input "Bank Account Number" at bounding box center [271, 1397] width 218 height 39
type input "1"
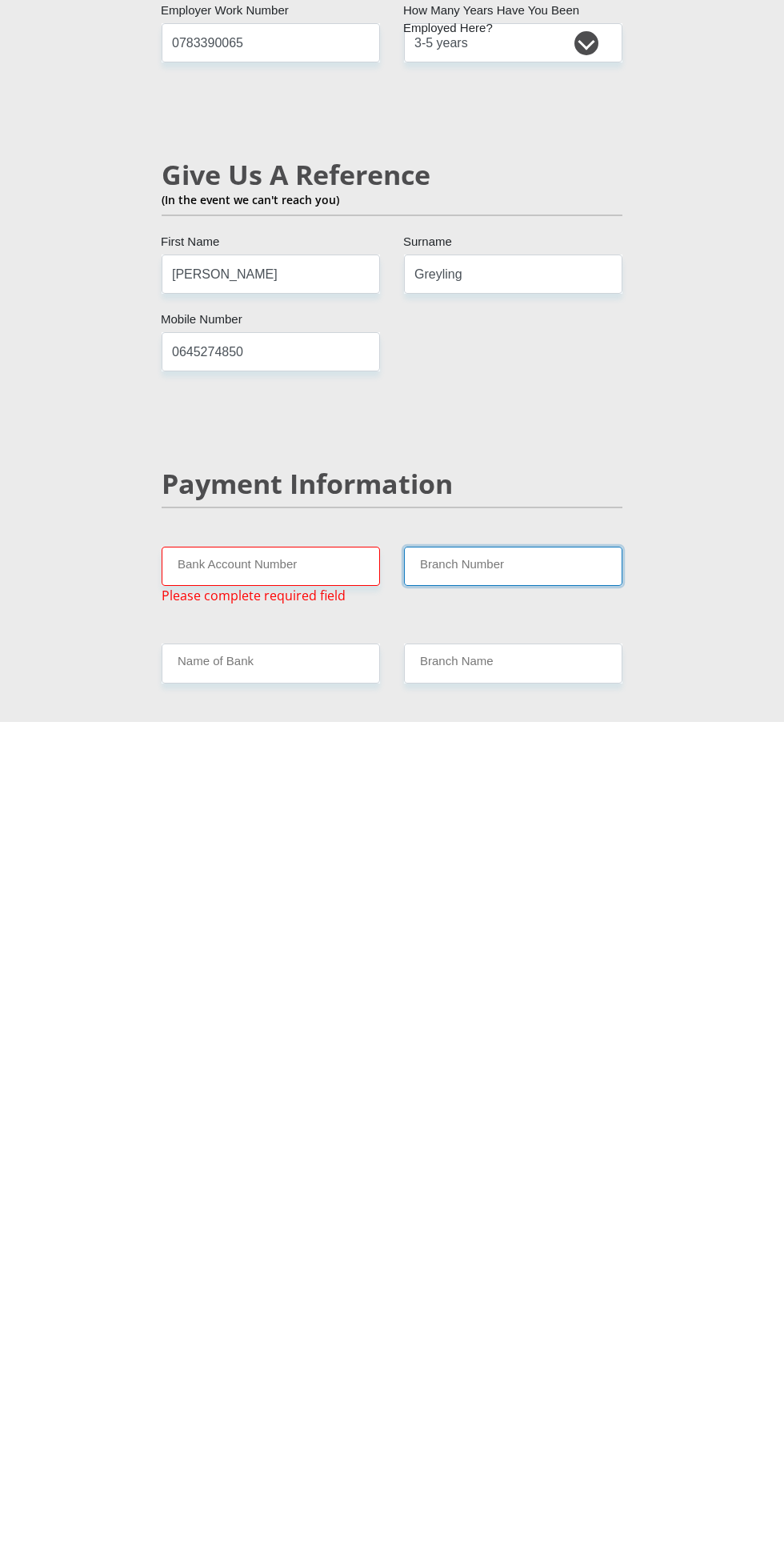
click at [560, 1378] on input "Branch Number" at bounding box center [513, 1397] width 218 height 39
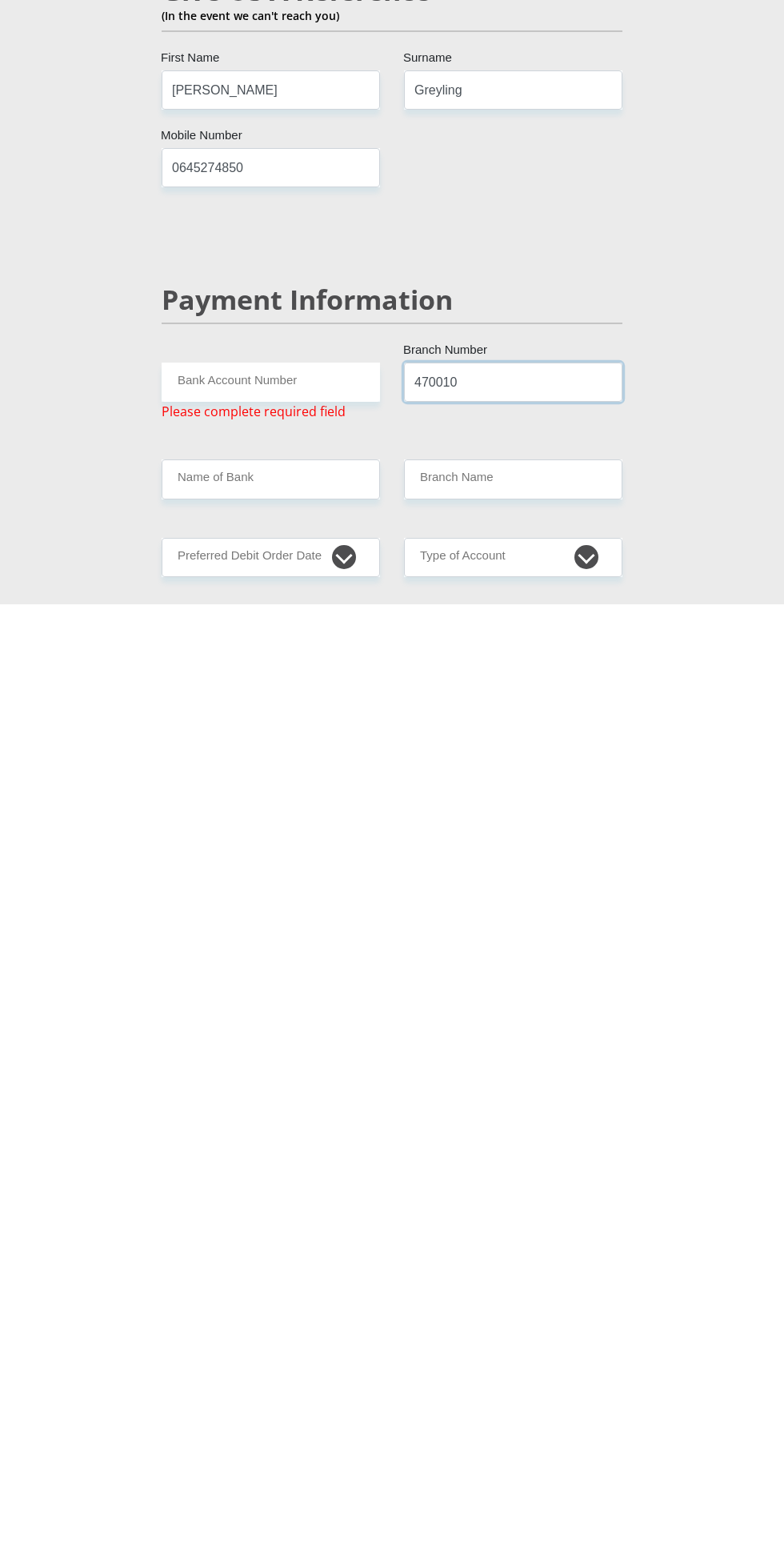
scroll to position [2178, 0]
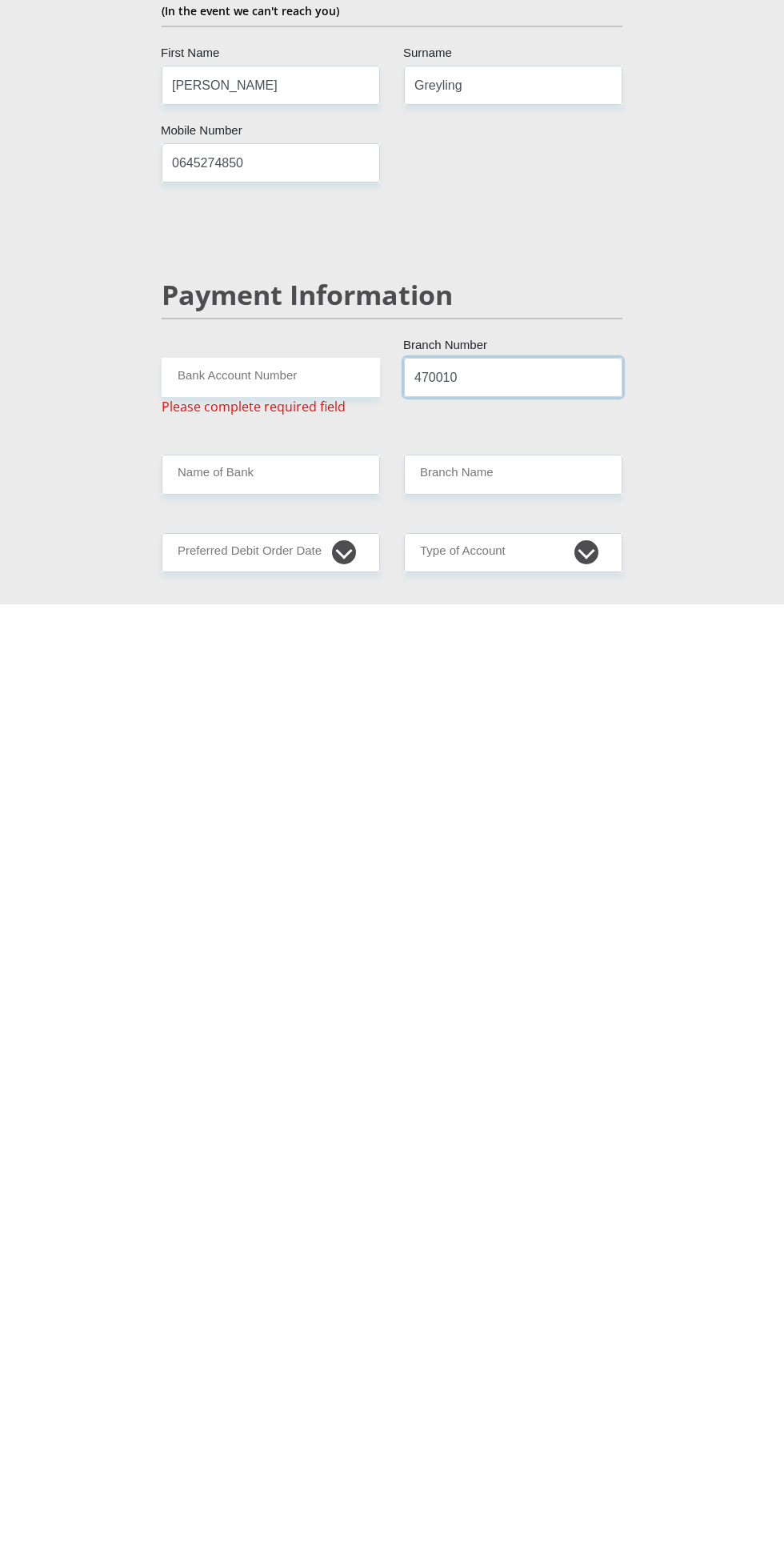
type input "470010"
click at [319, 1402] on input "Name of Bank" at bounding box center [271, 1421] width 218 height 39
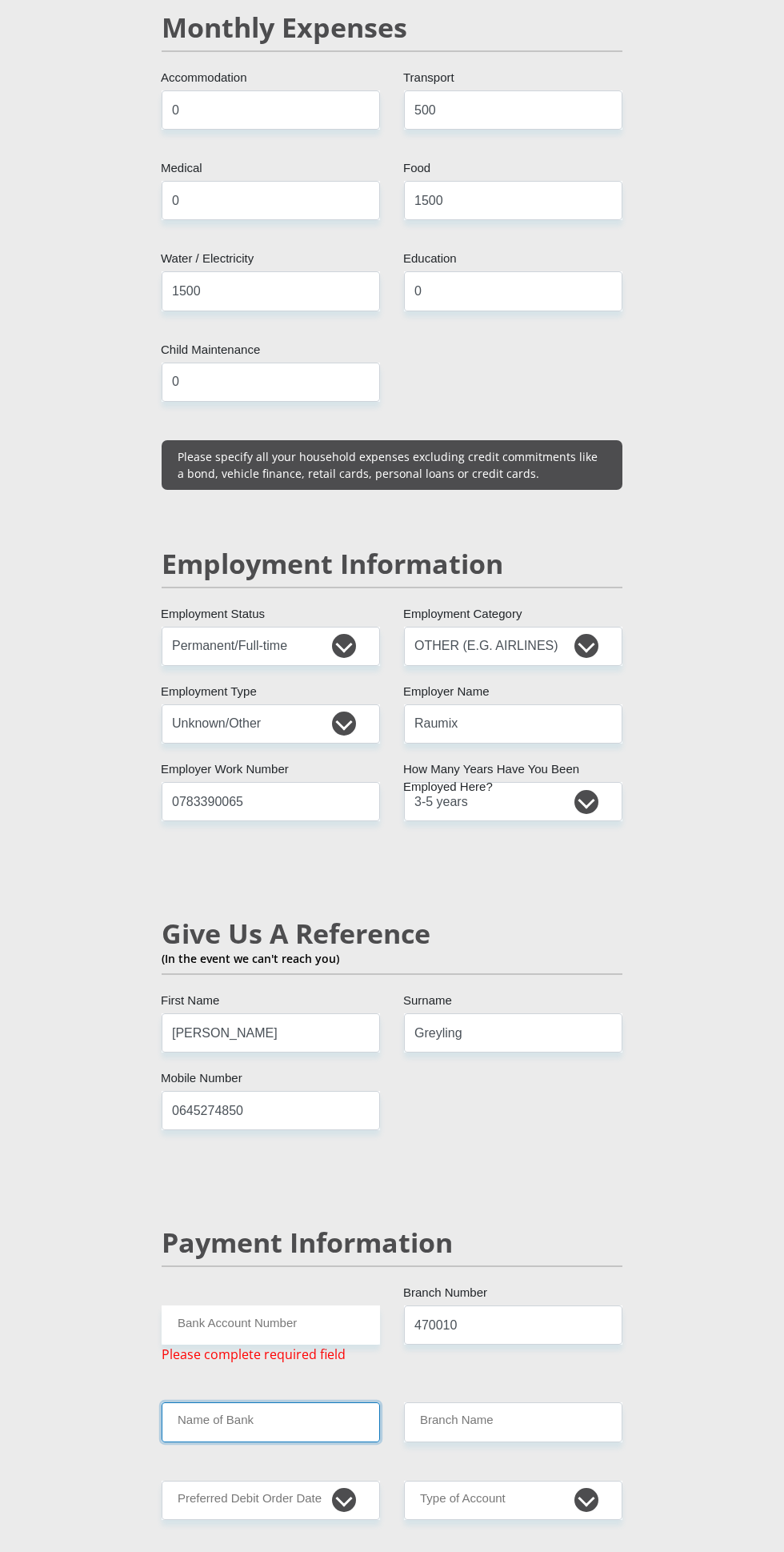
type input "CAPITEC BANK LIMITED"
type input "CAPITEC BANK CPC"
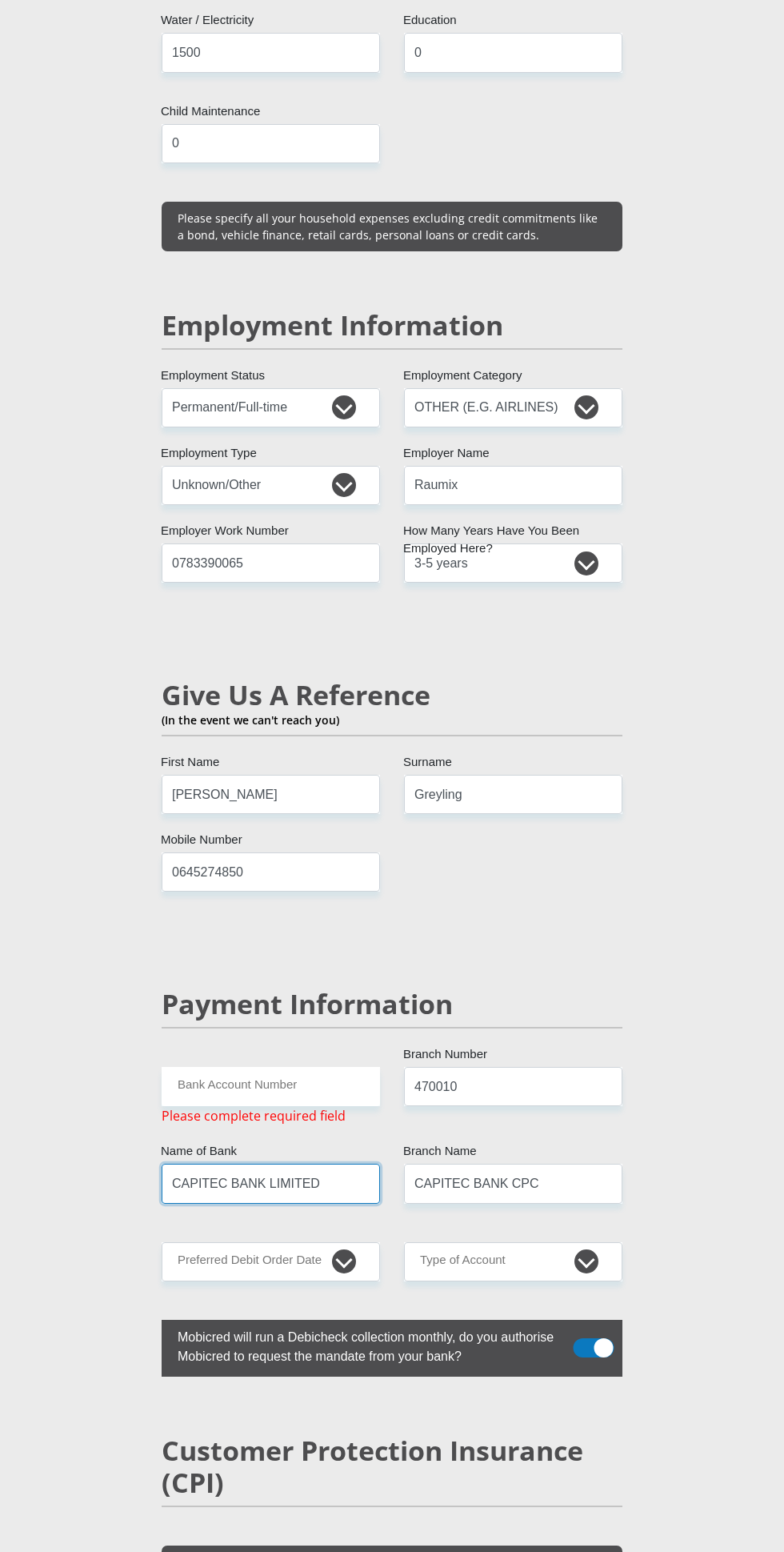
scroll to position [2418, 0]
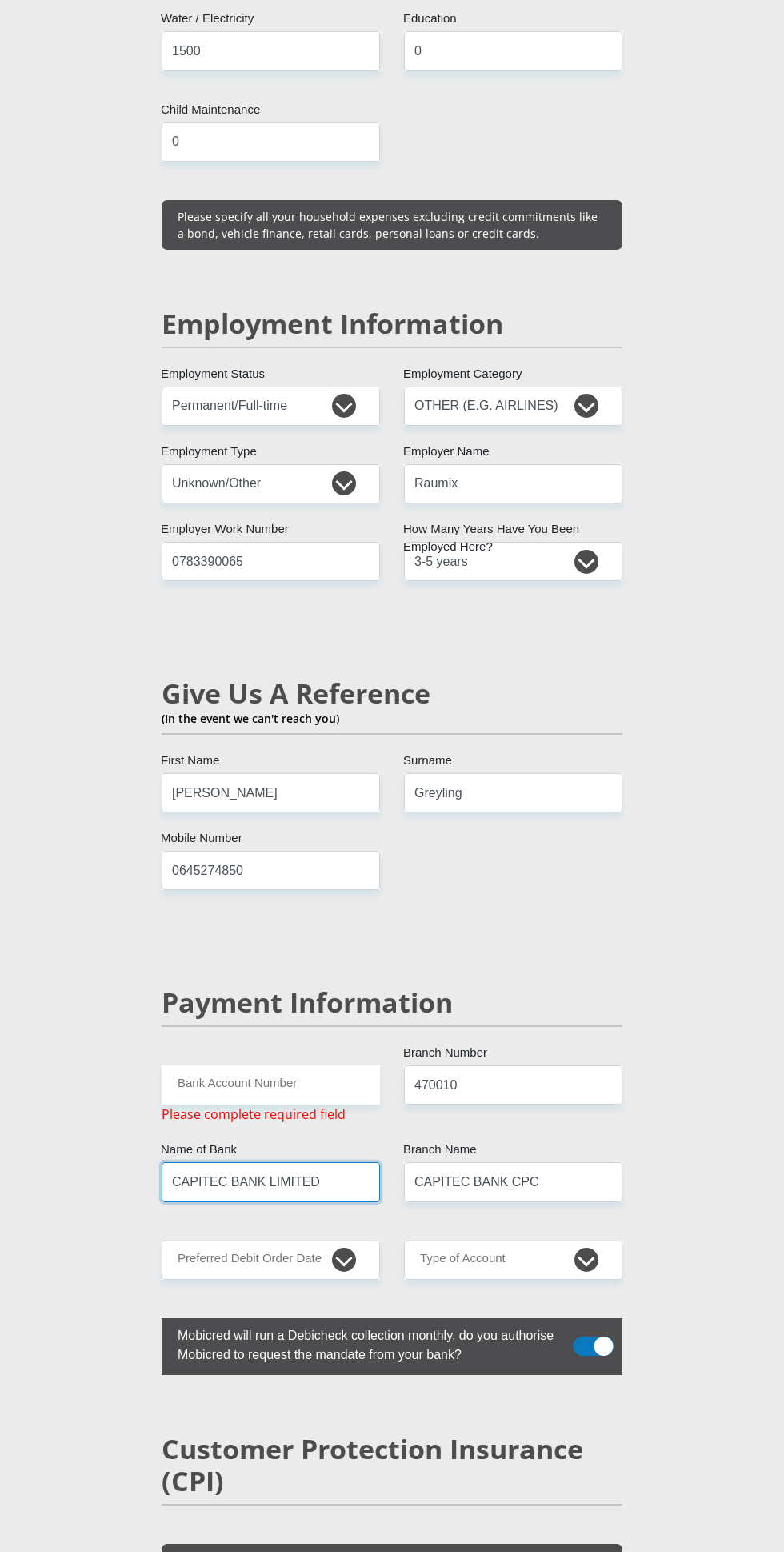
click at [345, 1162] on input "CAPITEC BANK LIMITED" at bounding box center [271, 1181] width 218 height 39
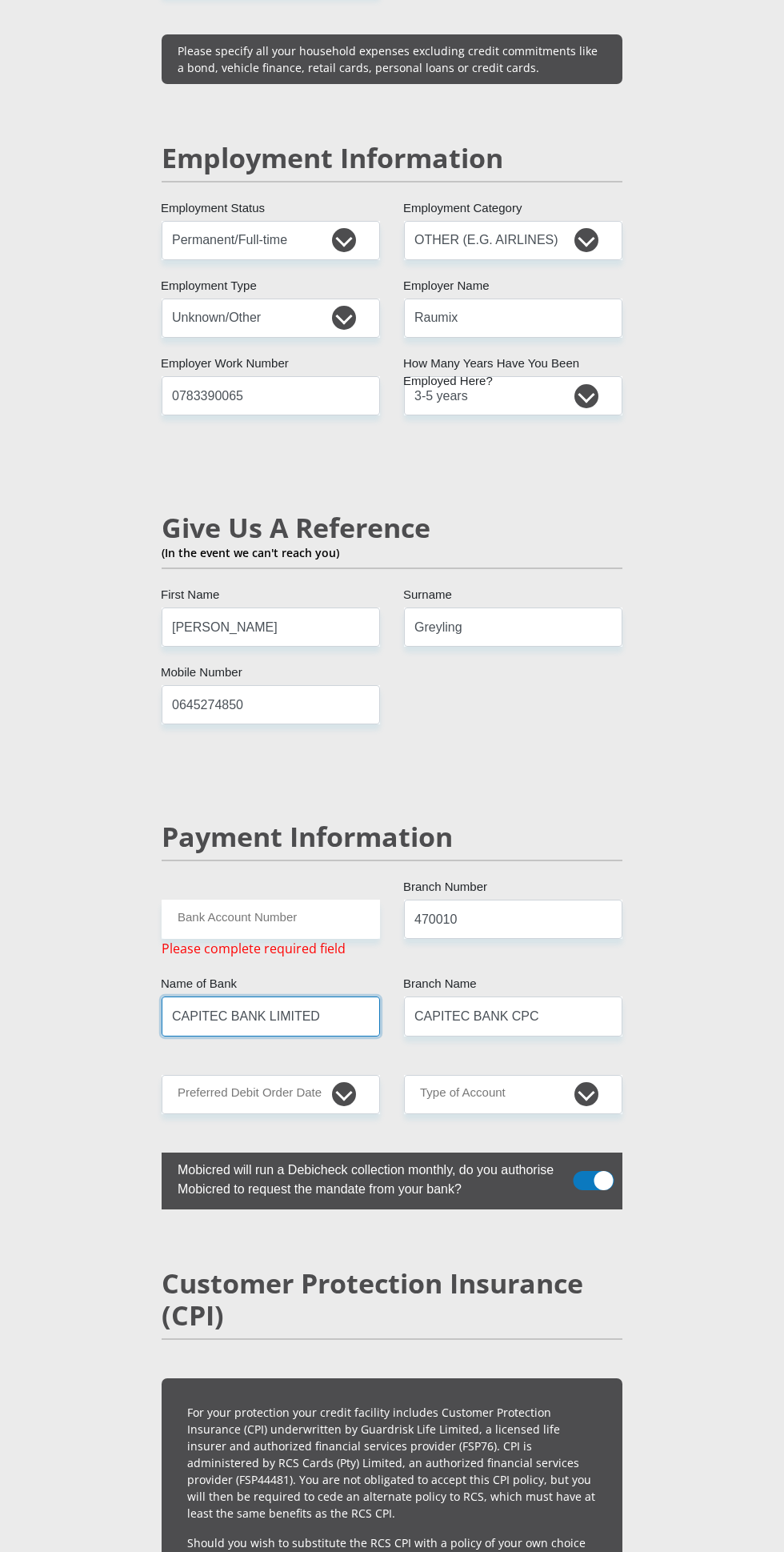
scroll to position [2591, 0]
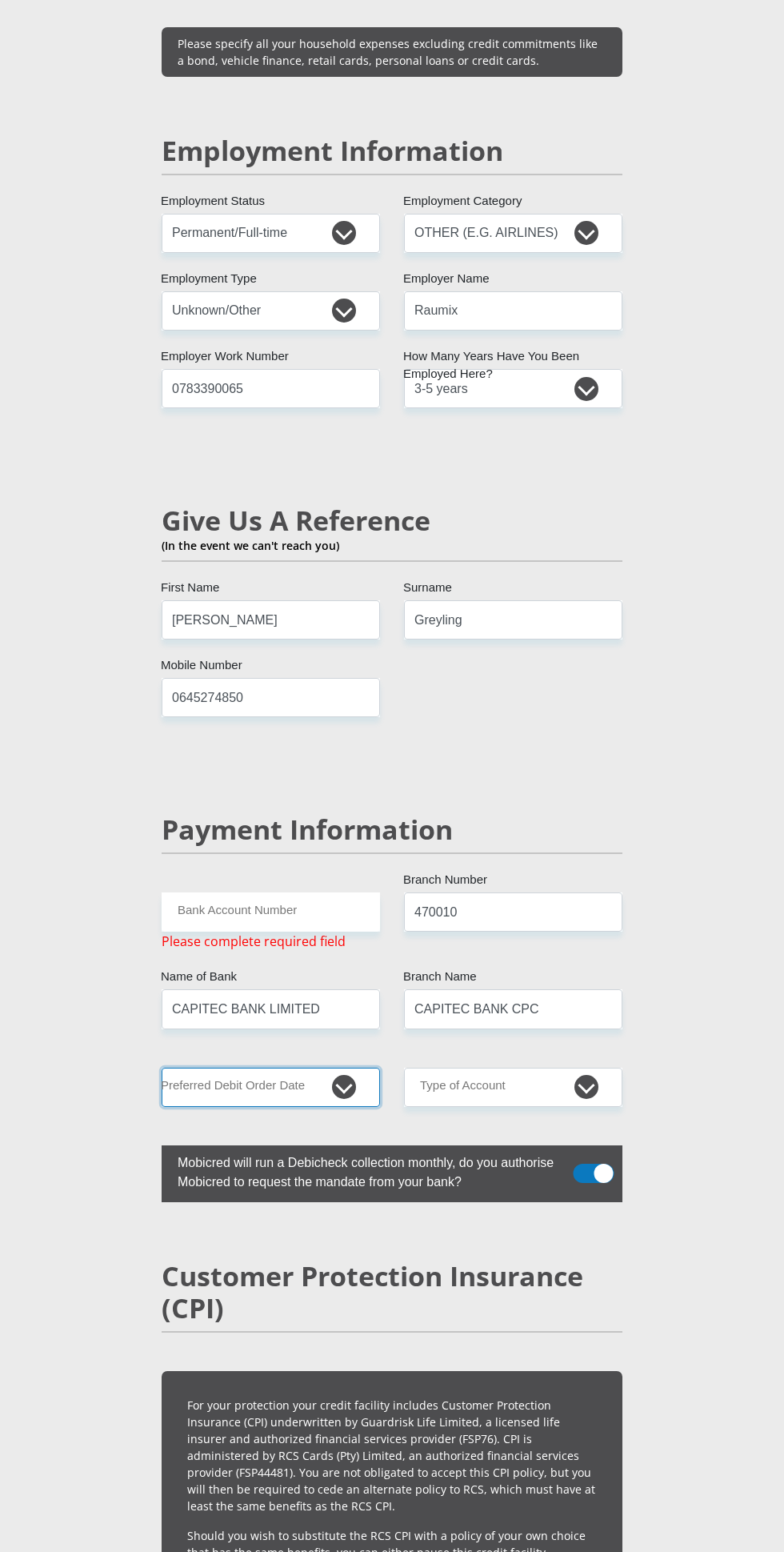
click at [362, 1068] on select "1st 2nd 3rd 4th 5th 7th 18th 19th 20th 21st 22nd 23rd 24th 25th 26th 27th 28th …" at bounding box center [271, 1087] width 218 height 39
select select "30"
click at [162, 1068] on select "1st 2nd 3rd 4th 5th 7th 18th 19th 20th 21st 22nd 23rd 24th 25th 26th 27th 28th …" at bounding box center [271, 1087] width 218 height 39
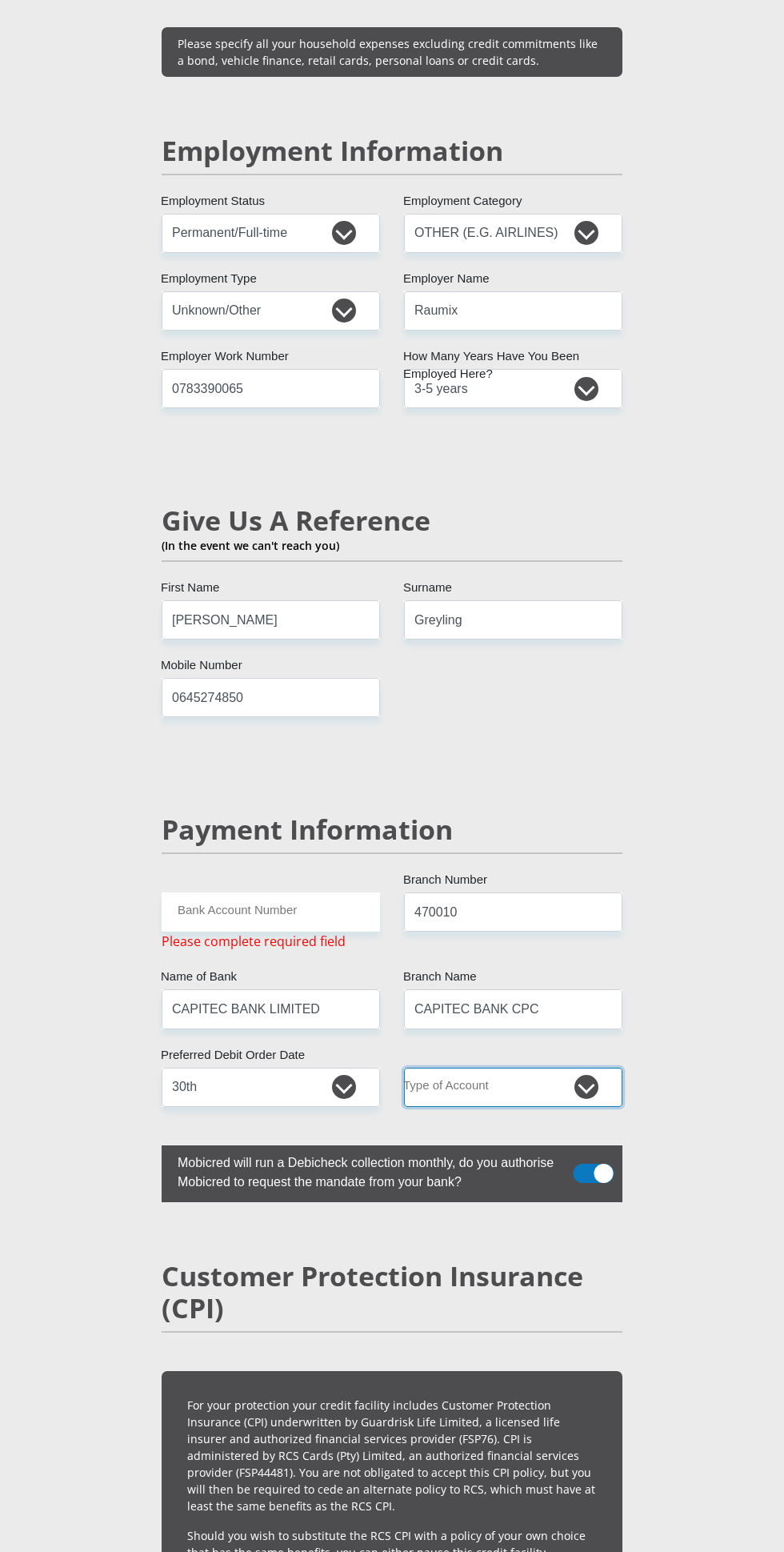
click at [605, 1068] on select "Cheque Savings" at bounding box center [513, 1087] width 218 height 39
select select "SAV"
click at [404, 1068] on select "Cheque Savings" at bounding box center [513, 1087] width 218 height 39
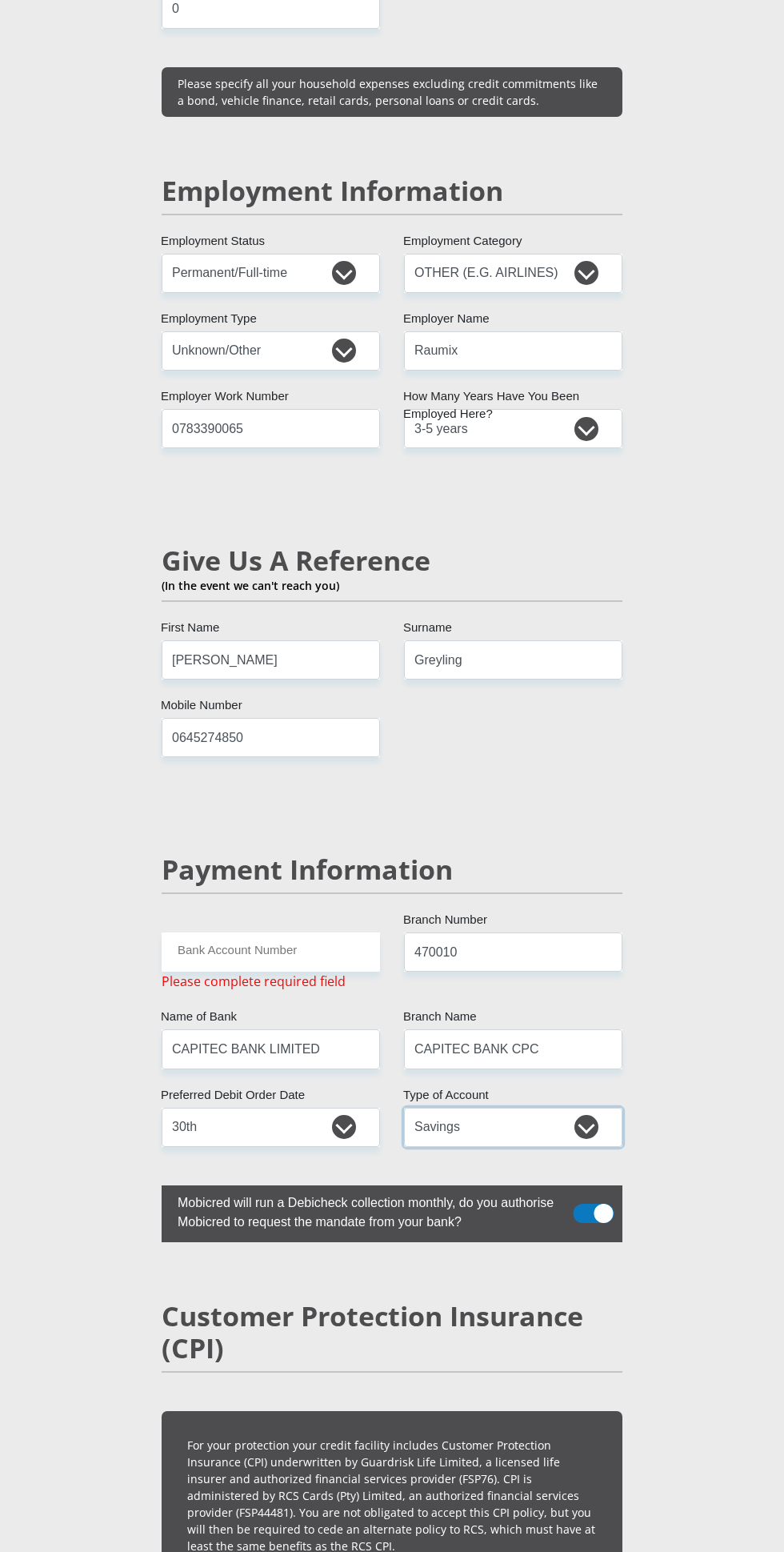
scroll to position [2546, 0]
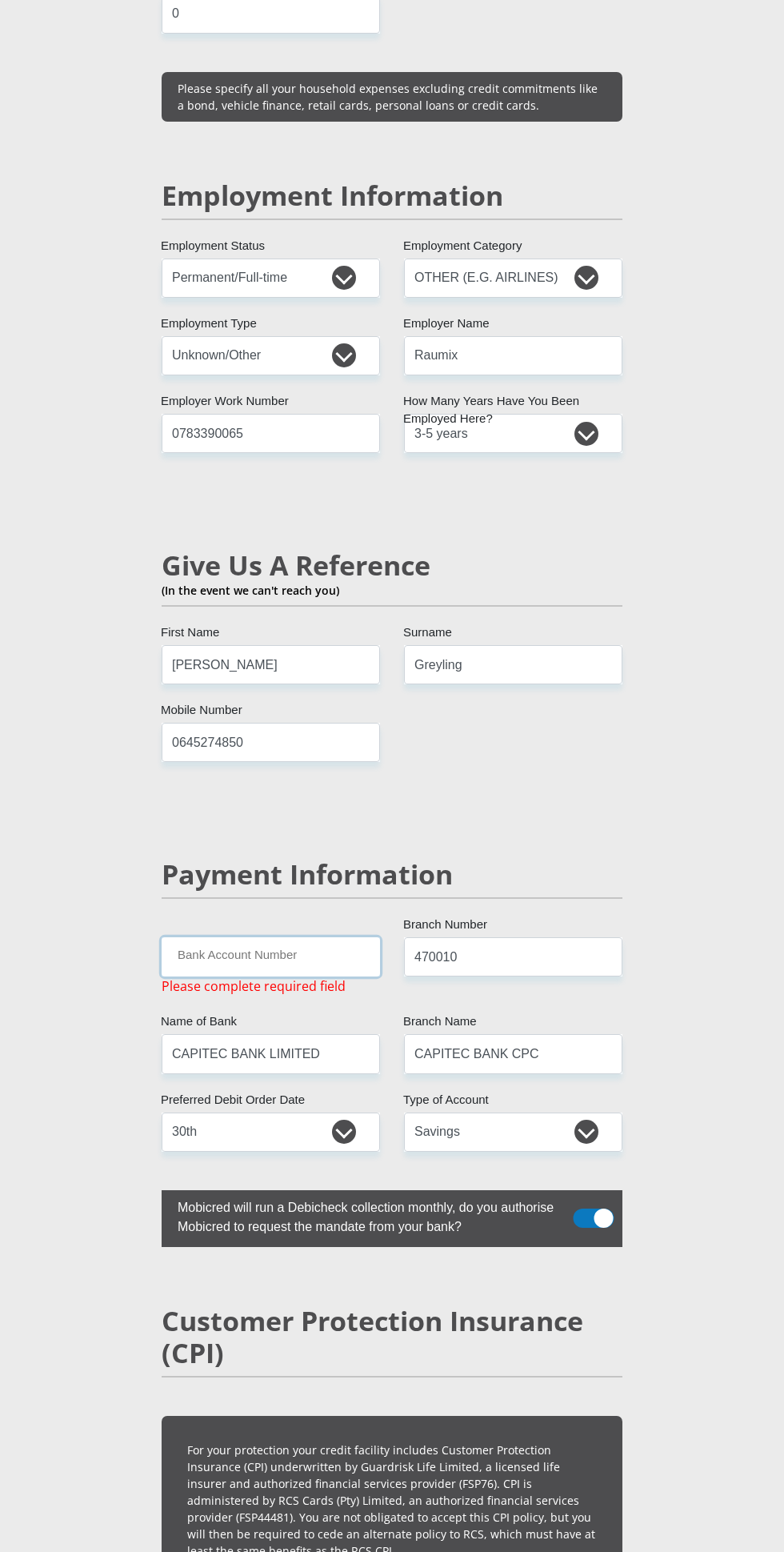
paste input "1599670346"
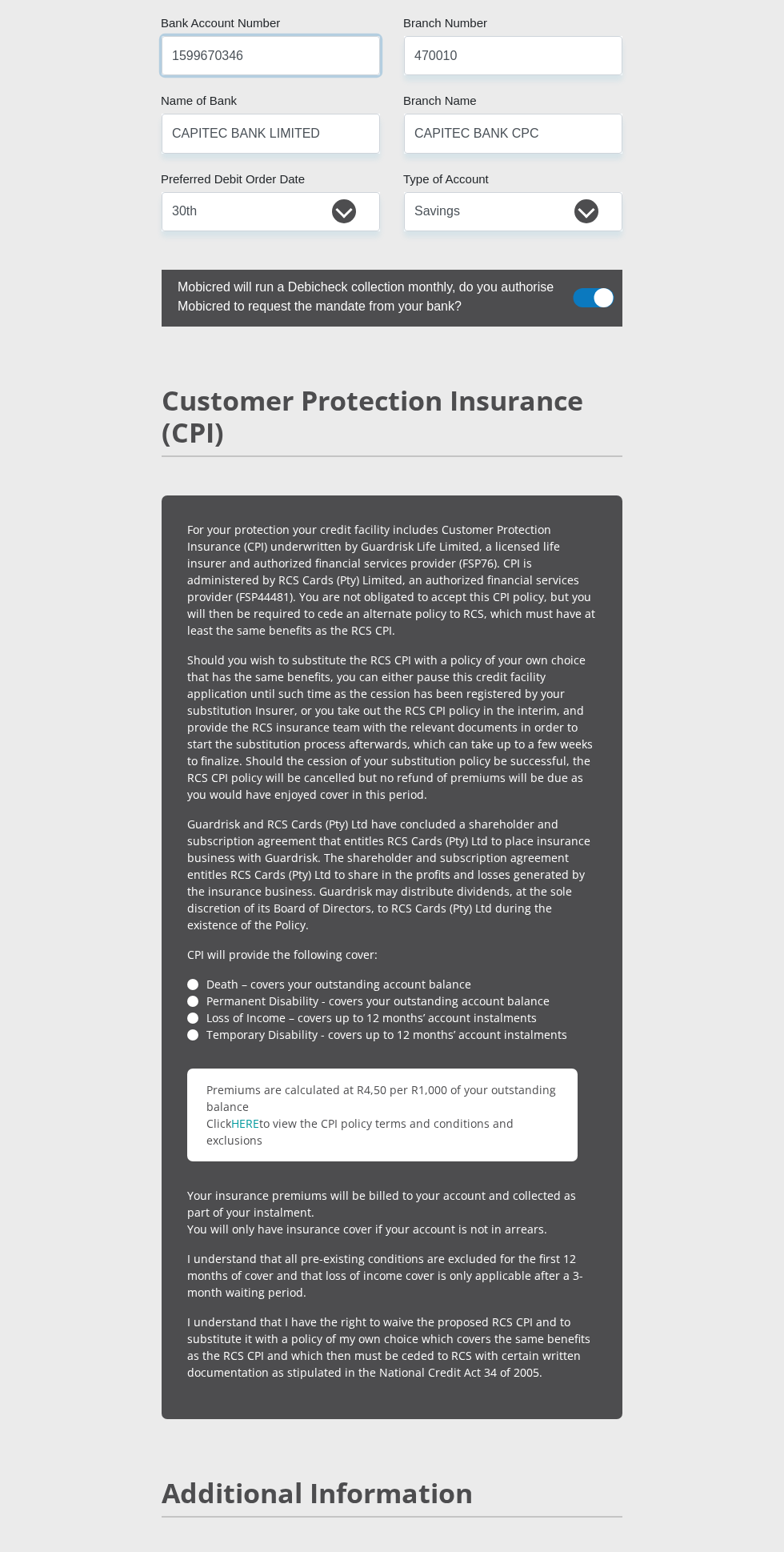
scroll to position [3450, 0]
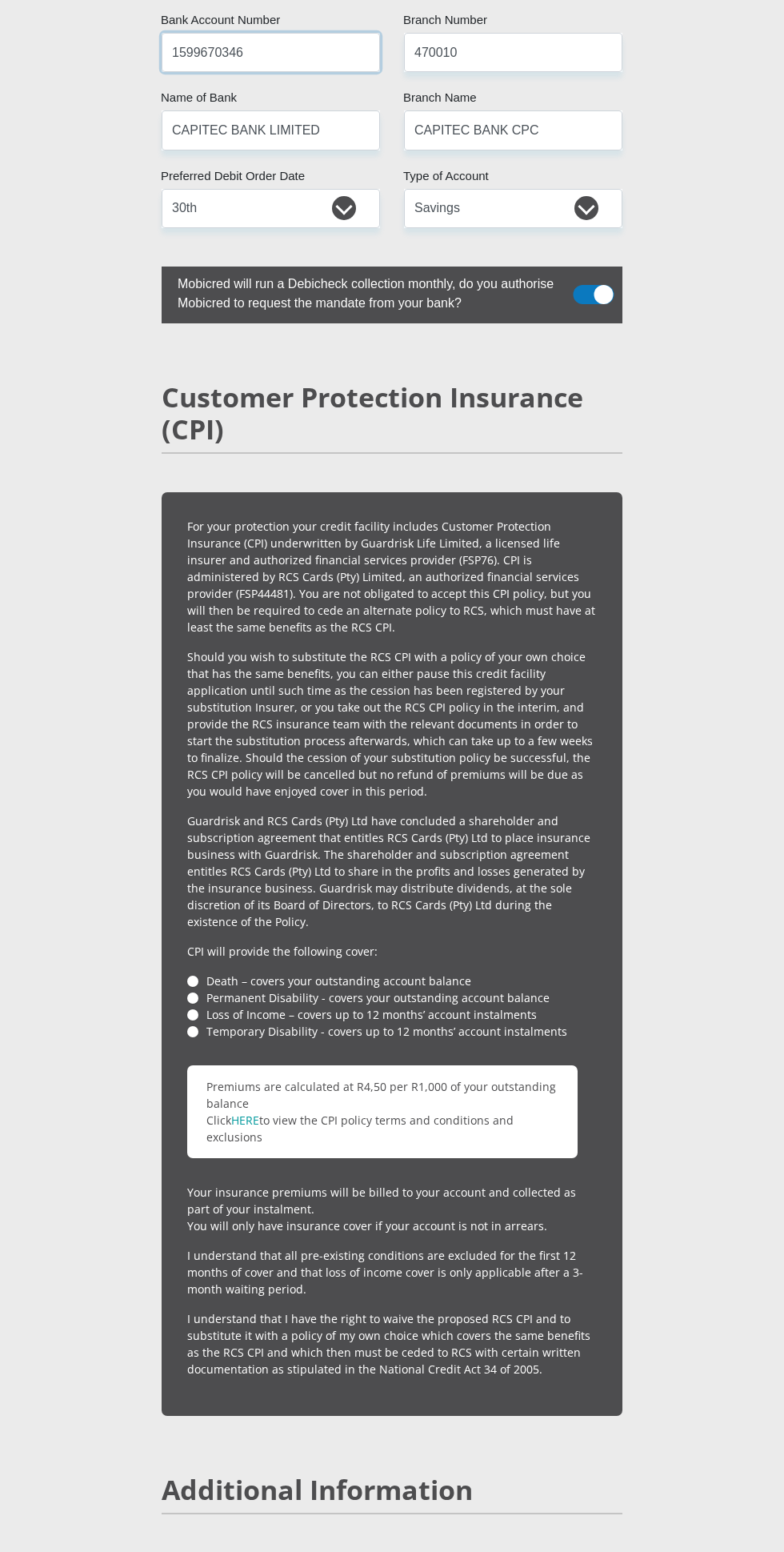
type input "1599670346"
click at [207, 989] on li "Permanent Disability - covers your outstanding account balance" at bounding box center [392, 997] width 409 height 17
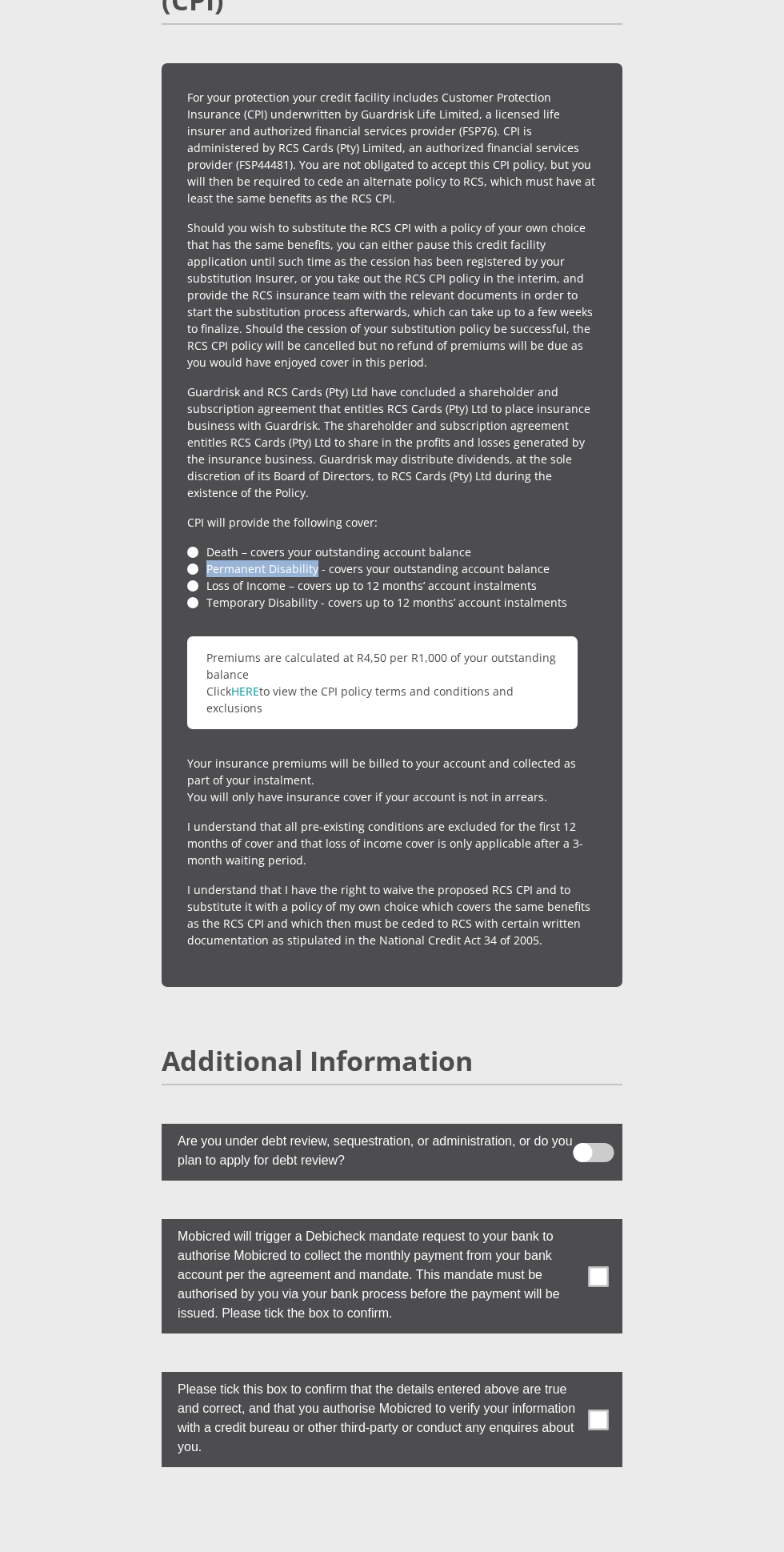
scroll to position [3883, 0]
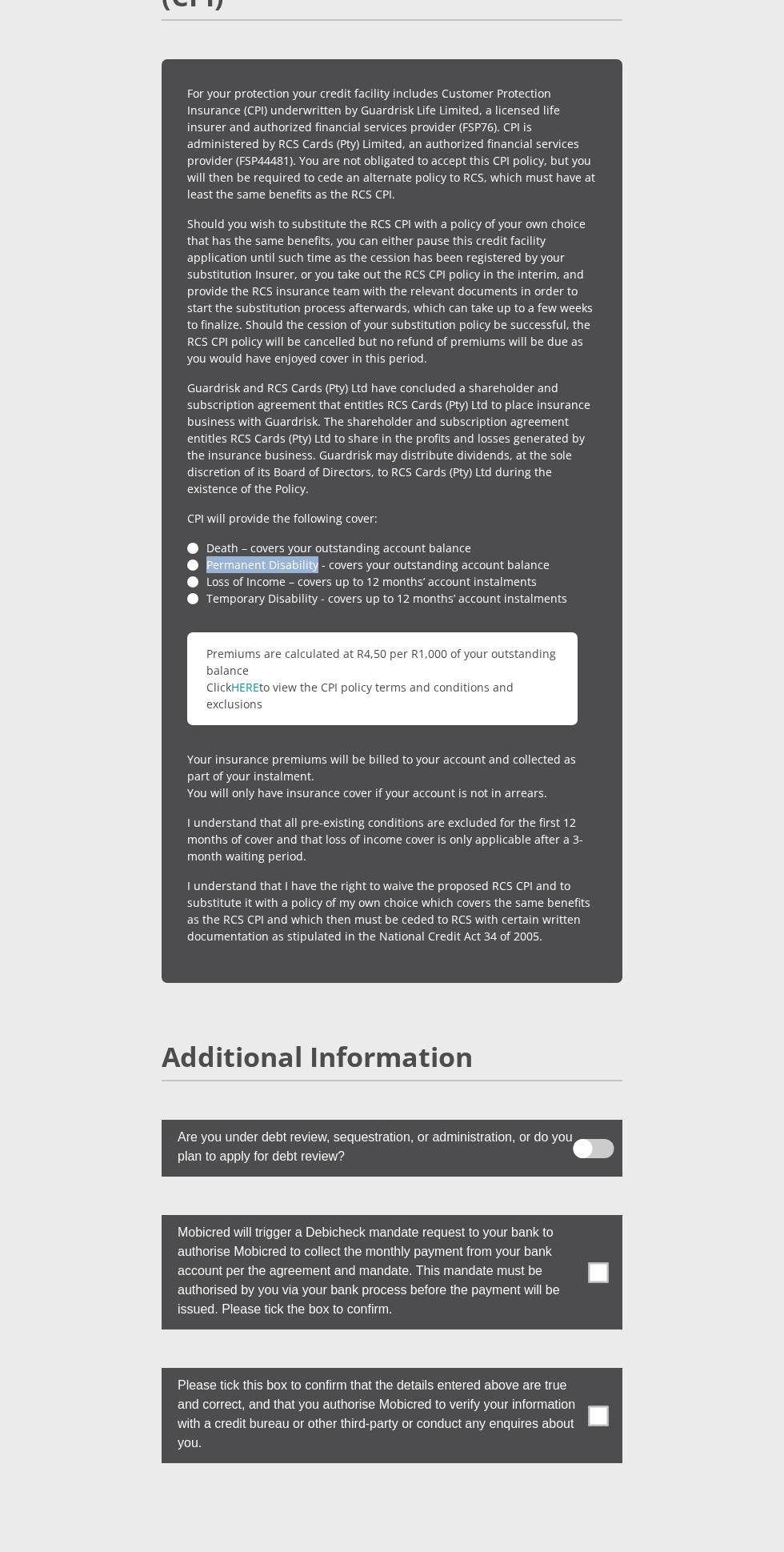
click at [613, 1120] on label at bounding box center [392, 1148] width 460 height 57
click at [600, 1133] on input "checkbox" at bounding box center [600, 1133] width 0 height 0
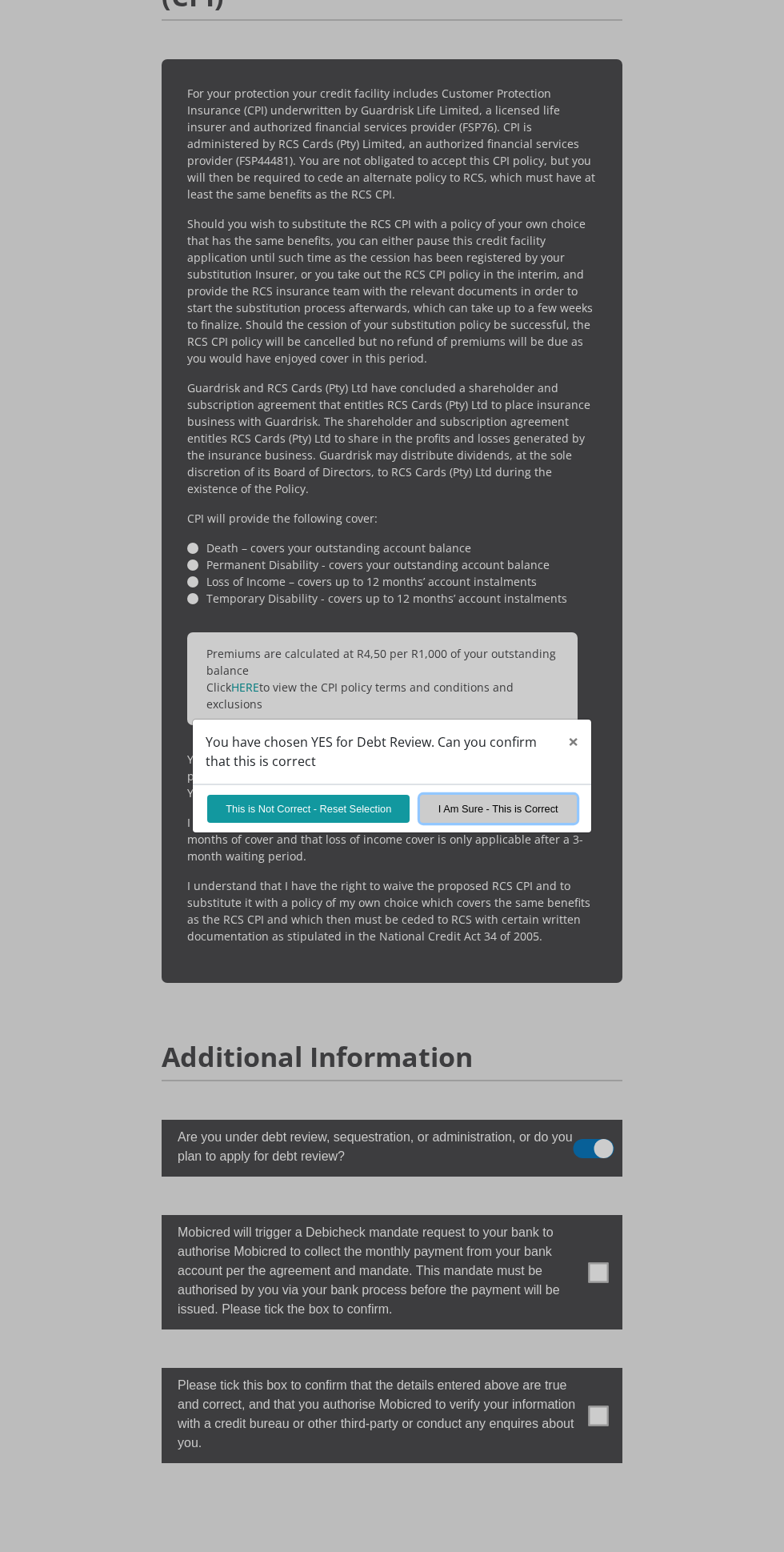
click at [562, 823] on button "I Am Sure - This is Correct" at bounding box center [498, 808] width 157 height 28
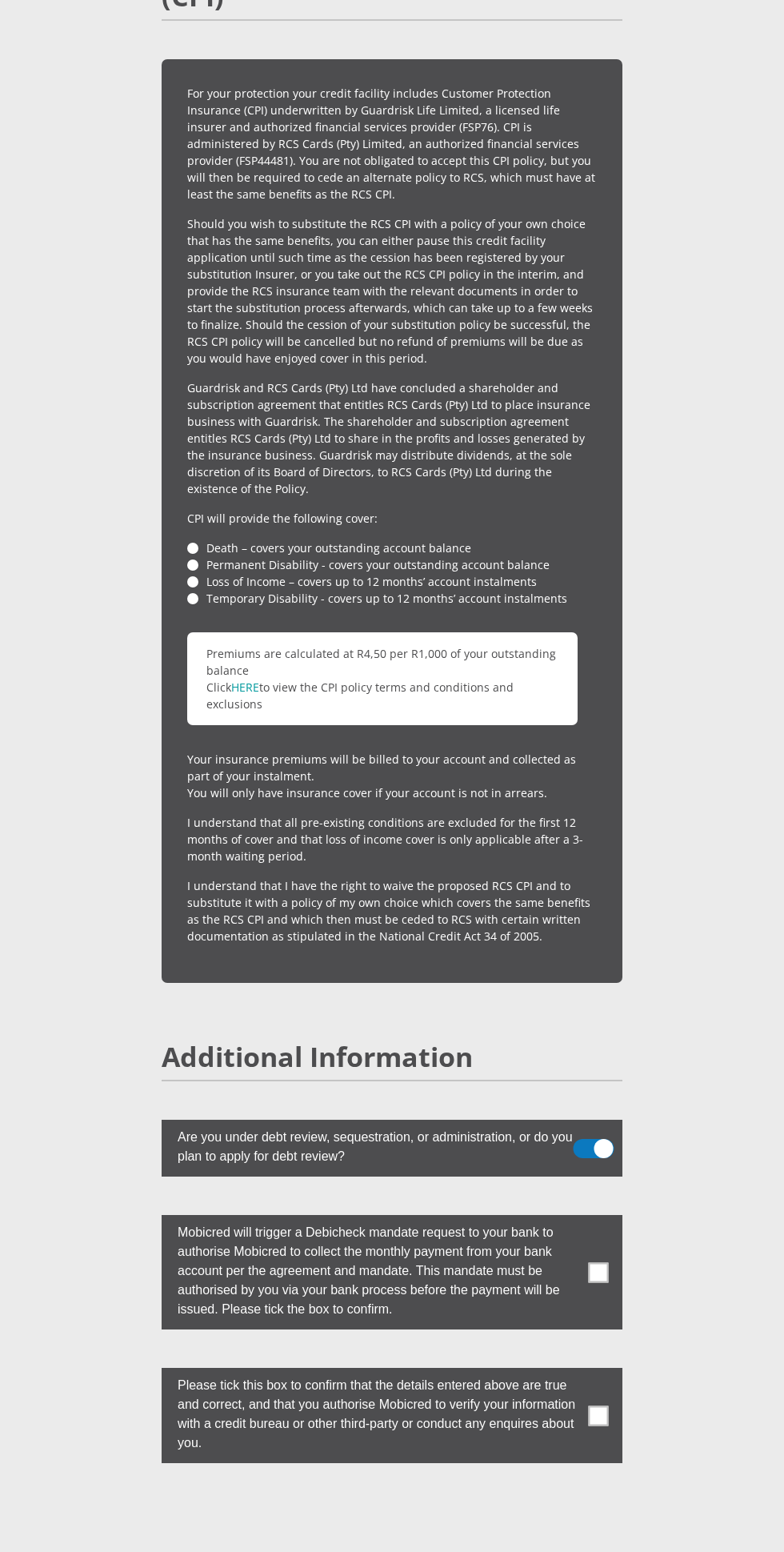
click at [600, 1120] on label at bounding box center [392, 1148] width 460 height 57
click at [600, 1133] on input "checkbox" at bounding box center [600, 1133] width 0 height 0
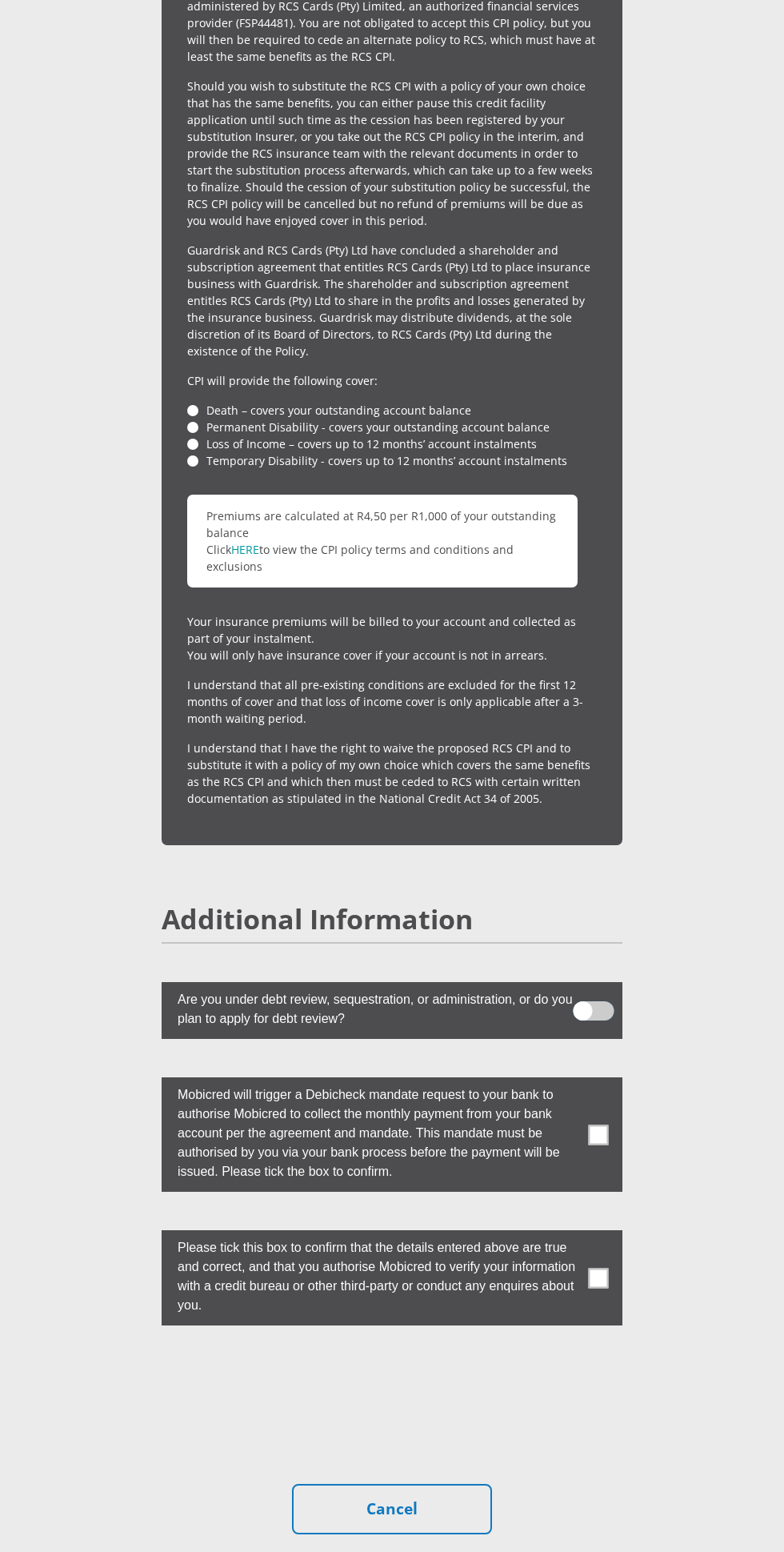
scroll to position [4028, 0]
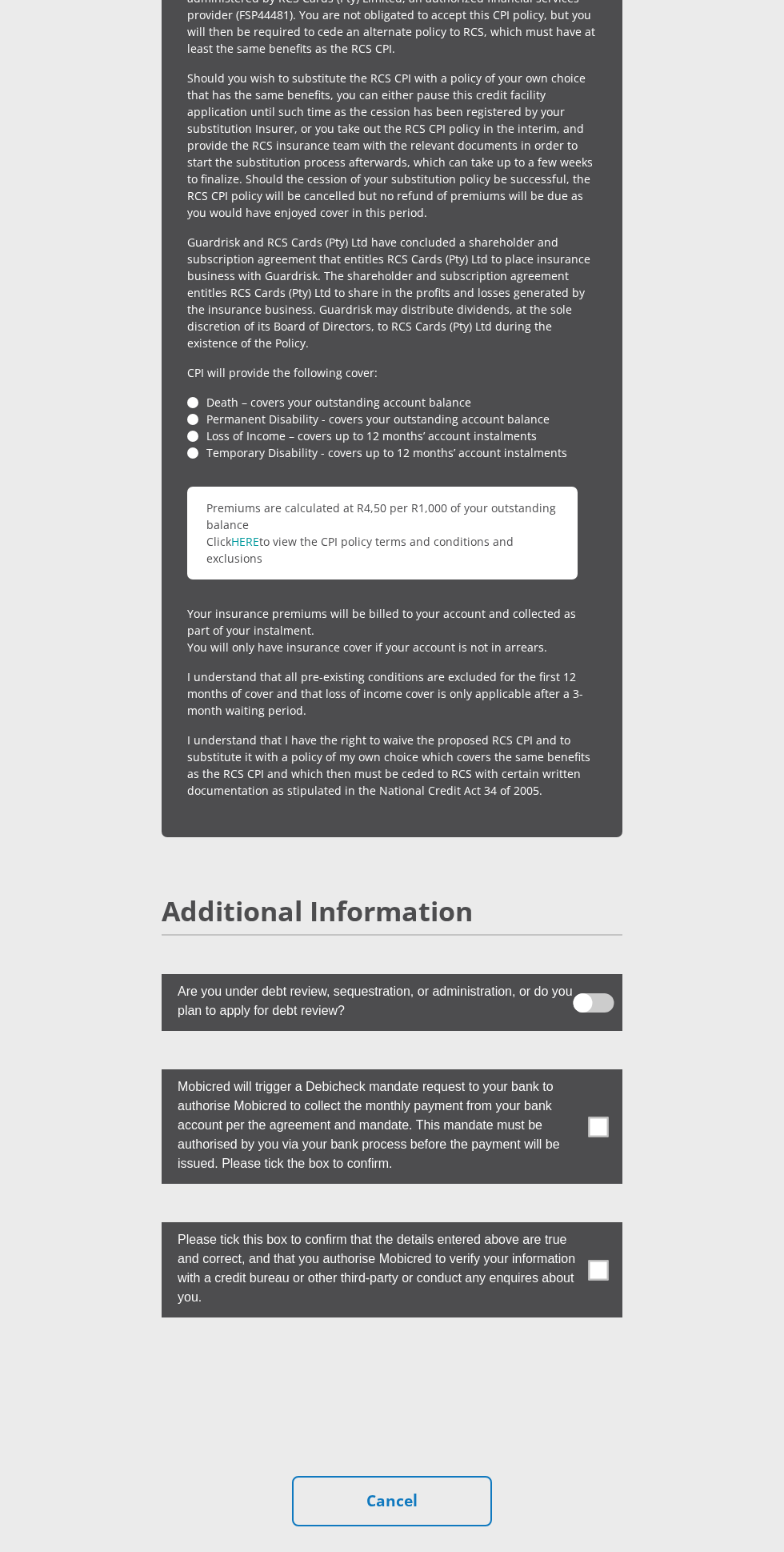
click at [598, 1117] on span at bounding box center [599, 1127] width 20 height 20
click at [583, 1073] on input "checkbox" at bounding box center [583, 1073] width 0 height 0
click at [604, 1227] on label at bounding box center [392, 1270] width 460 height 96
click at [583, 1226] on input "checkbox" at bounding box center [583, 1226] width 0 height 0
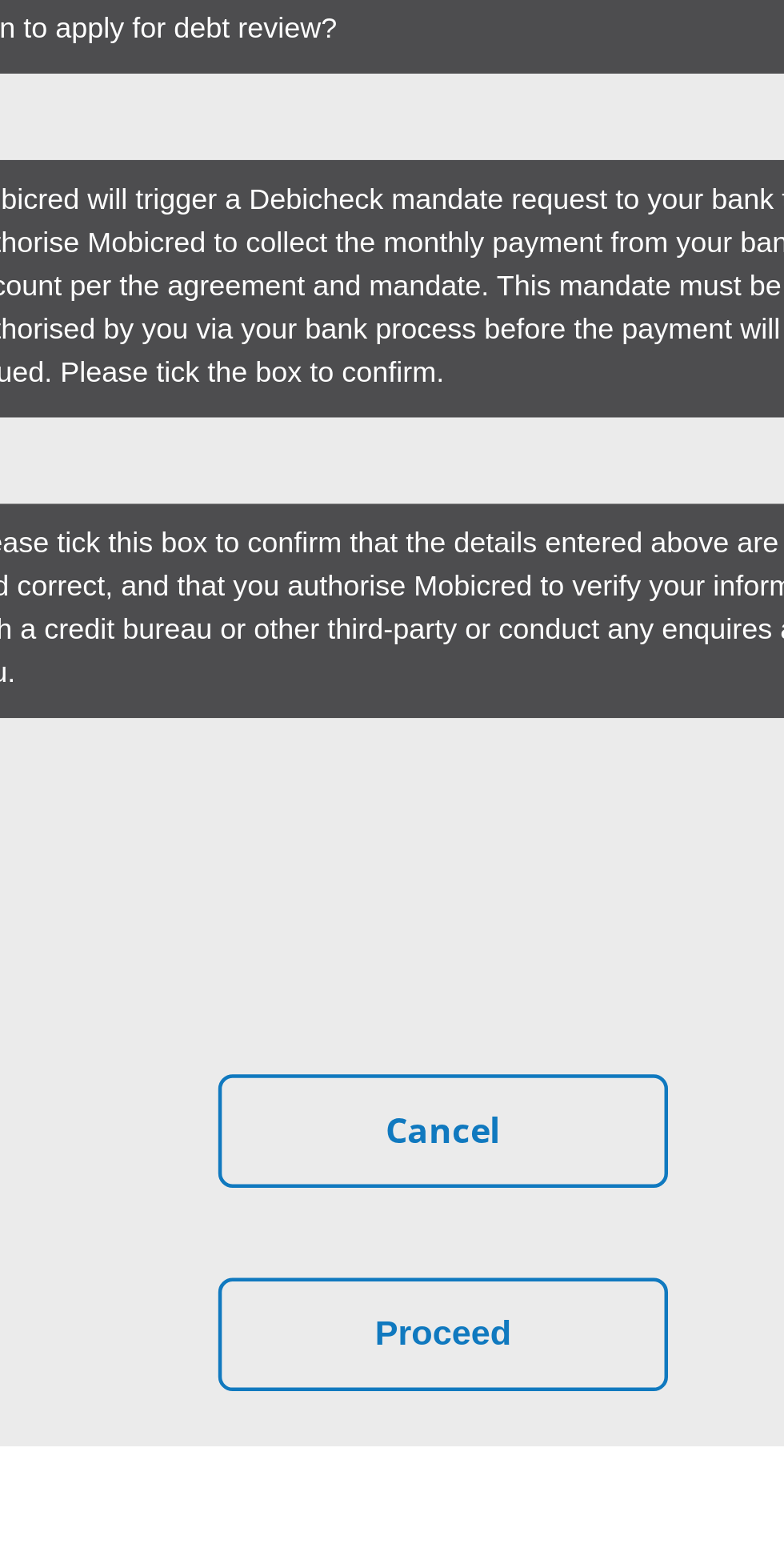
scroll to position [4138, 0]
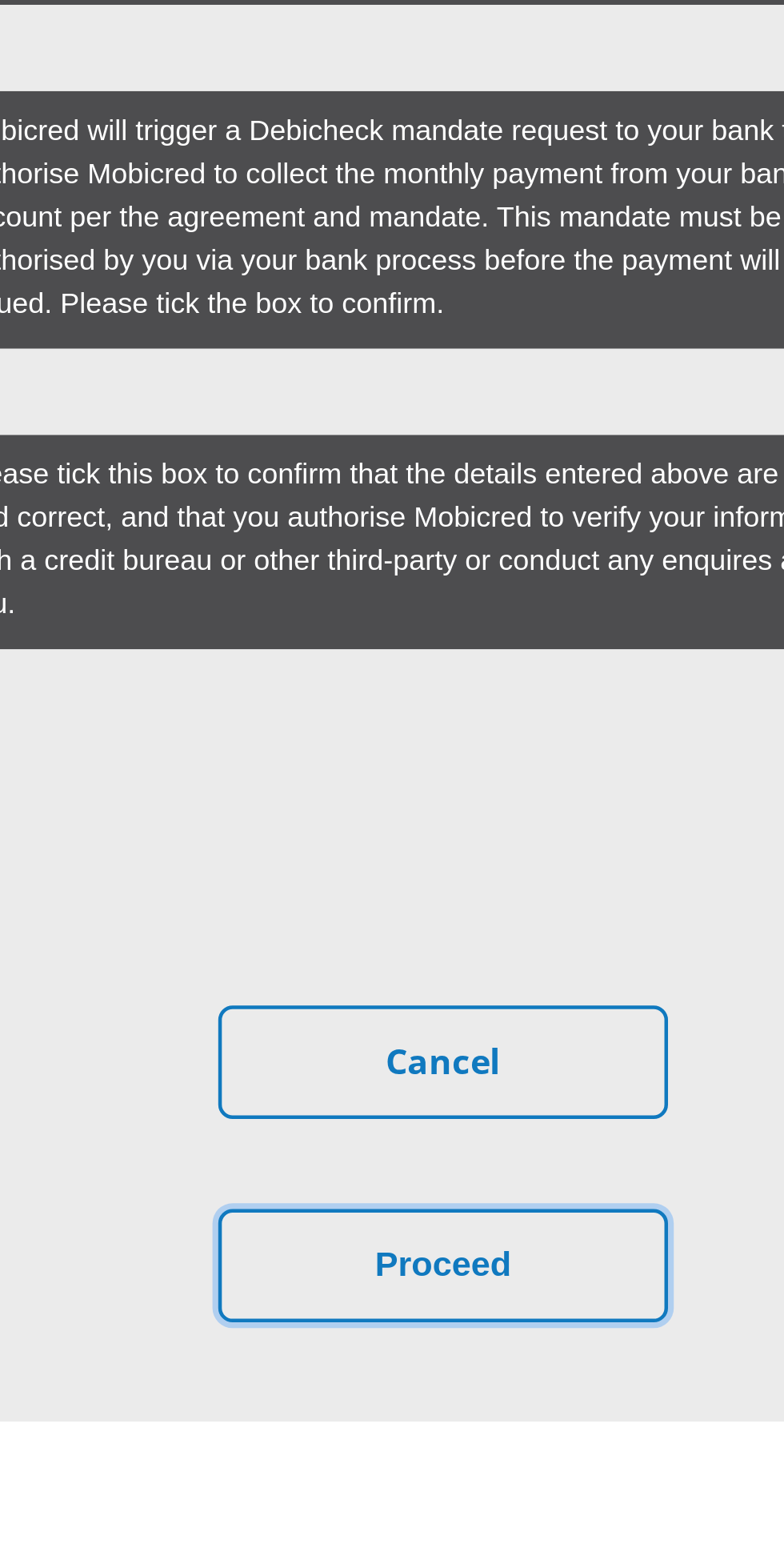
click at [445, 1457] on button "Proceed" at bounding box center [392, 1482] width 200 height 50
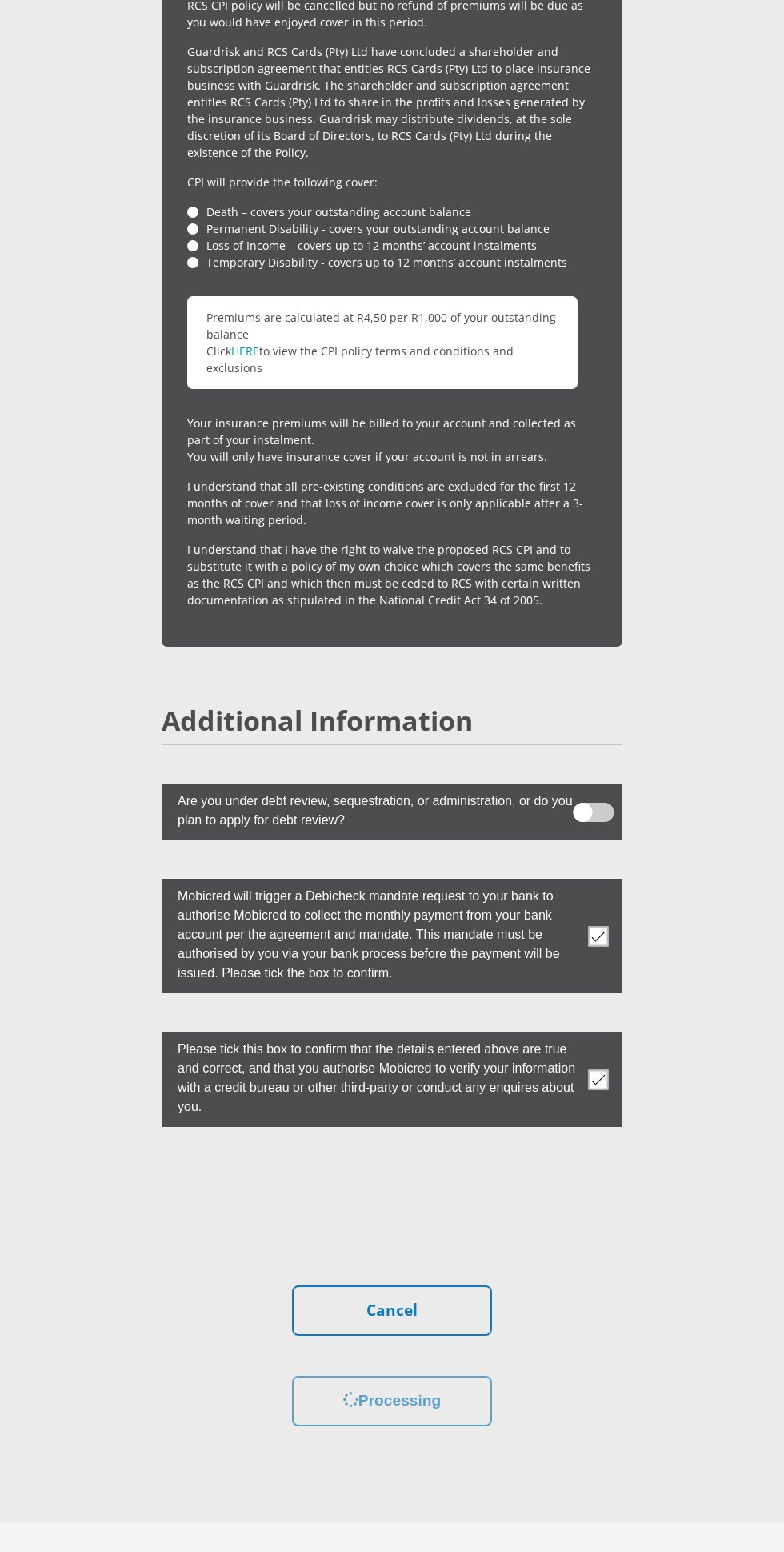
scroll to position [0, 0]
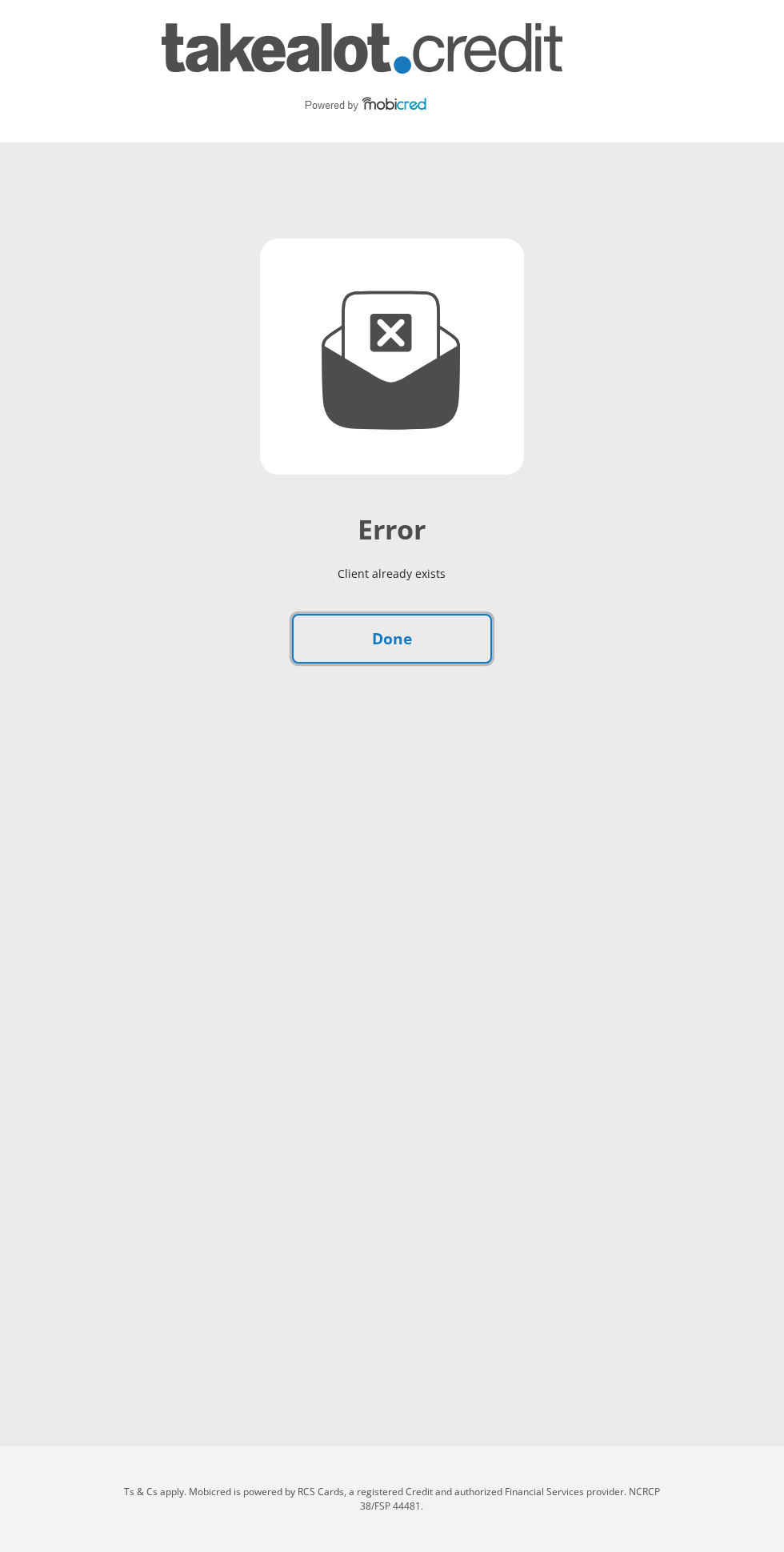
click at [463, 641] on link "Done" at bounding box center [392, 639] width 200 height 50
